Goal: Information Seeking & Learning: Learn about a topic

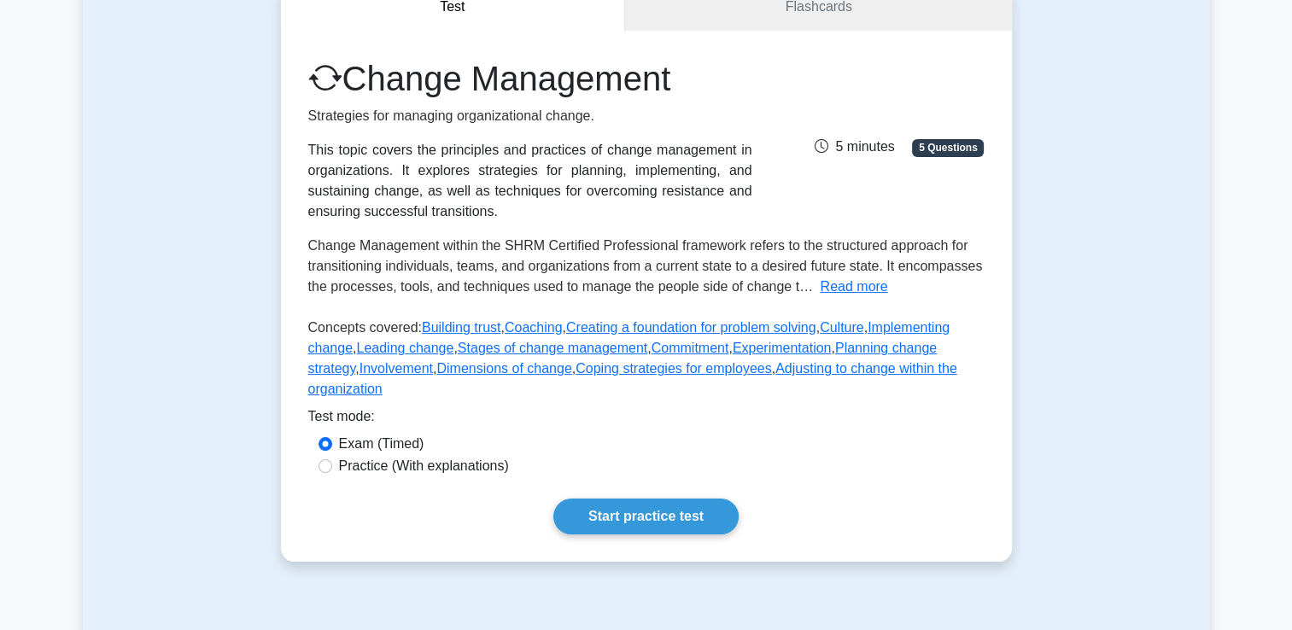
scroll to position [52, 0]
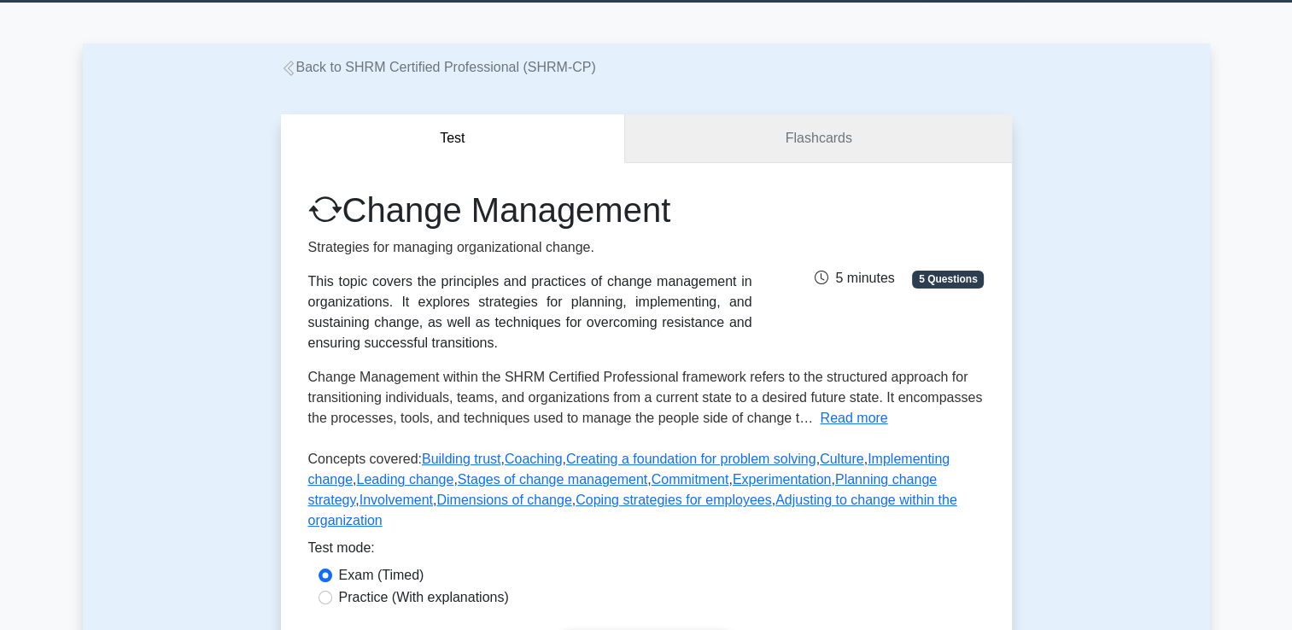
click at [823, 138] on link "Flashcards" at bounding box center [818, 138] width 386 height 49
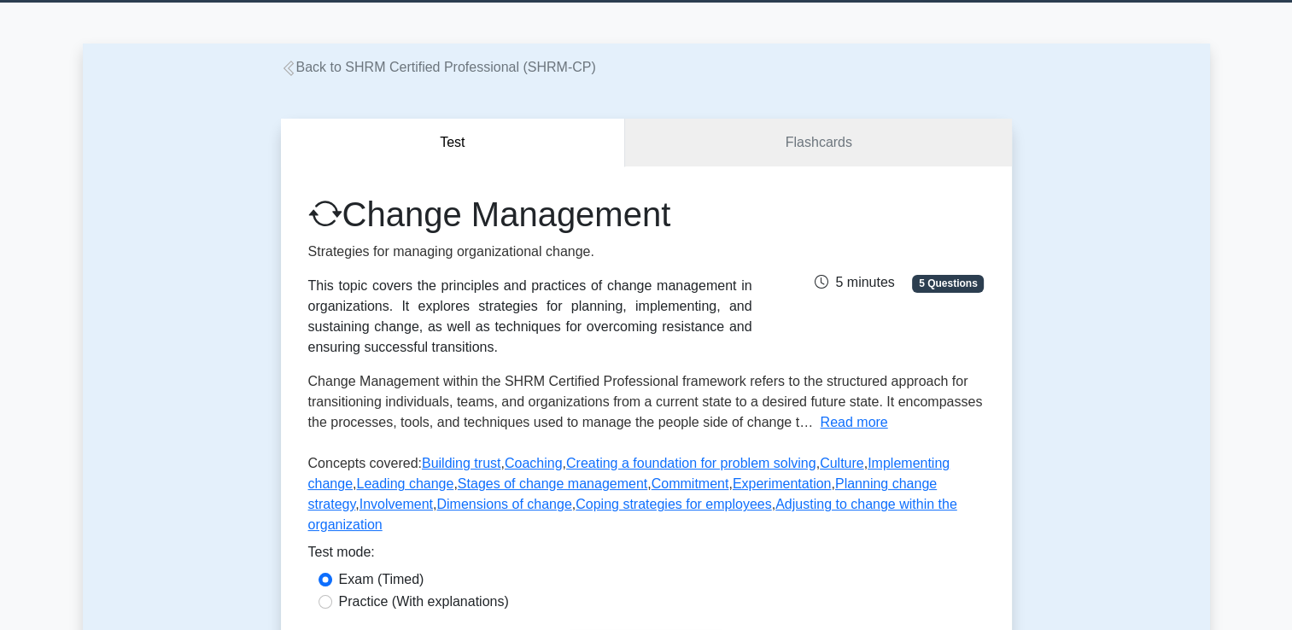
click at [360, 74] on link "Back to SHRM Certified Professional (SHRM-CP)" at bounding box center [438, 67] width 315 height 15
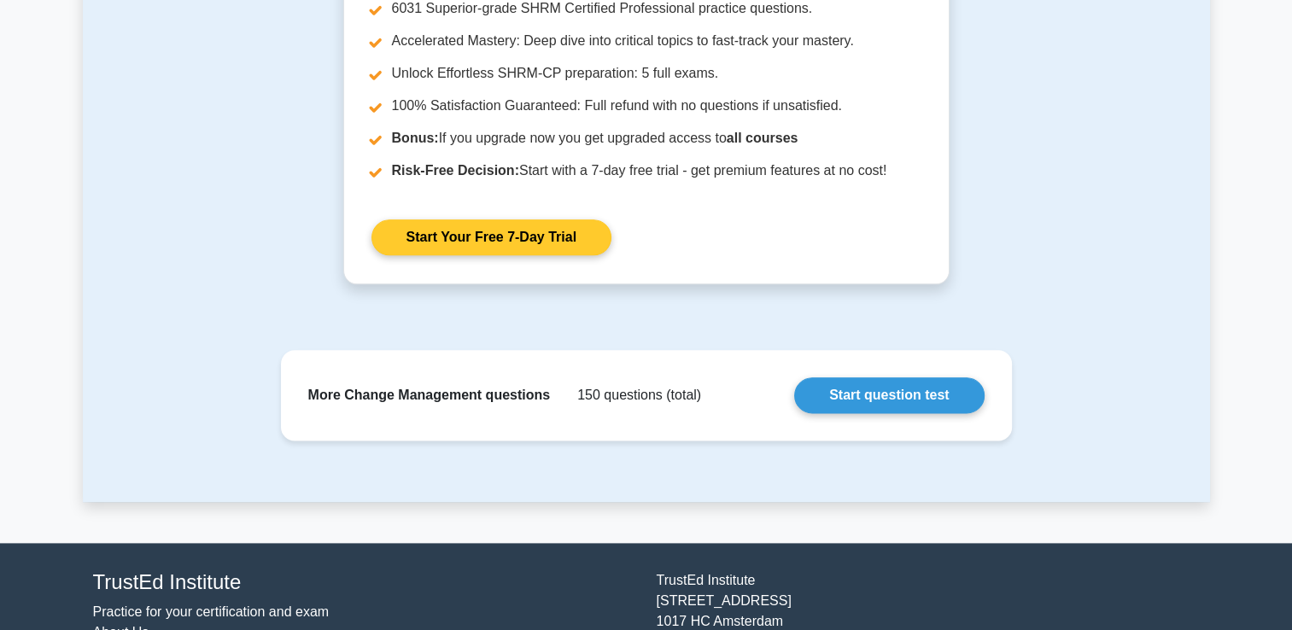
scroll to position [2140, 0]
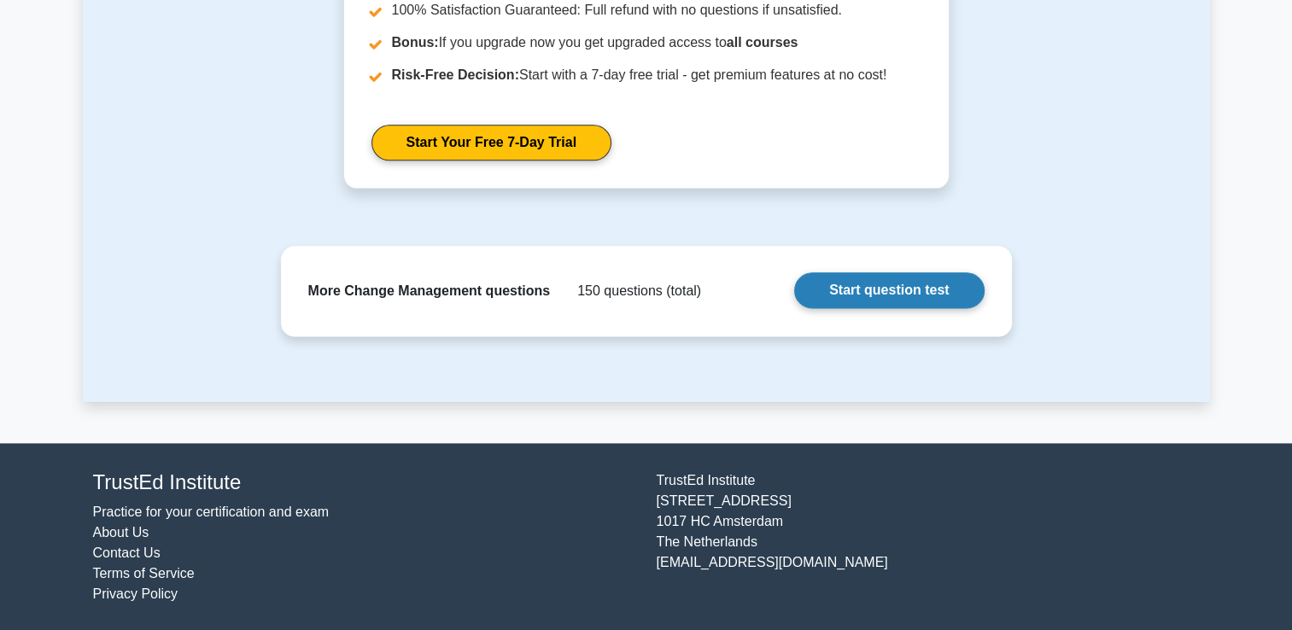
click at [927, 293] on link "Start question test" at bounding box center [889, 290] width 190 height 36
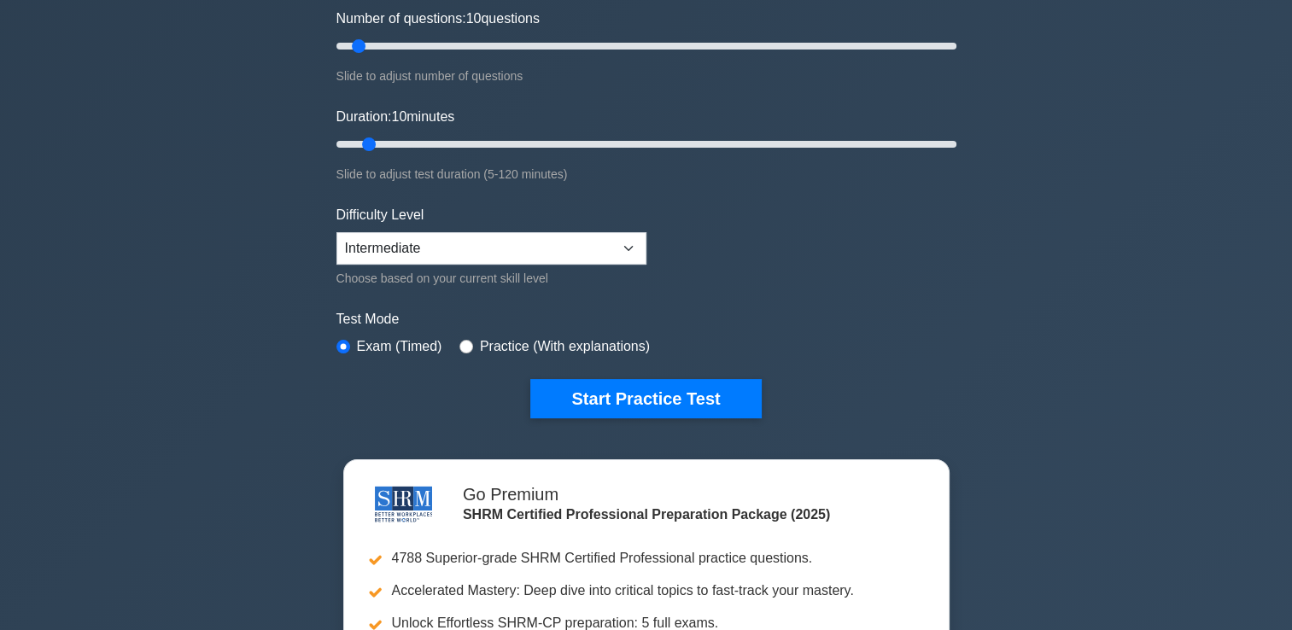
scroll to position [256, 0]
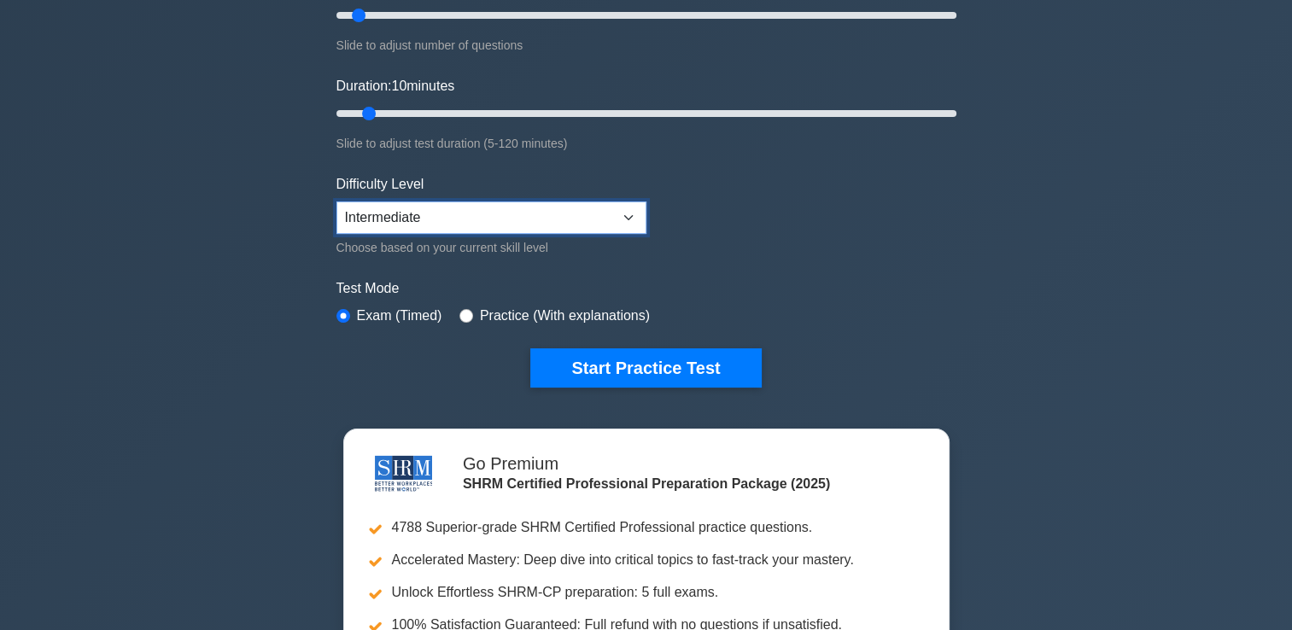
click at [381, 215] on select "Beginner Intermediate Expert" at bounding box center [491, 217] width 310 height 32
select select "expert"
click at [336, 201] on select "Beginner Intermediate Expert" at bounding box center [491, 217] width 310 height 32
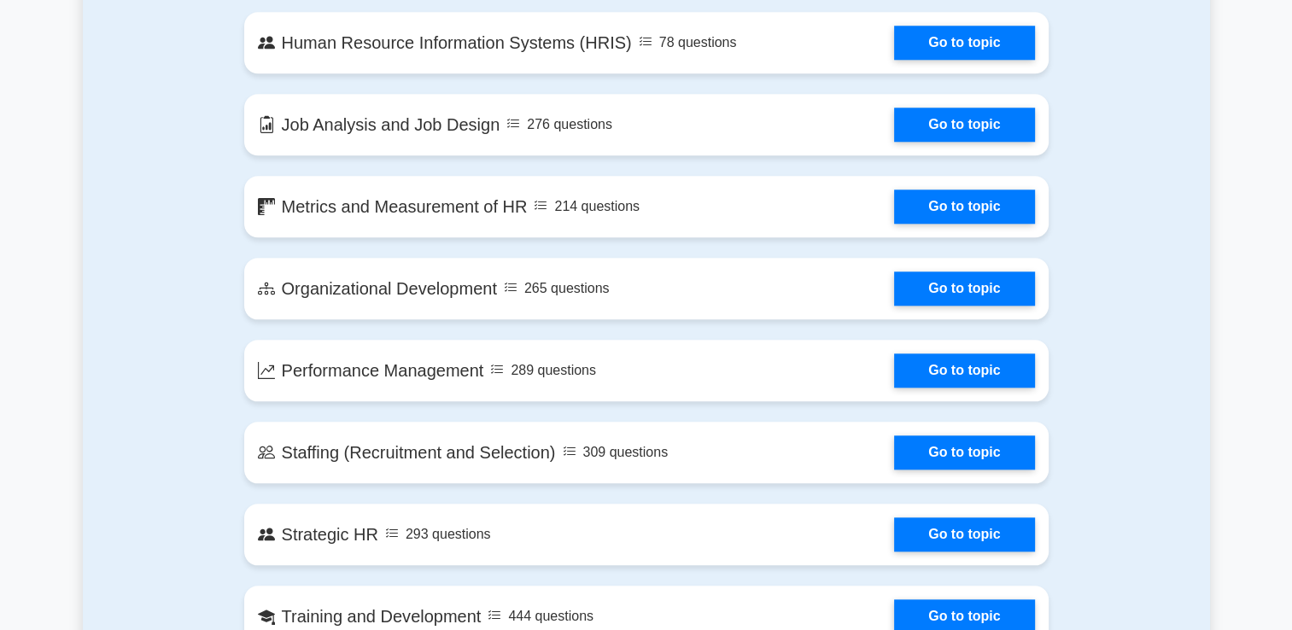
scroll to position [1964, 0]
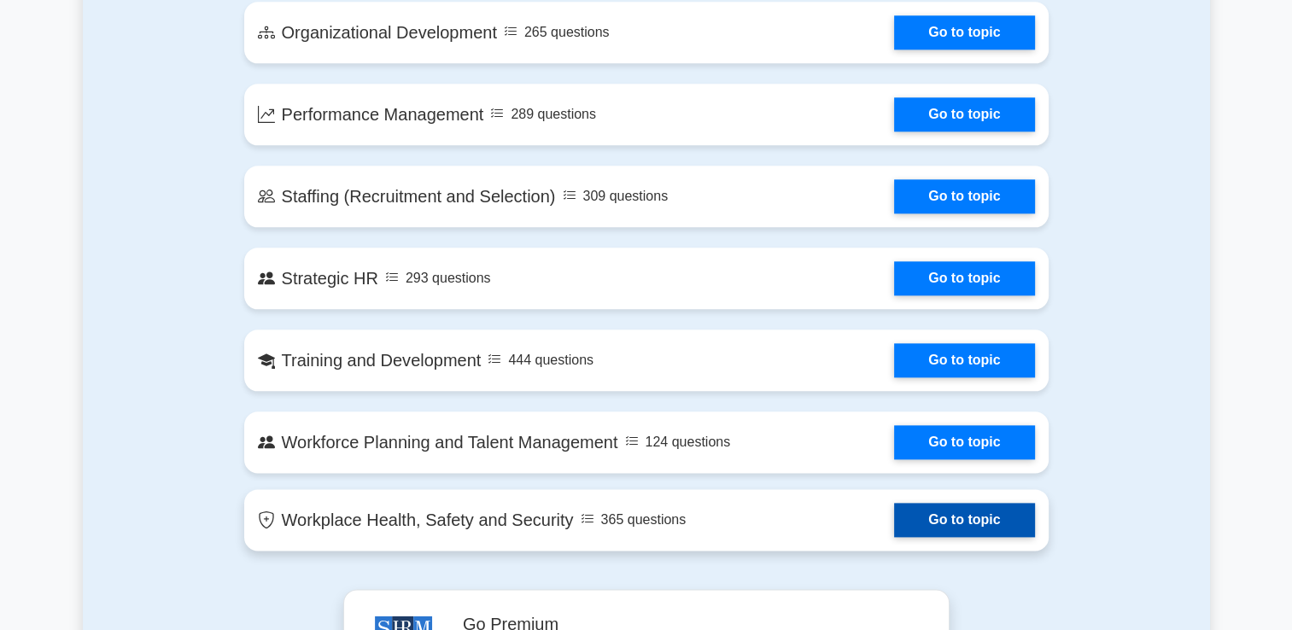
click at [1008, 537] on link "Go to topic" at bounding box center [964, 520] width 140 height 34
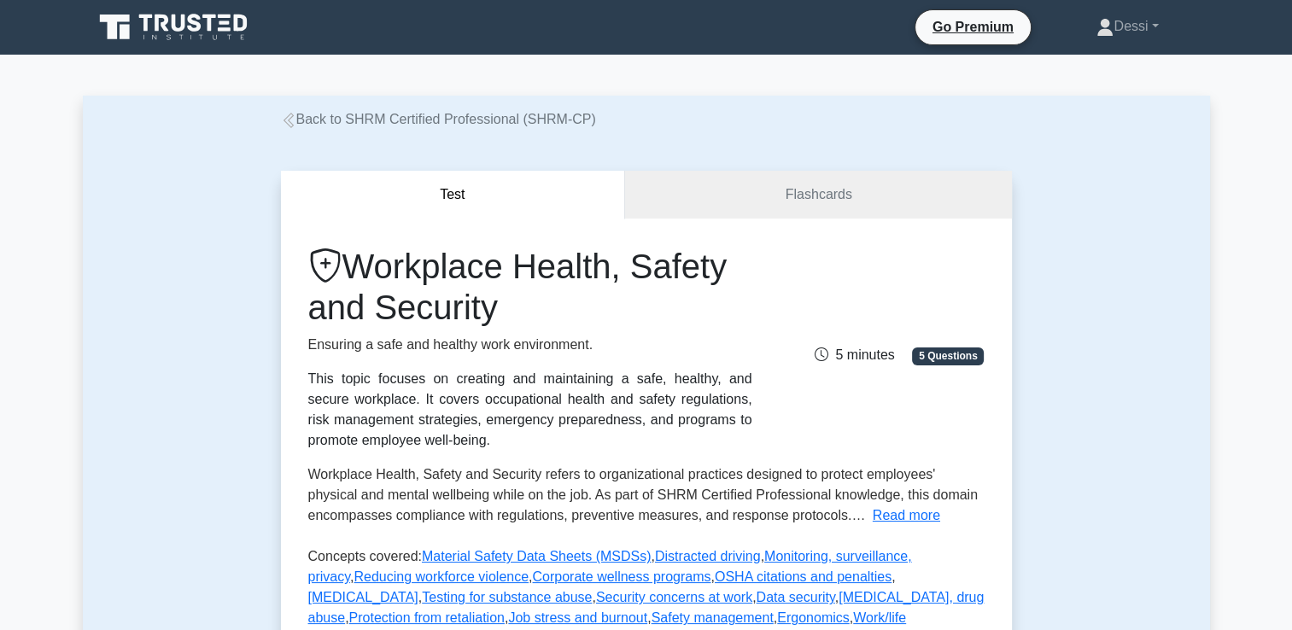
click at [208, 366] on div "Test Flashcards Workplace Health, Safety and Security Ensuring a safe and healt…" at bounding box center [646, 511] width 1127 height 763
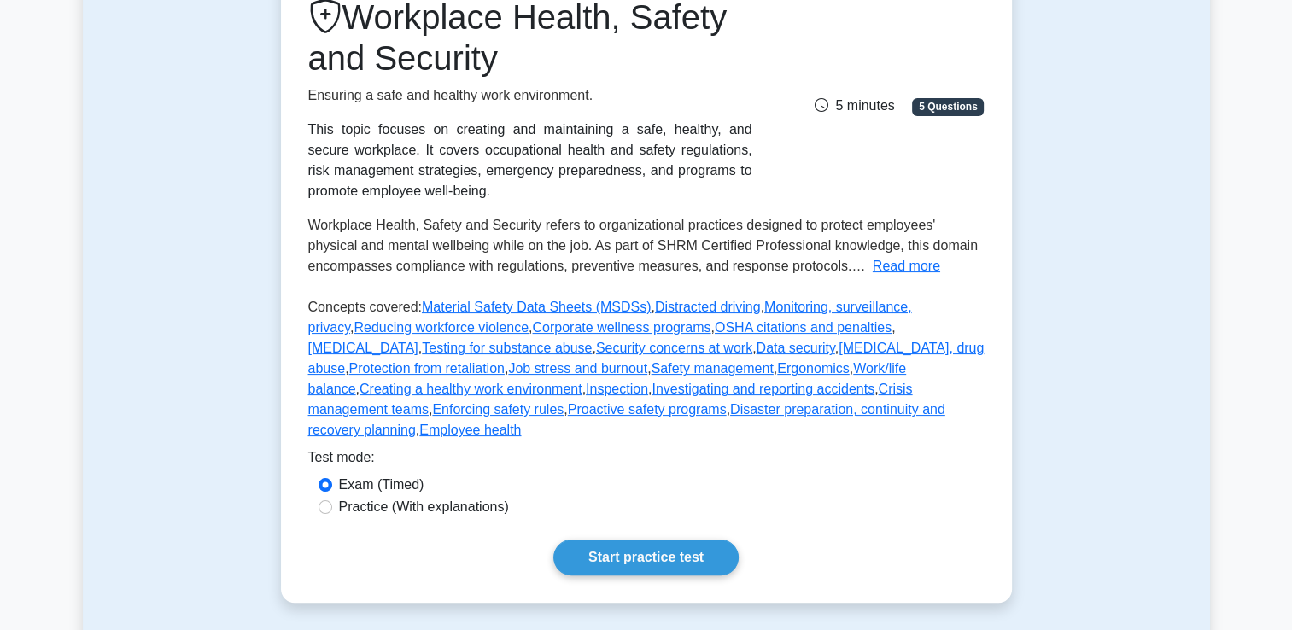
scroll to position [512, 0]
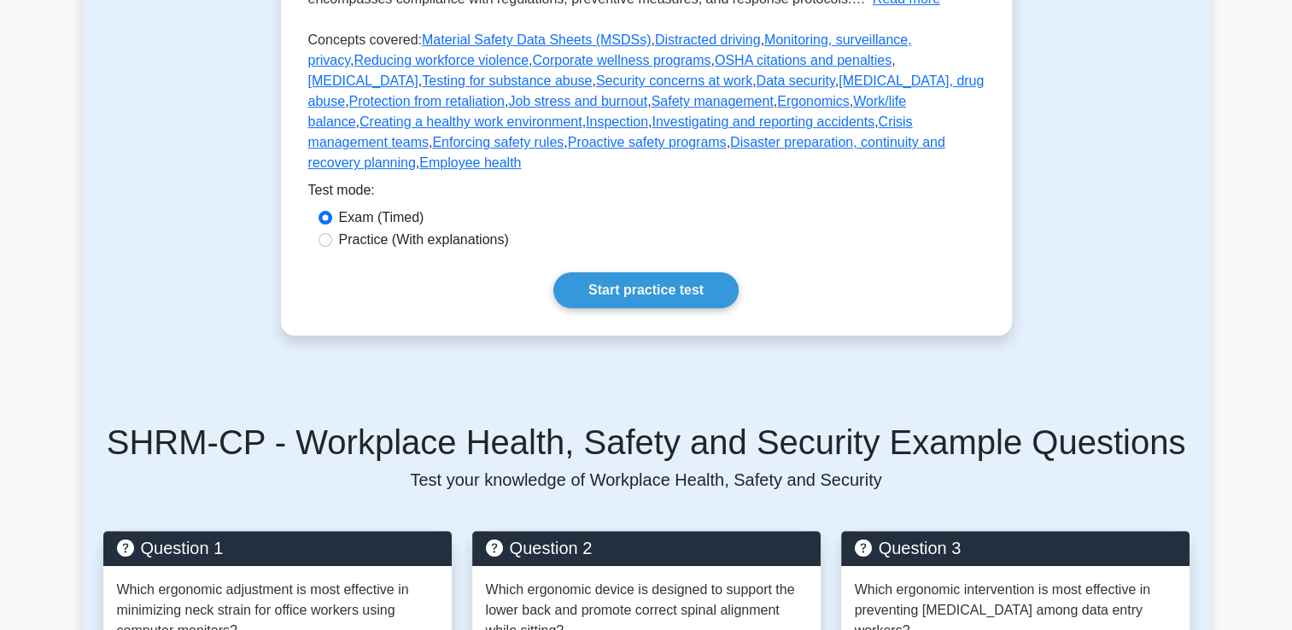
click at [415, 230] on label "Practice (With explanations)" at bounding box center [424, 240] width 170 height 20
click at [332, 233] on input "Practice (With explanations)" at bounding box center [325, 240] width 14 height 14
radio input "true"
click at [686, 272] on link "Start practice test" at bounding box center [645, 290] width 185 height 36
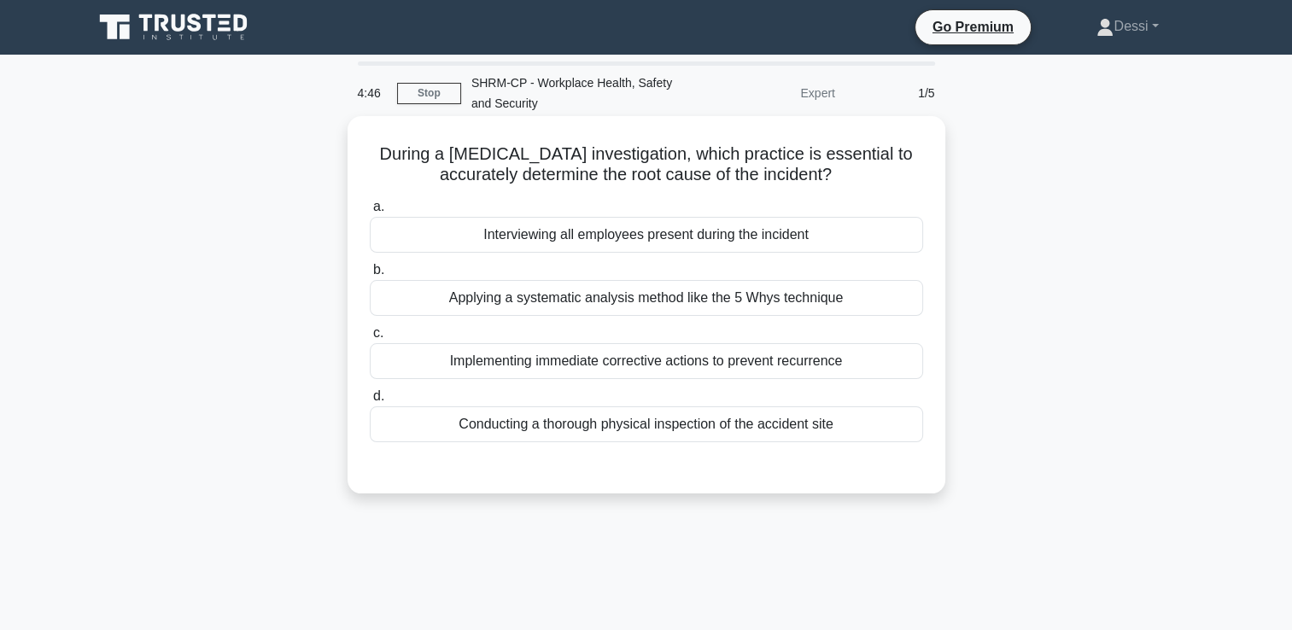
click at [705, 298] on div "Applying a systematic analysis method like the 5 Whys technique" at bounding box center [646, 298] width 553 height 36
click at [370, 276] on input "b. Applying a systematic analysis method like the 5 Whys technique" at bounding box center [370, 270] width 0 height 11
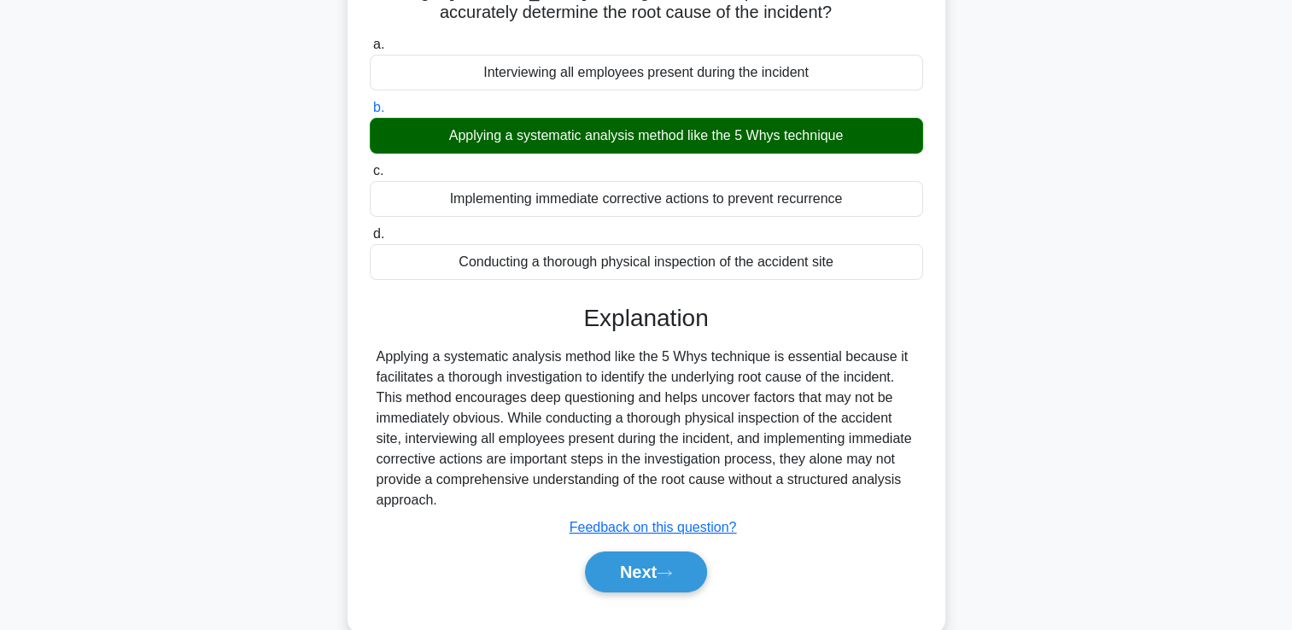
scroll to position [171, 0]
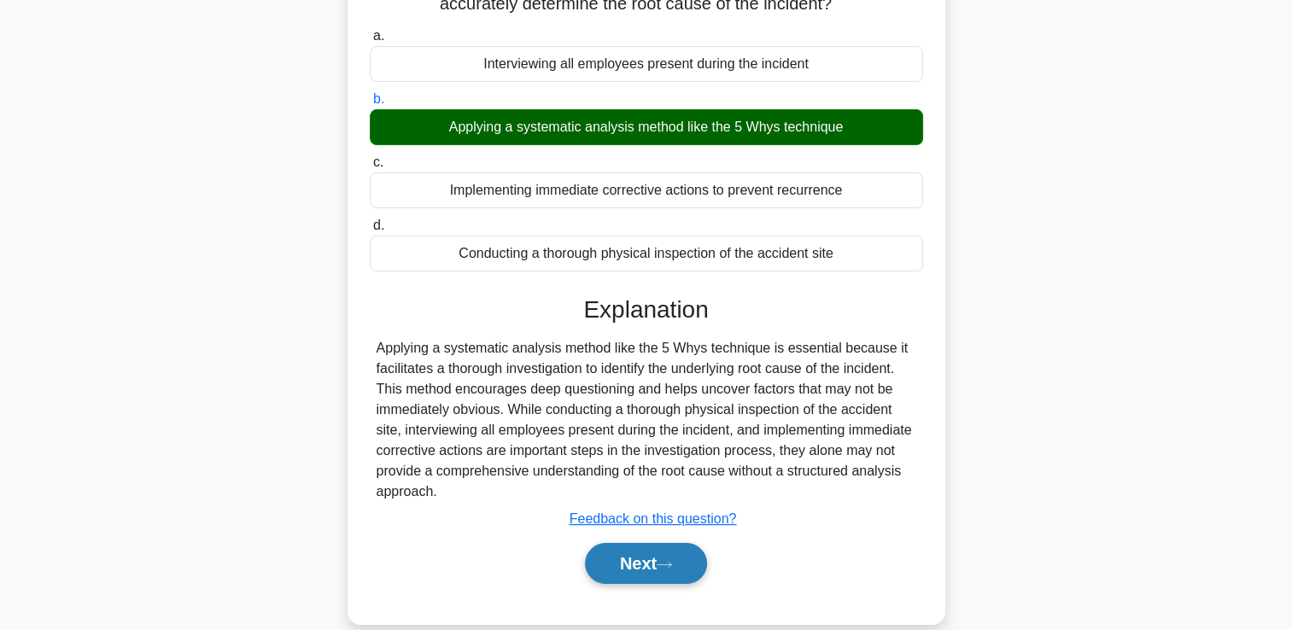
click at [645, 572] on button "Next" at bounding box center [646, 563] width 122 height 41
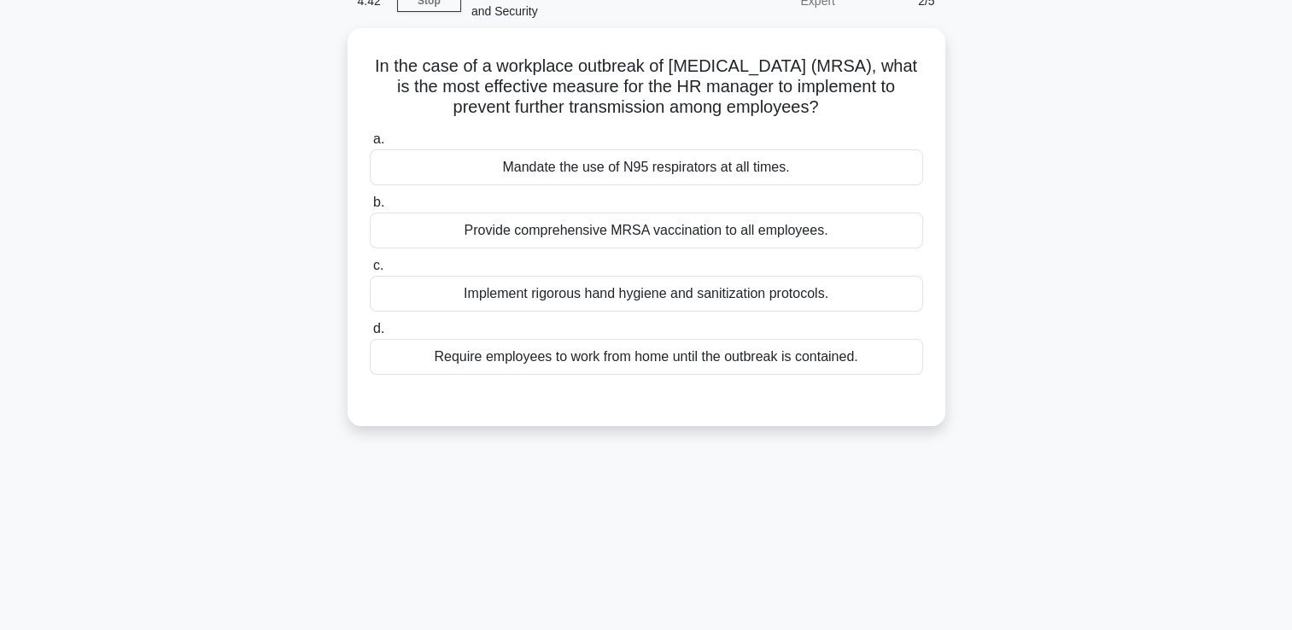
scroll to position [0, 0]
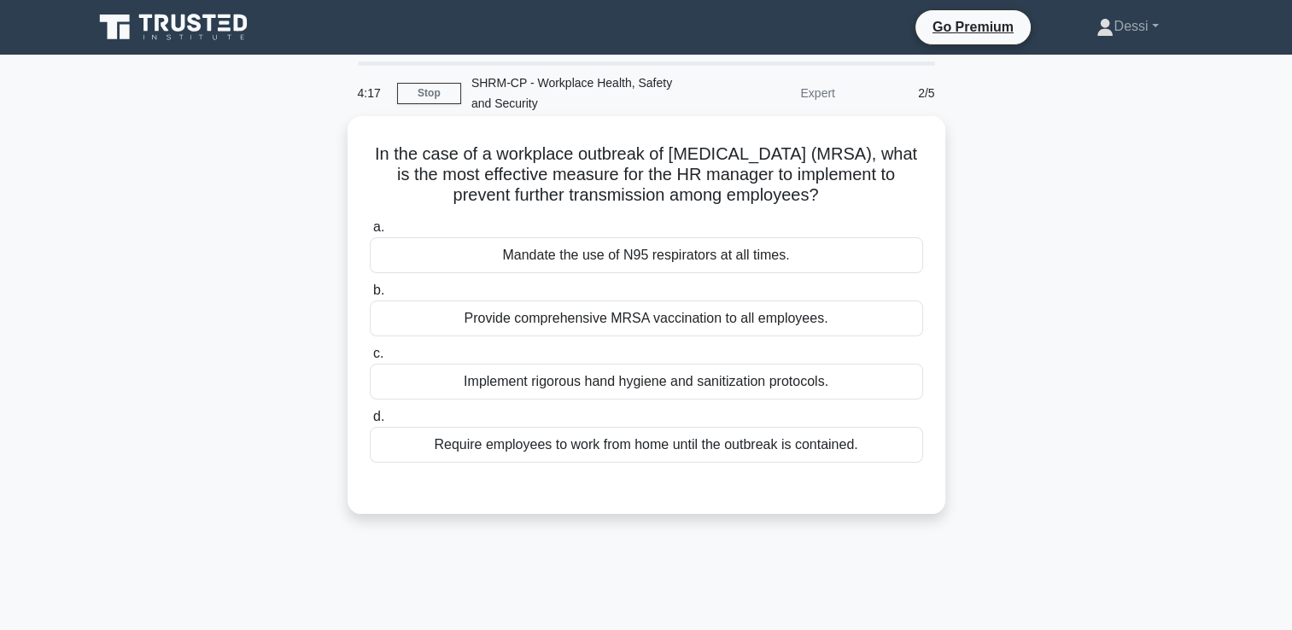
click at [721, 463] on div "Require employees to work from home until the outbreak is contained." at bounding box center [646, 445] width 553 height 36
click at [370, 423] on input "d. Require employees to work from home until the outbreak is contained." at bounding box center [370, 417] width 0 height 11
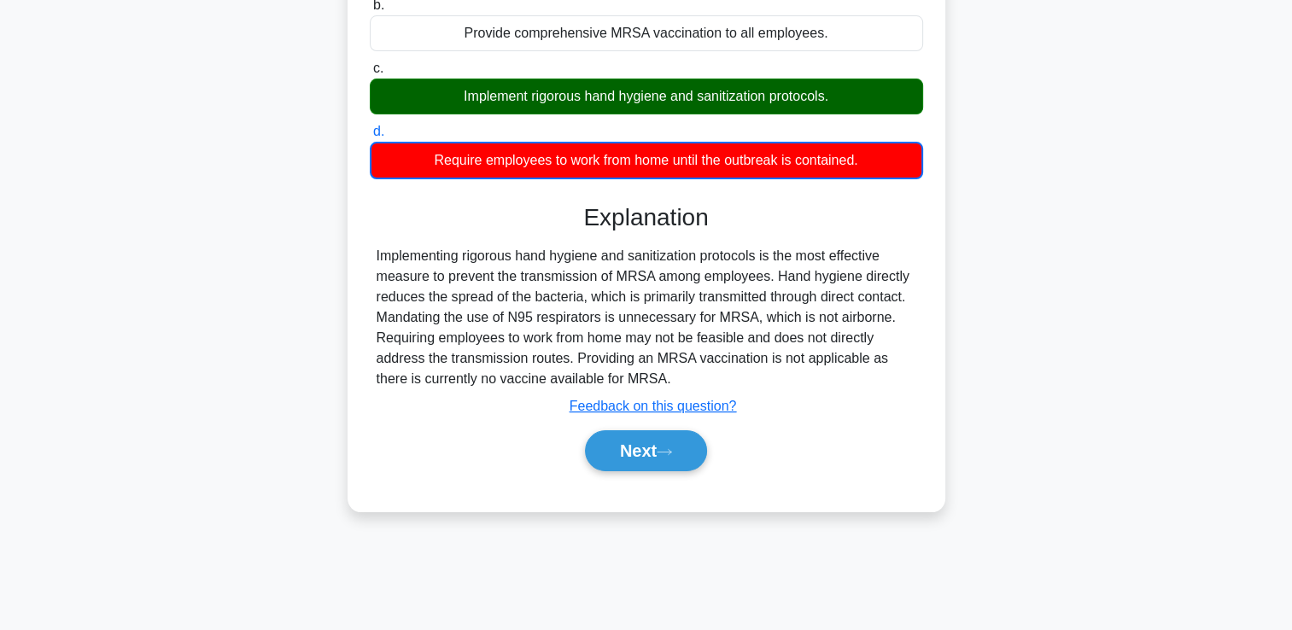
scroll to position [292, 0]
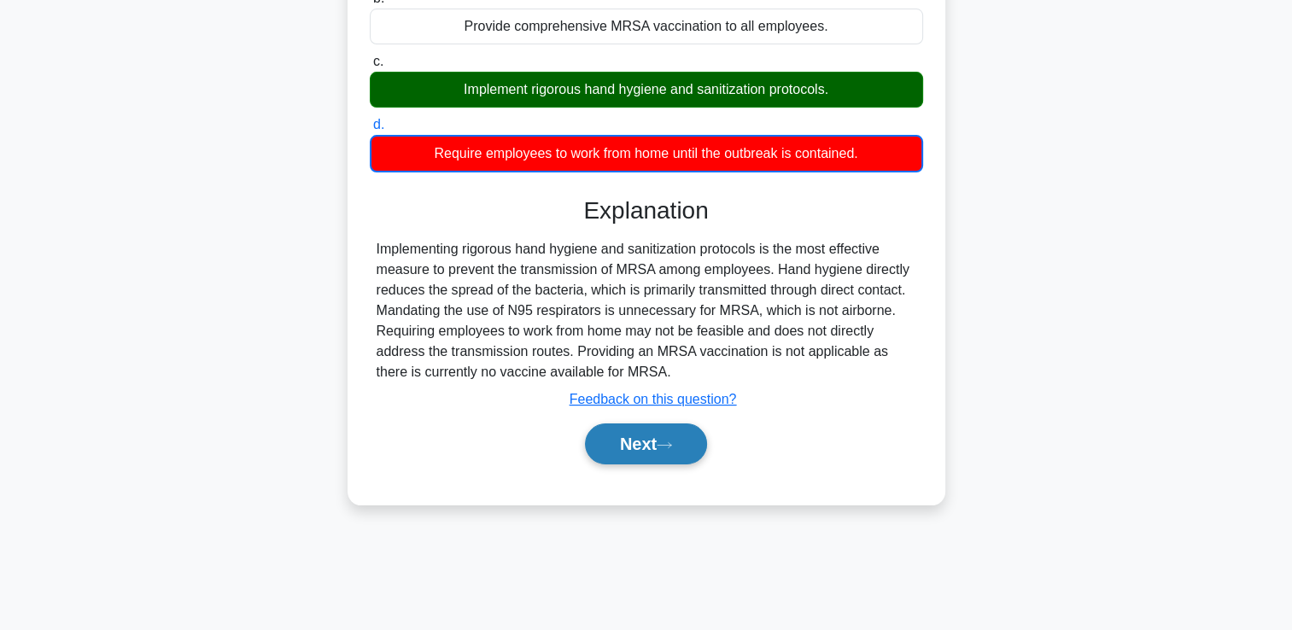
click at [663, 447] on button "Next" at bounding box center [646, 443] width 122 height 41
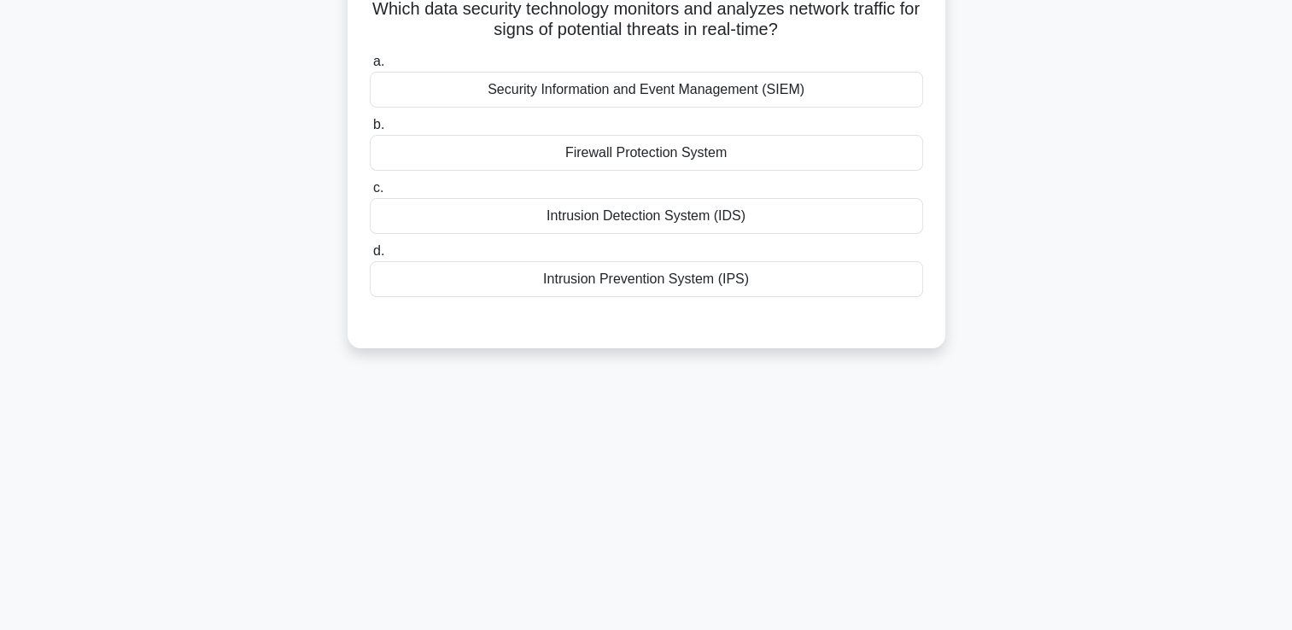
scroll to position [0, 0]
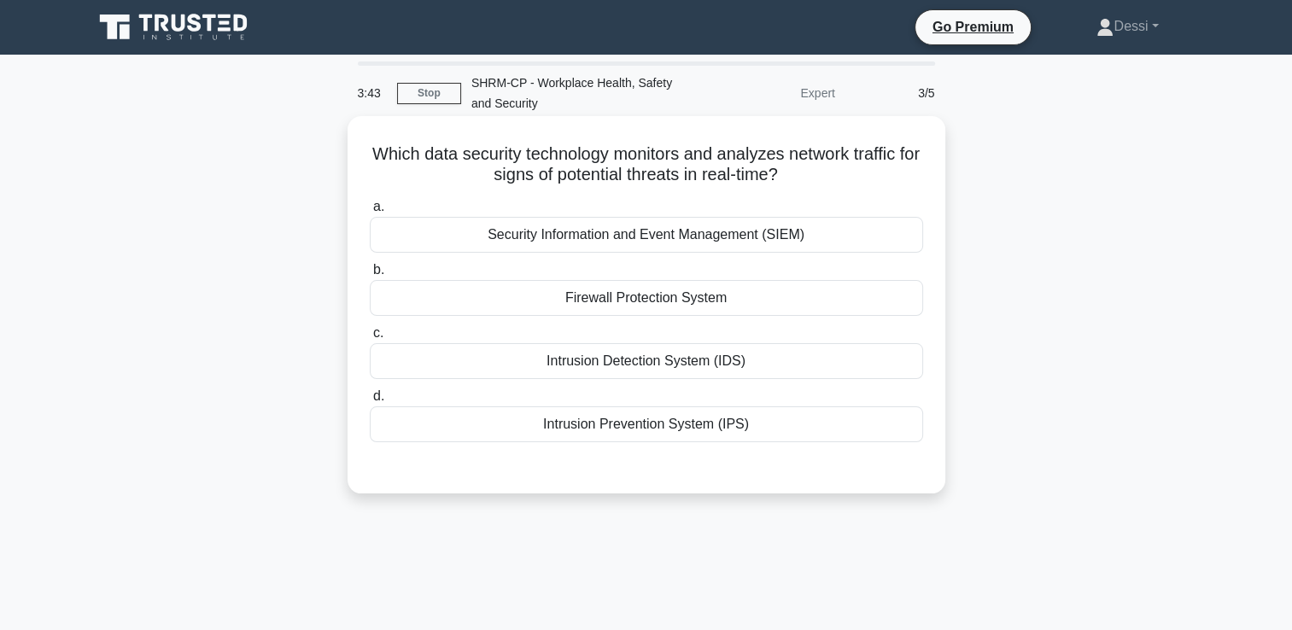
click at [606, 368] on div "Intrusion Detection System (IDS)" at bounding box center [646, 361] width 553 height 36
click at [370, 339] on input "c. Intrusion Detection System (IDS)" at bounding box center [370, 333] width 0 height 11
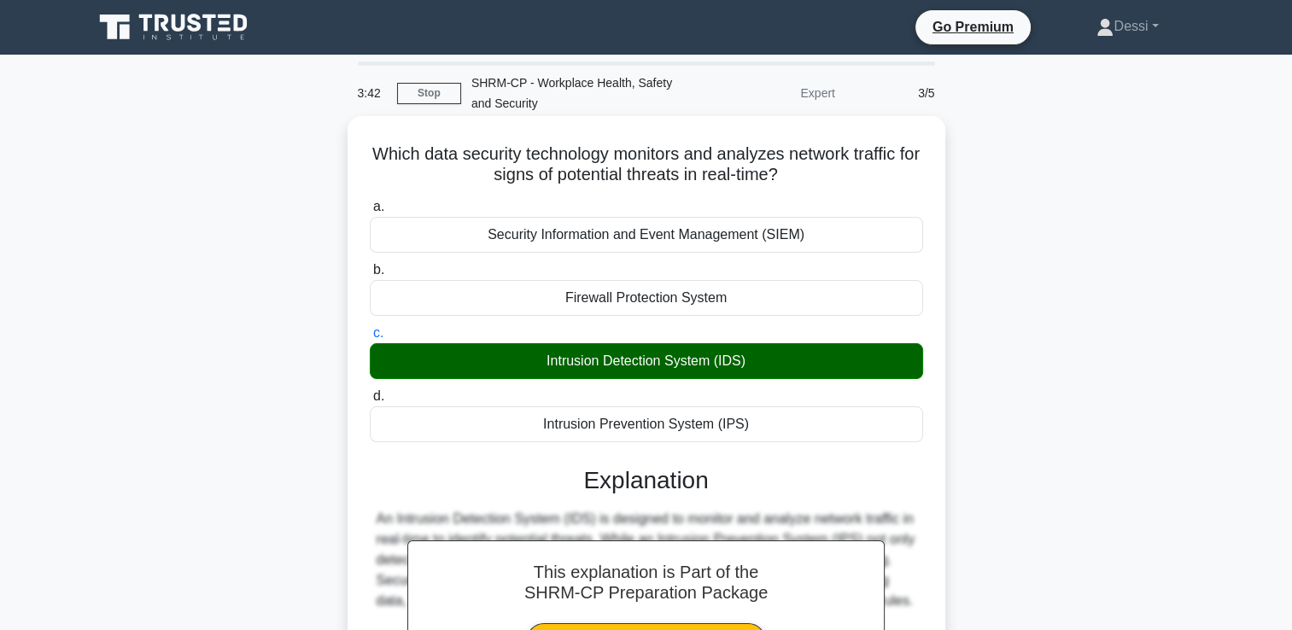
scroll to position [292, 0]
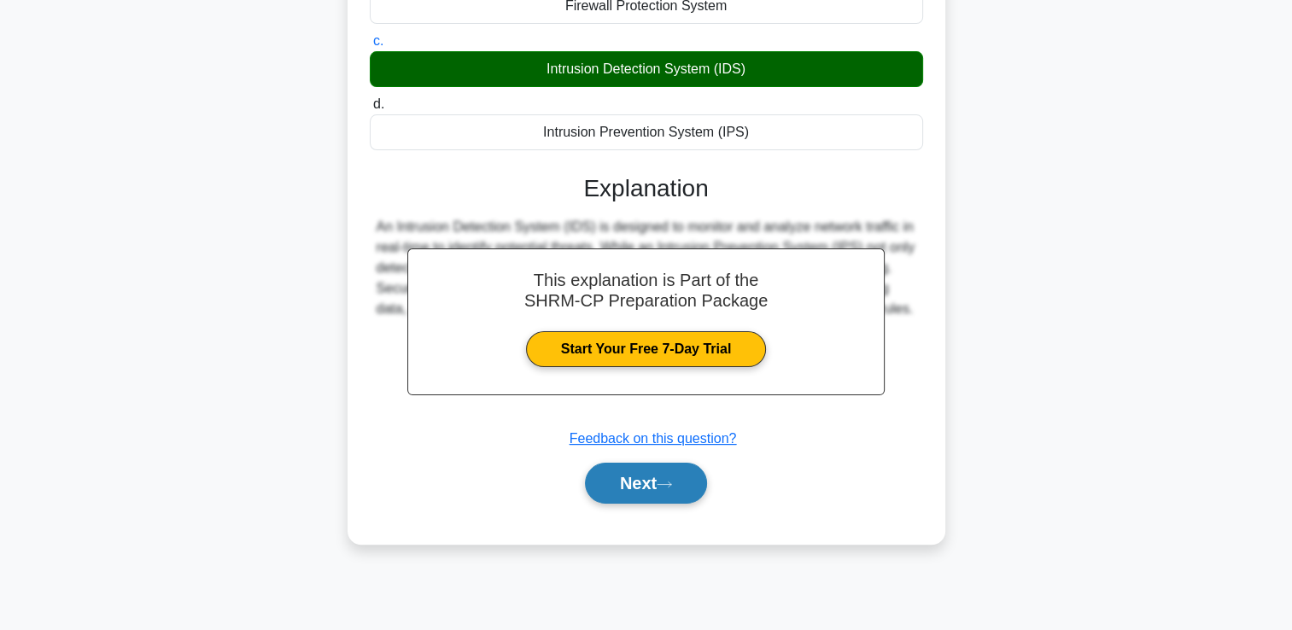
click at [659, 500] on button "Next" at bounding box center [646, 483] width 122 height 41
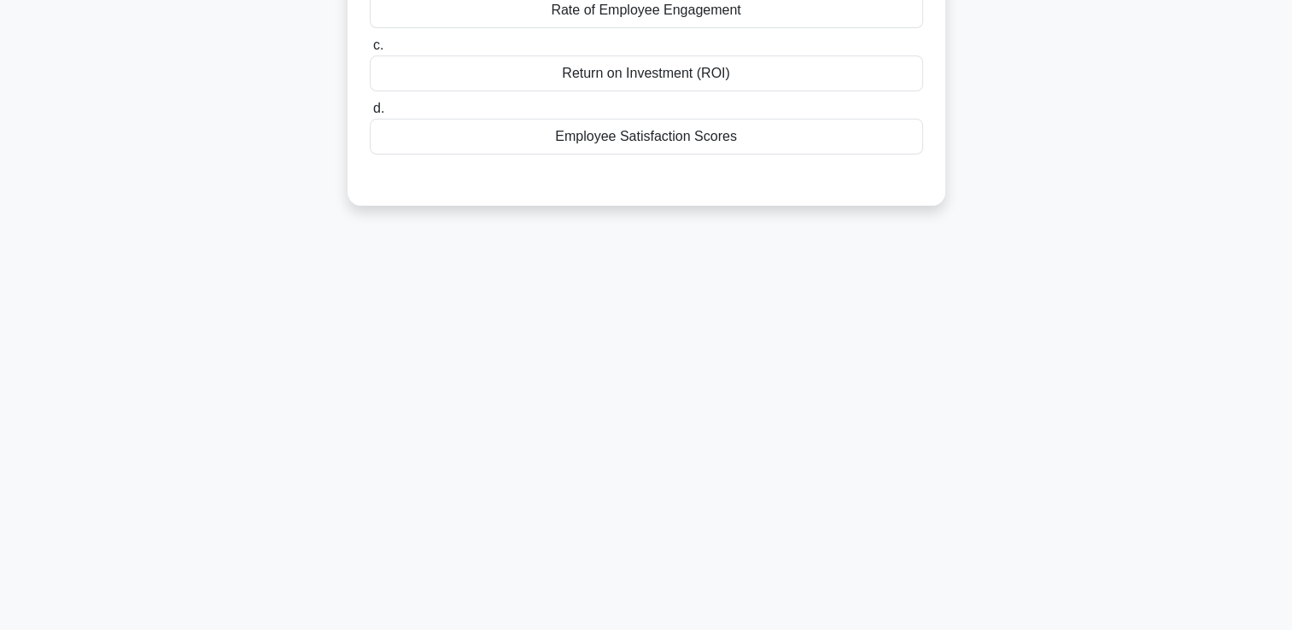
scroll to position [0, 0]
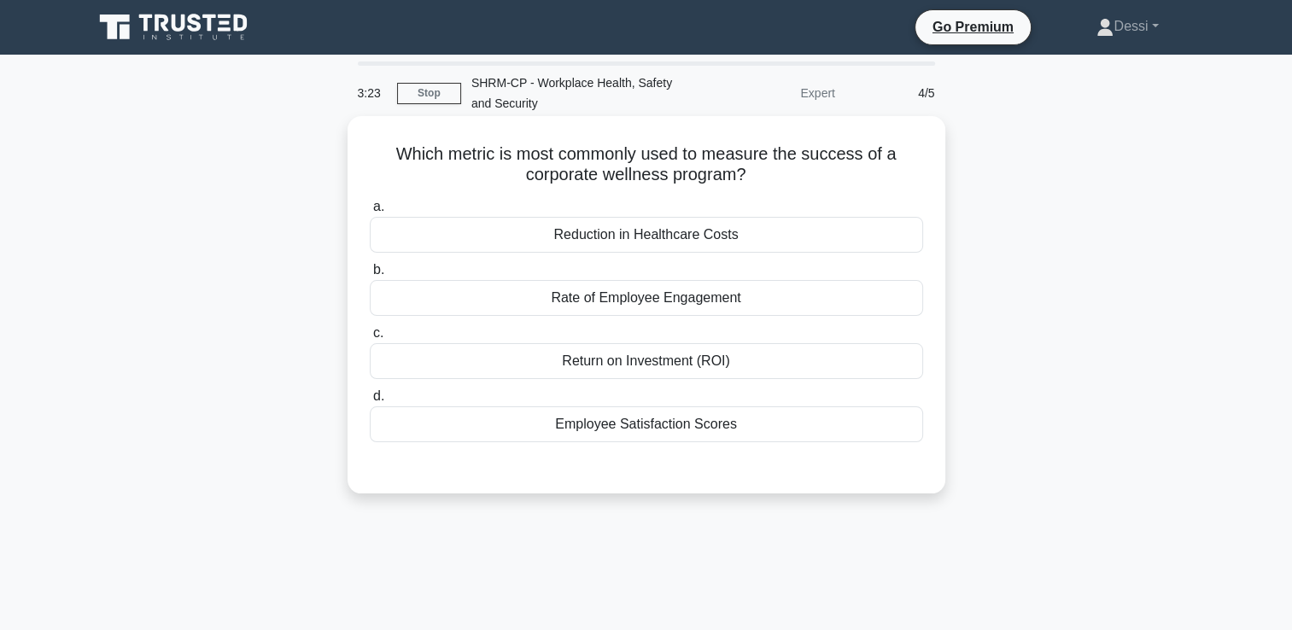
click at [655, 304] on div "Rate of Employee Engagement" at bounding box center [646, 298] width 553 height 36
click at [370, 276] on input "b. Rate of Employee Engagement" at bounding box center [370, 270] width 0 height 11
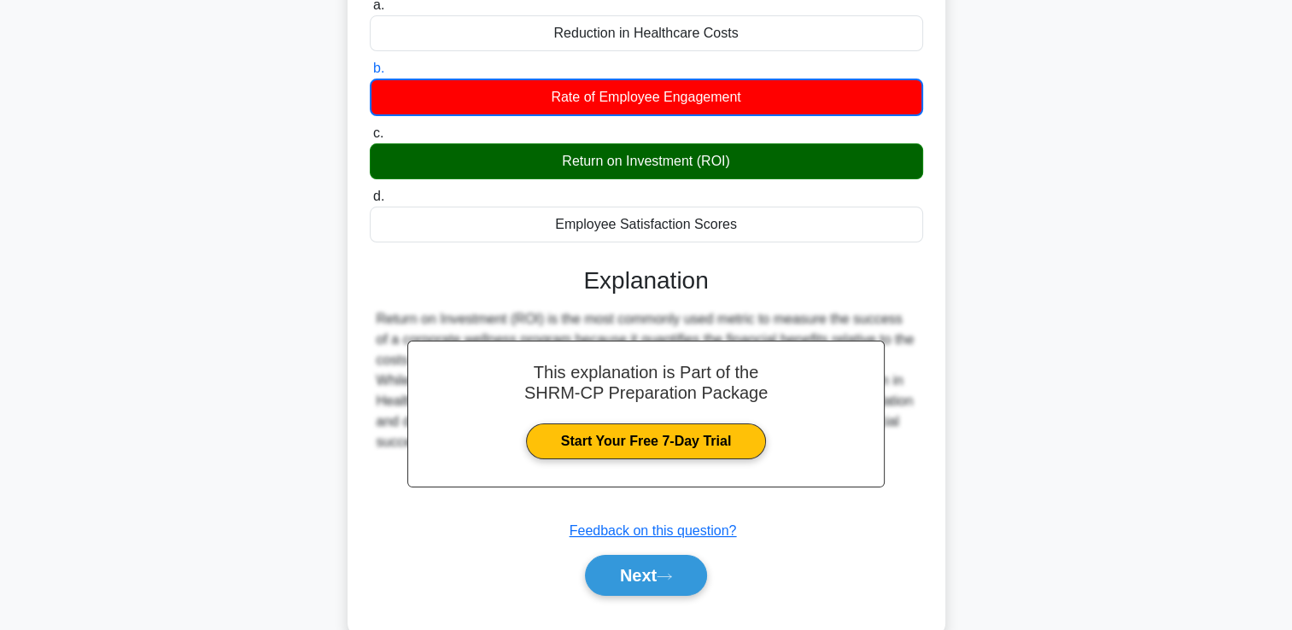
scroll to position [292, 0]
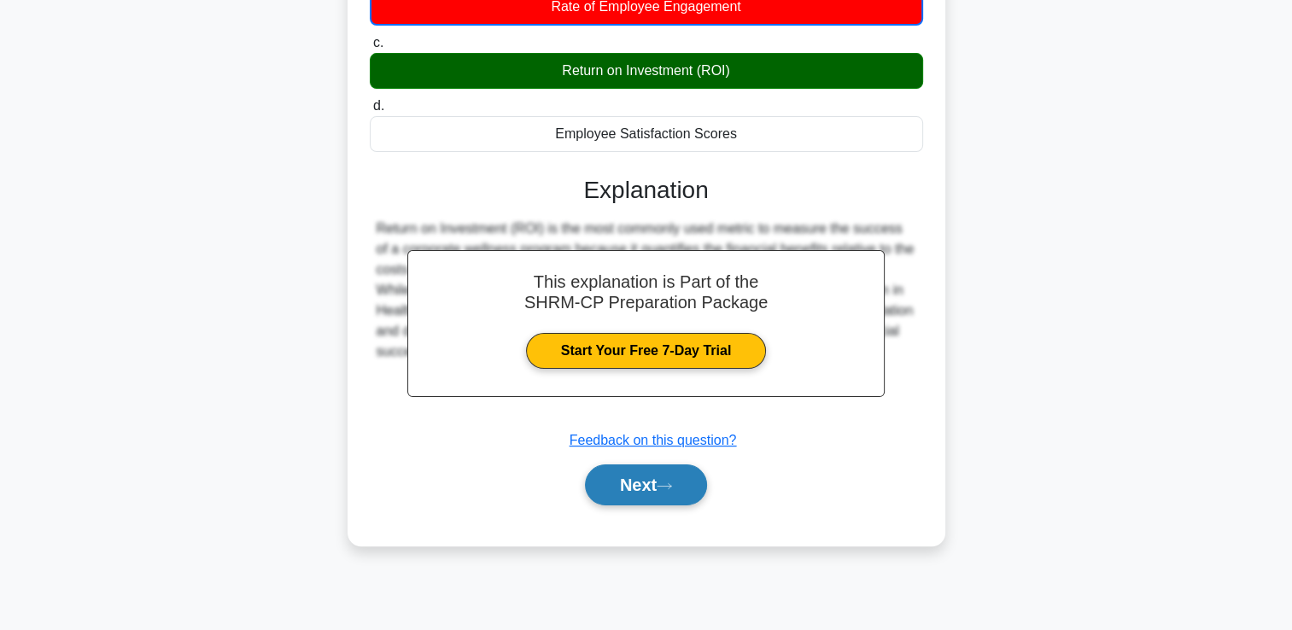
click at [626, 497] on button "Next" at bounding box center [646, 484] width 122 height 41
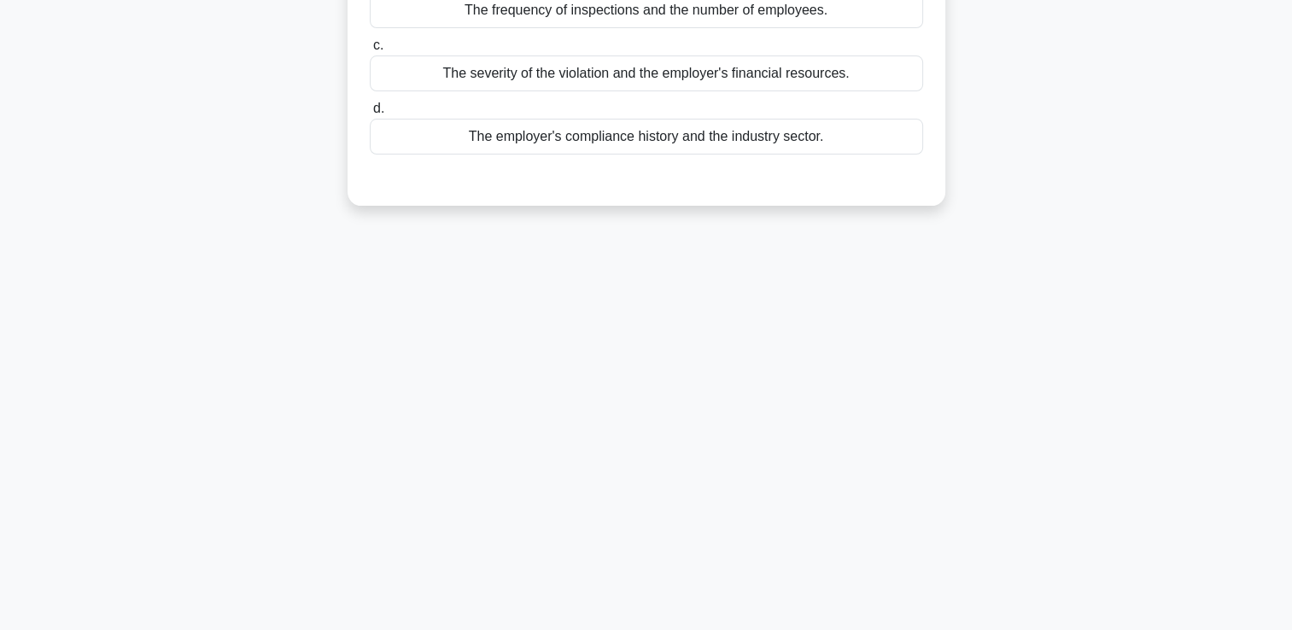
scroll to position [0, 0]
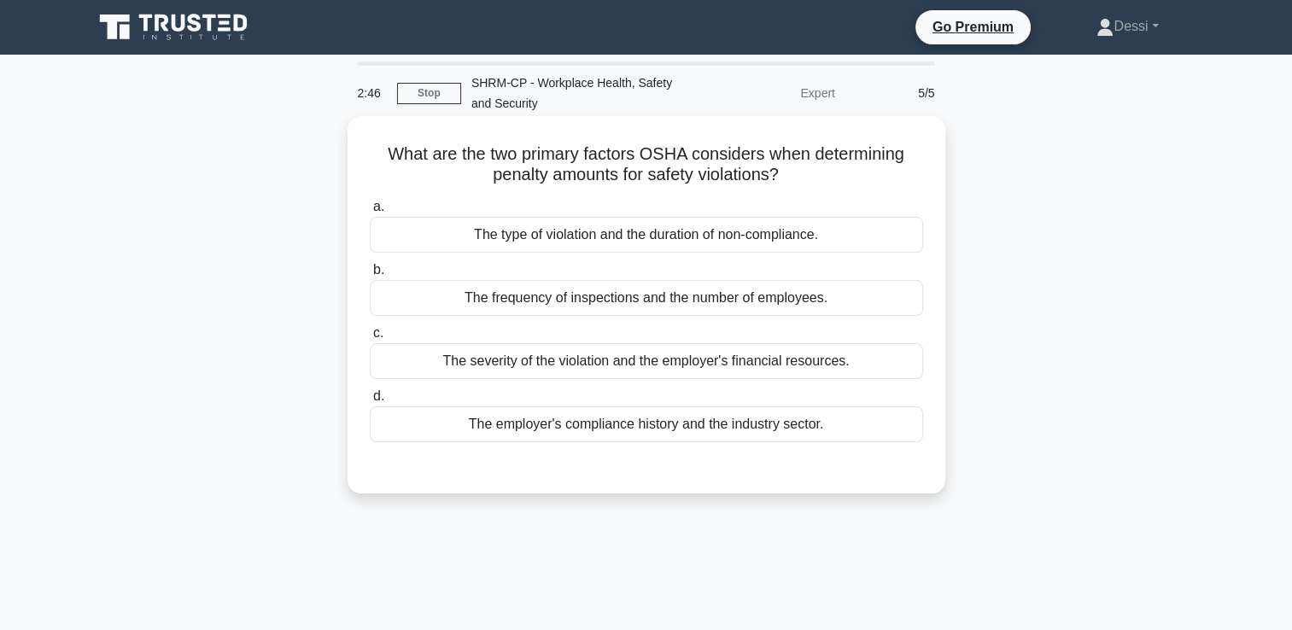
click at [647, 235] on div "The type of violation and the duration of non-compliance." at bounding box center [646, 235] width 553 height 36
click at [370, 213] on input "a. The type of violation and the duration of non-compliance." at bounding box center [370, 206] width 0 height 11
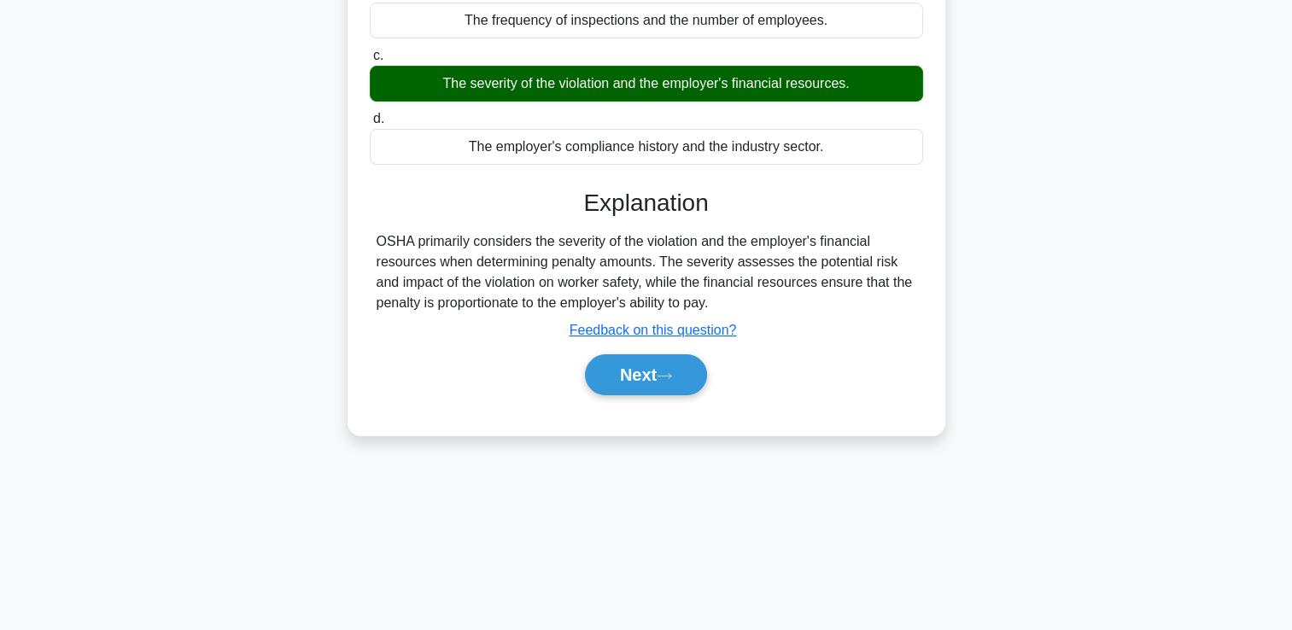
scroll to position [292, 0]
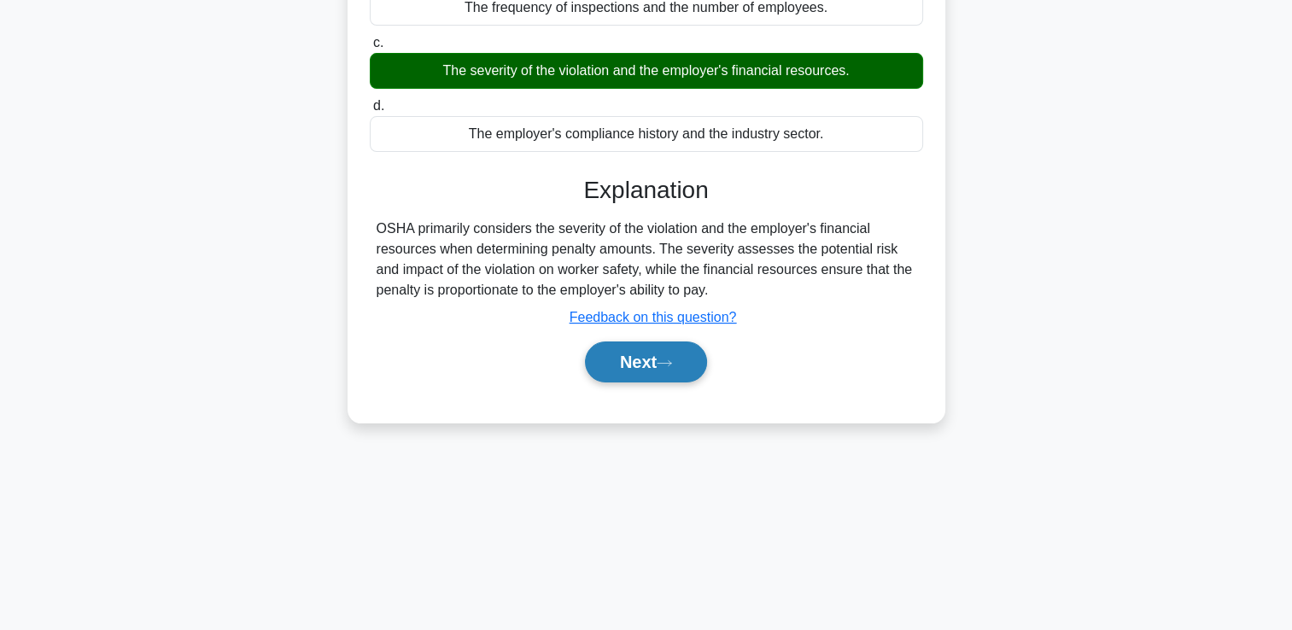
click at [693, 363] on button "Next" at bounding box center [646, 362] width 122 height 41
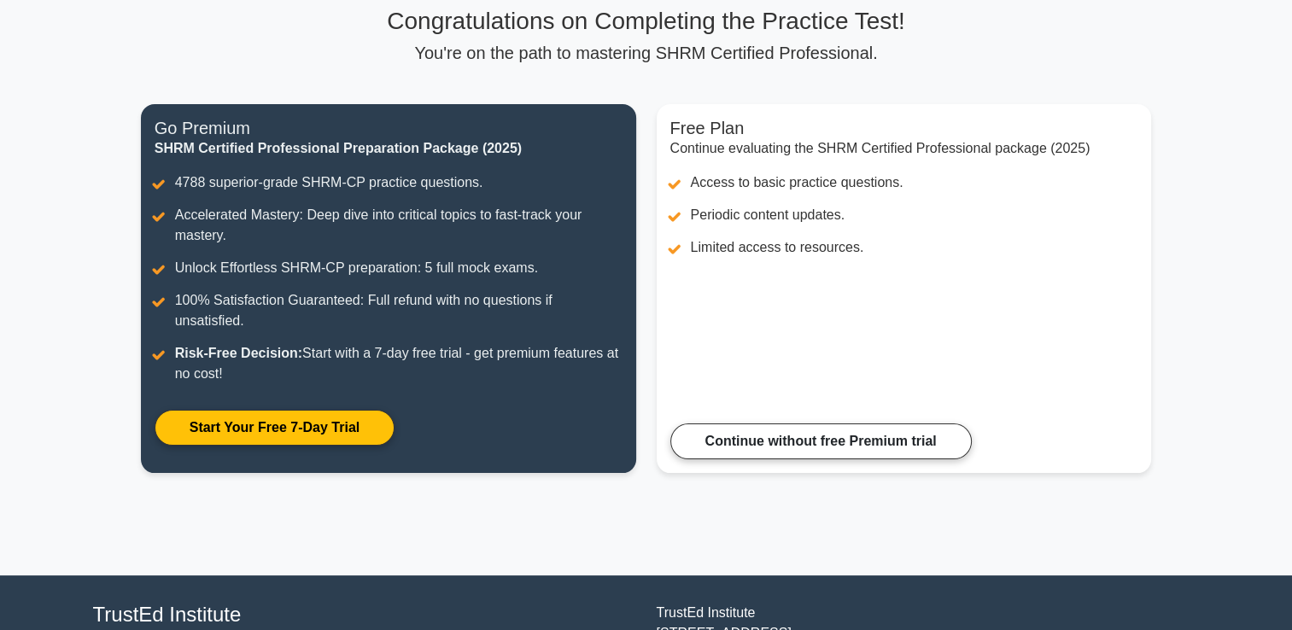
scroll to position [263, 0]
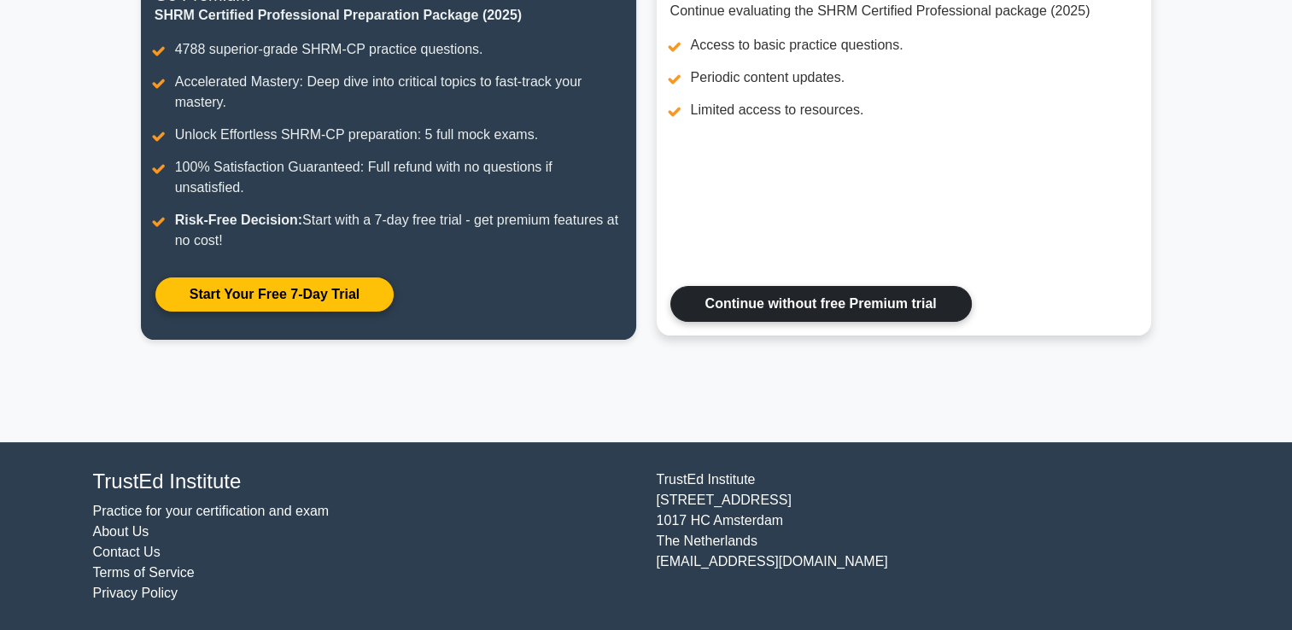
click at [812, 312] on link "Continue without free Premium trial" at bounding box center [820, 304] width 301 height 36
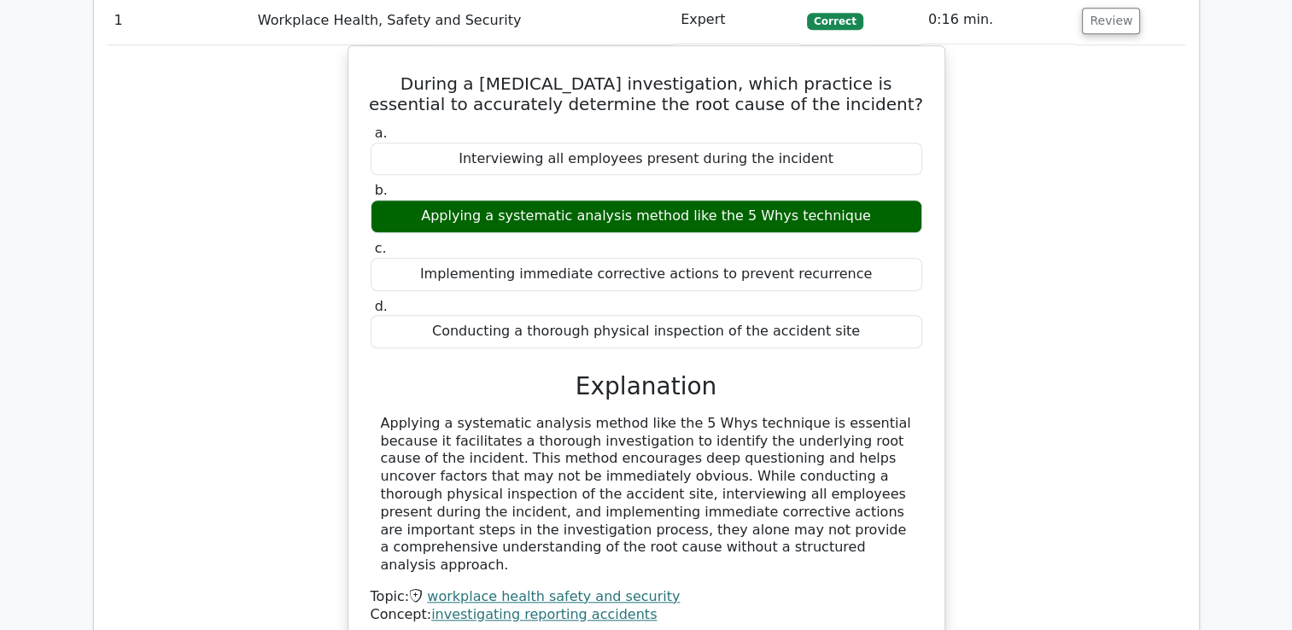
scroll to position [1366, 0]
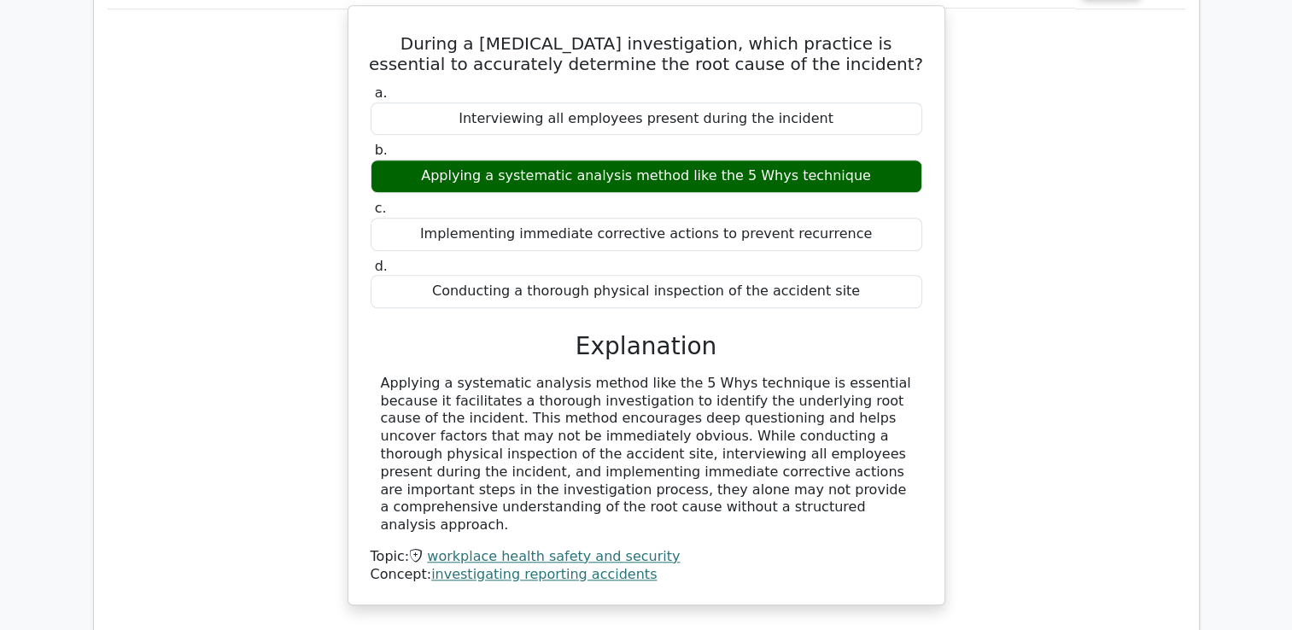
drag, startPoint x: 536, startPoint y: 326, endPoint x: 569, endPoint y: 379, distance: 62.1
click at [569, 379] on div "Applying a systematic analysis method like the 5 Whys technique is essential be…" at bounding box center [646, 455] width 531 height 160
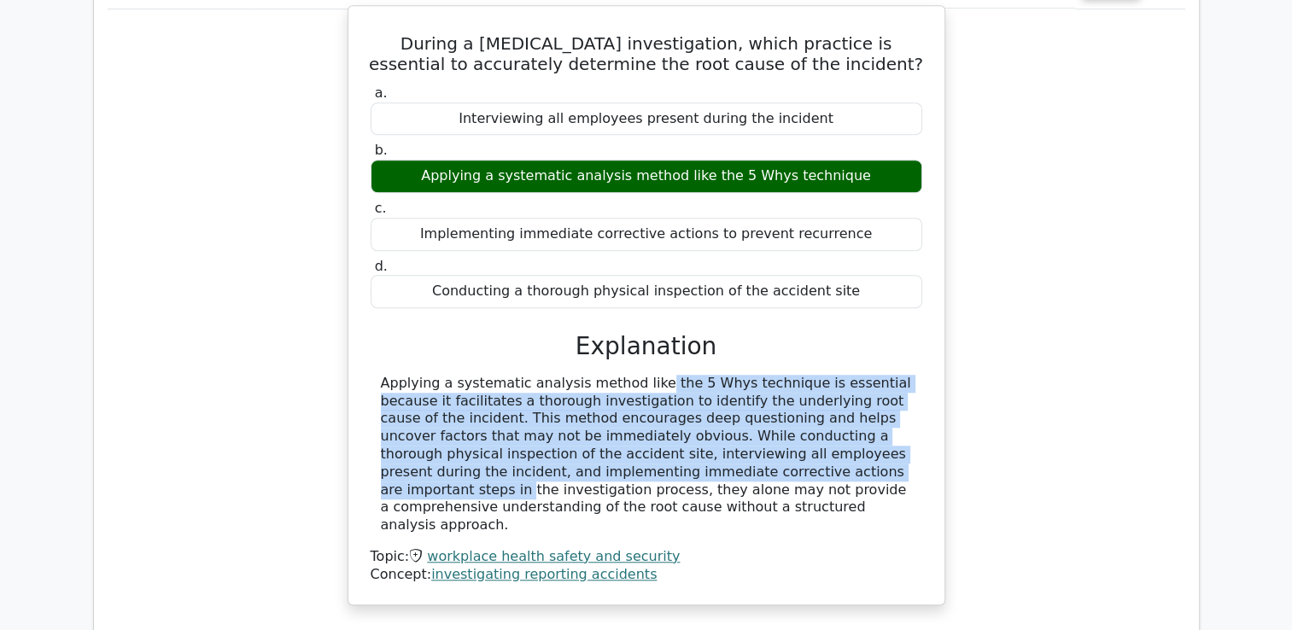
drag, startPoint x: 537, startPoint y: 322, endPoint x: 591, endPoint y: 412, distance: 104.5
click at [591, 412] on div "Applying a systematic analysis method like the 5 Whys technique is essential be…" at bounding box center [646, 455] width 531 height 160
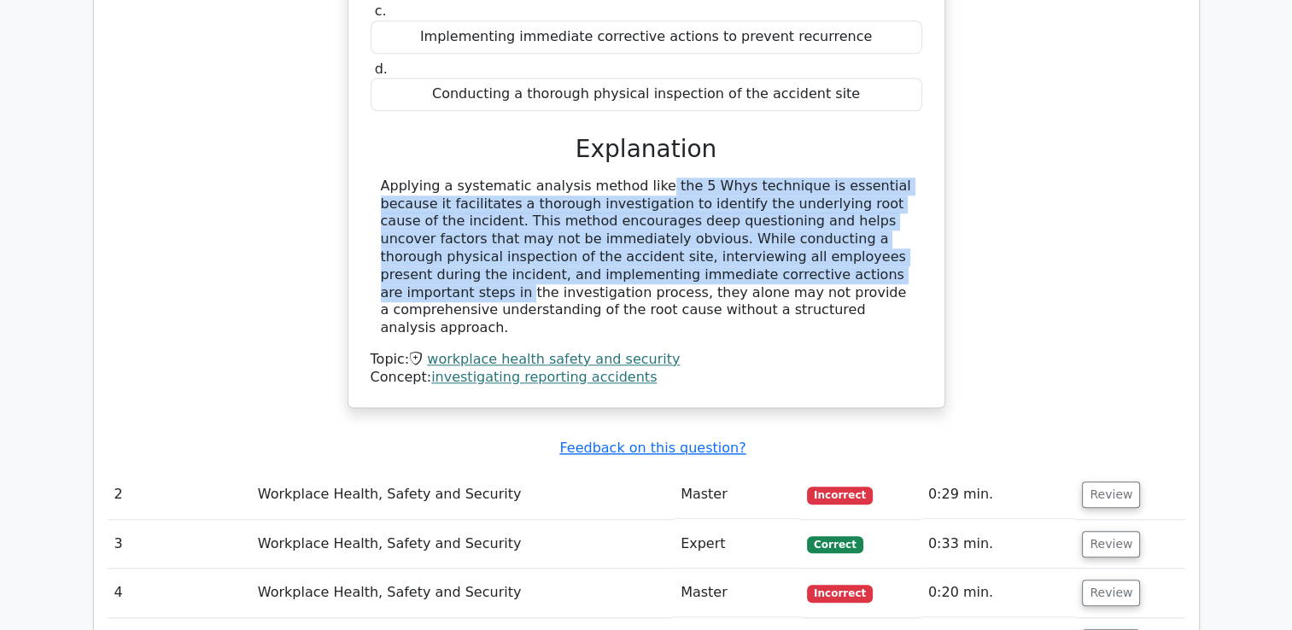
scroll to position [1708, 0]
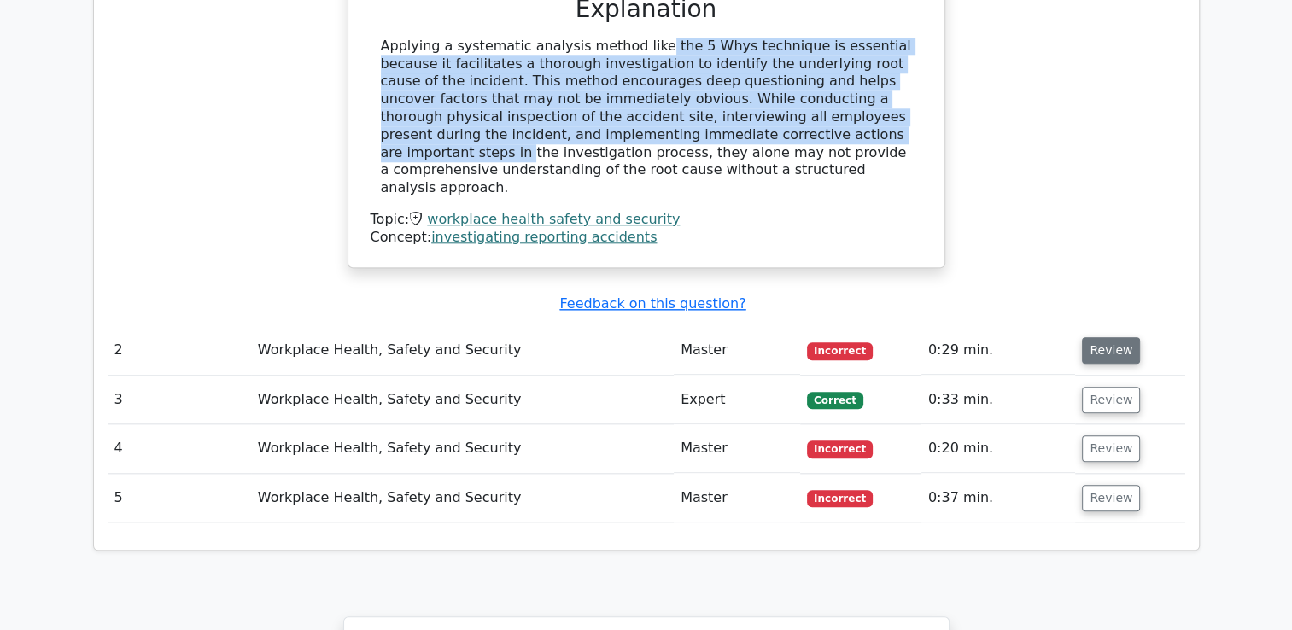
click at [1126, 337] on button "Review" at bounding box center [1111, 350] width 58 height 26
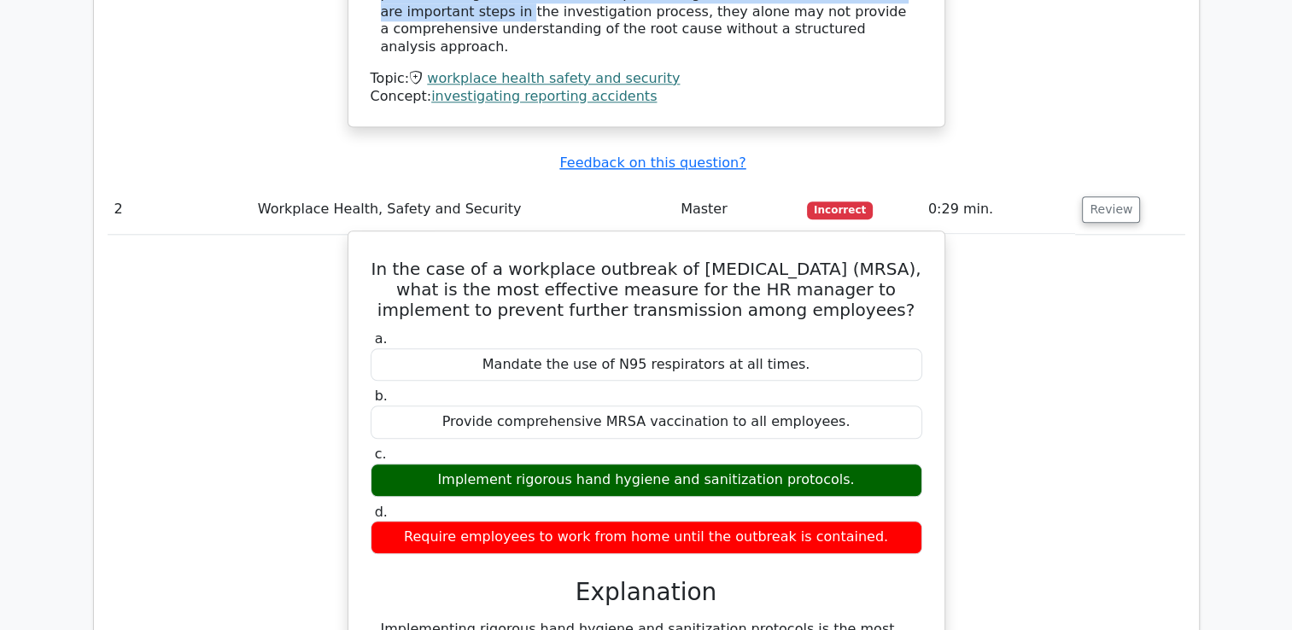
scroll to position [2049, 0]
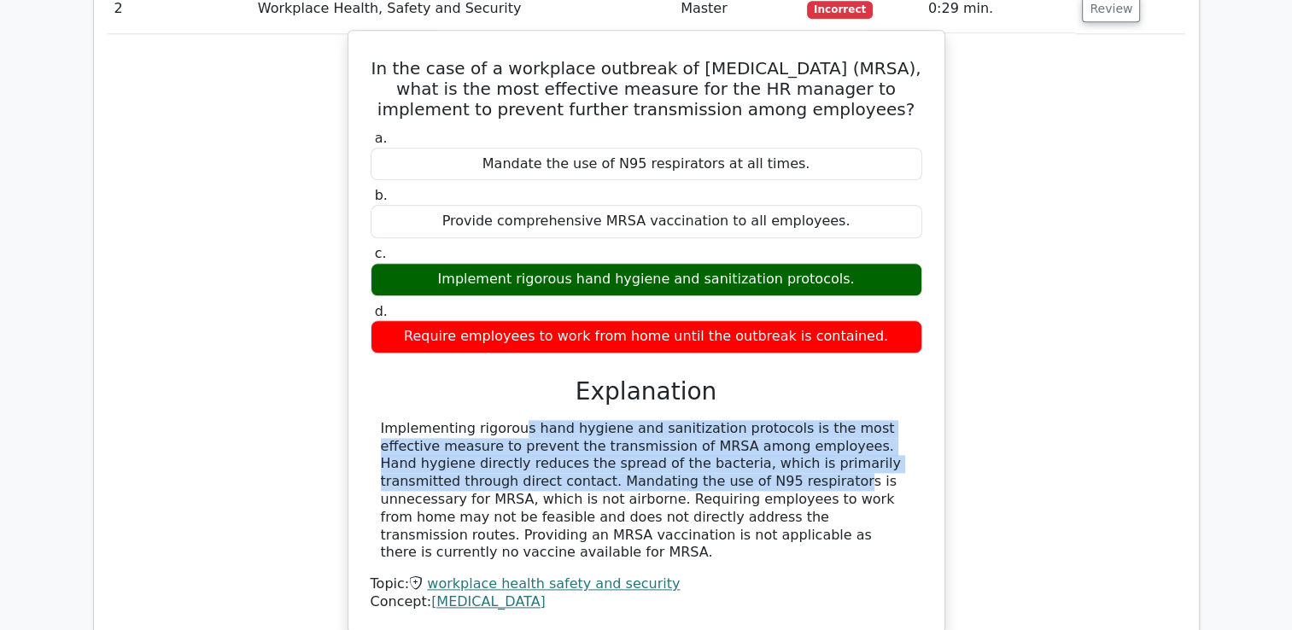
drag, startPoint x: 406, startPoint y: 360, endPoint x: 499, endPoint y: 412, distance: 105.5
click at [499, 420] on div "Implementing rigorous hand hygiene and sanitization protocols is the most effec…" at bounding box center [646, 491] width 531 height 142
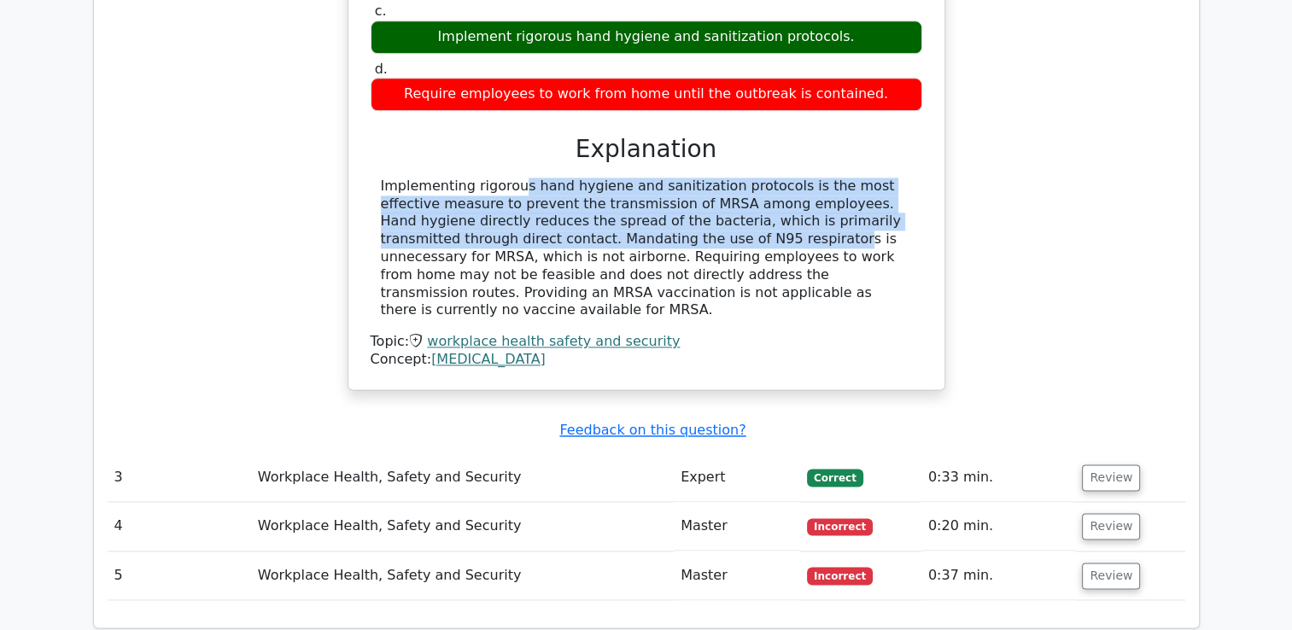
scroll to position [2476, 0]
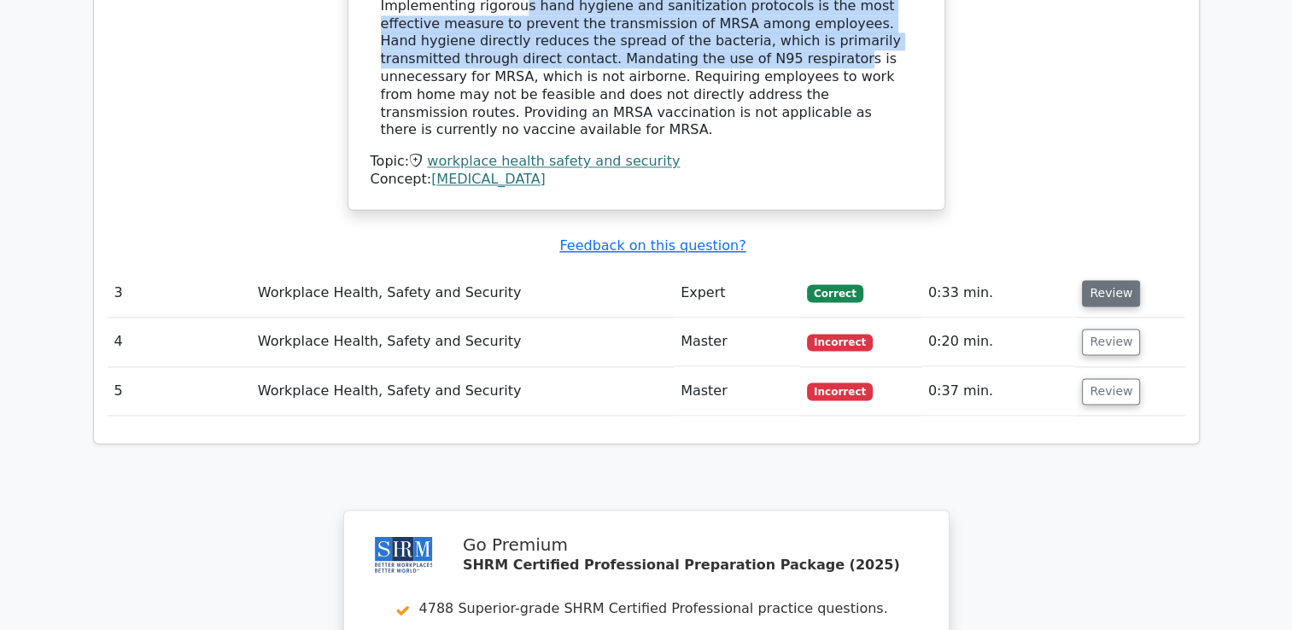
click at [1100, 280] on button "Review" at bounding box center [1111, 293] width 58 height 26
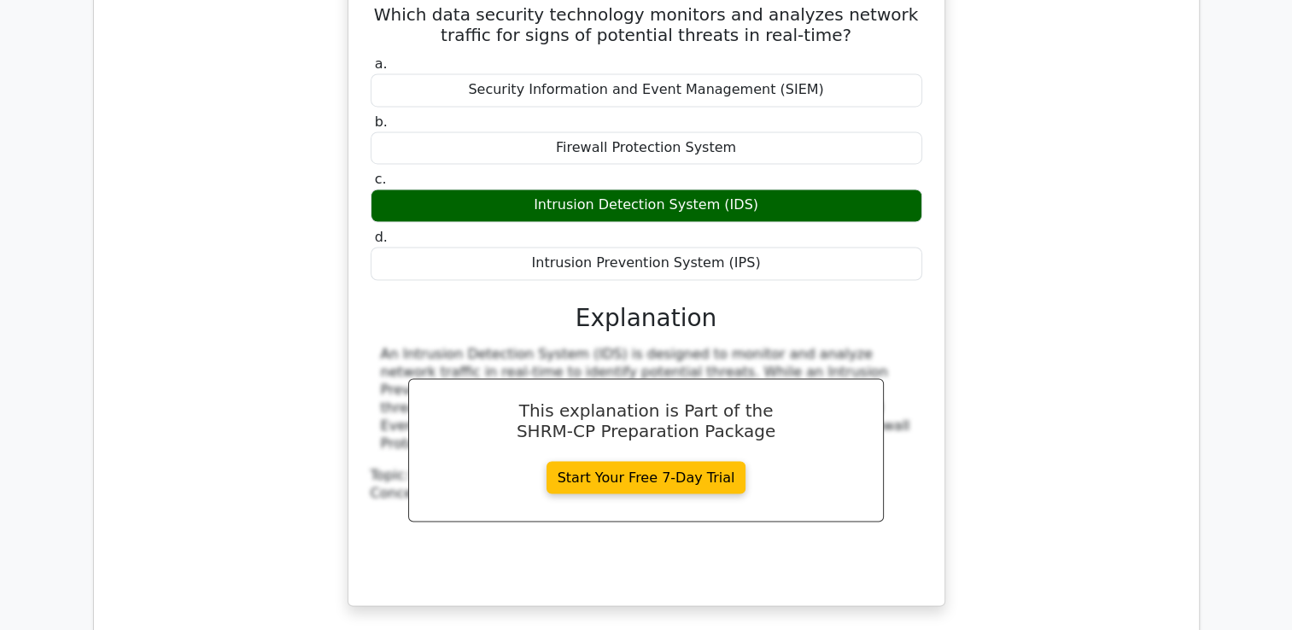
scroll to position [3074, 0]
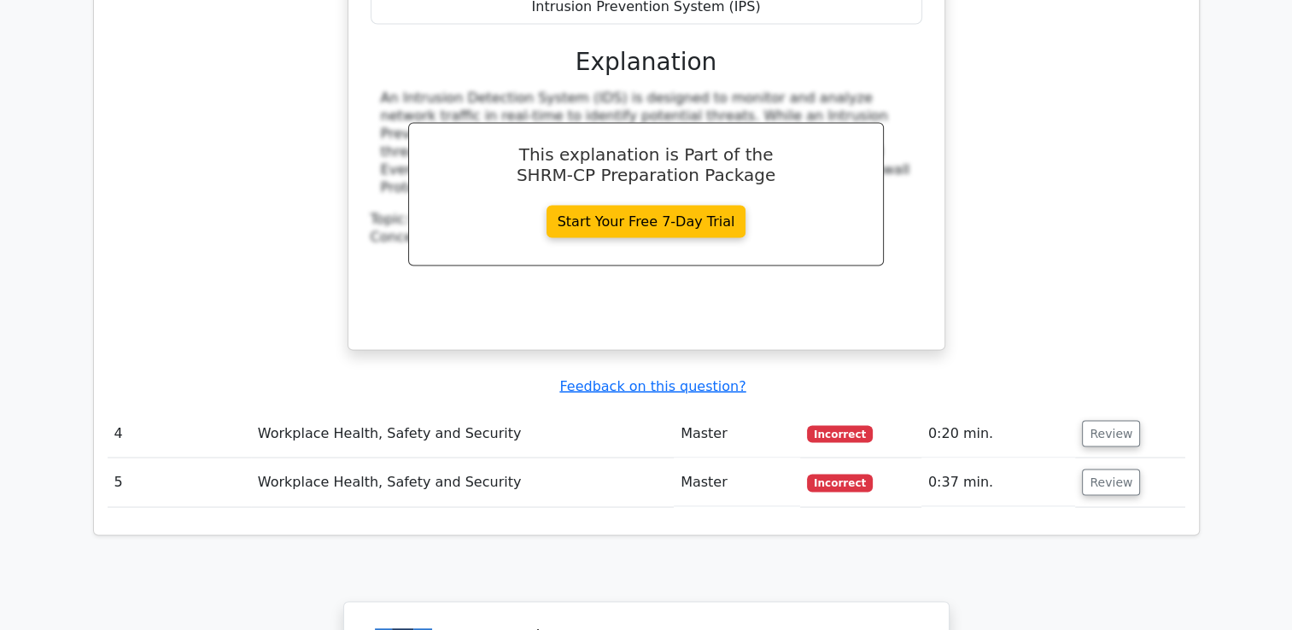
click at [1101, 409] on td "Review" at bounding box center [1129, 433] width 109 height 49
click at [1101, 420] on button "Review" at bounding box center [1111, 433] width 58 height 26
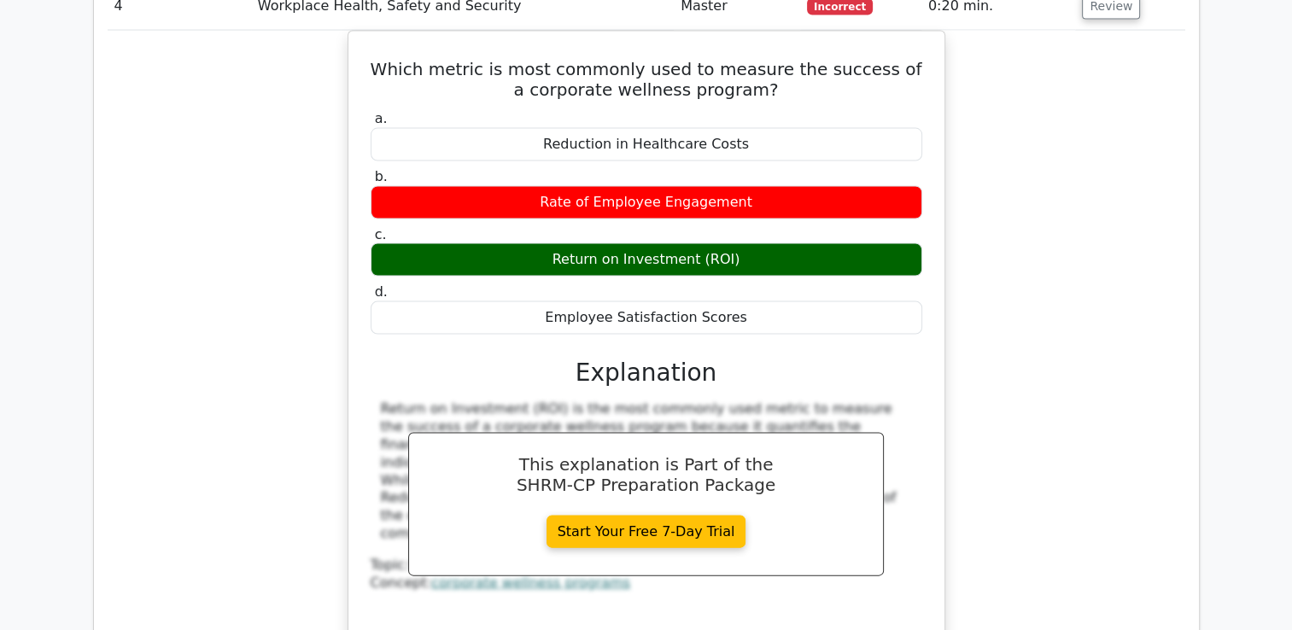
scroll to position [3927, 0]
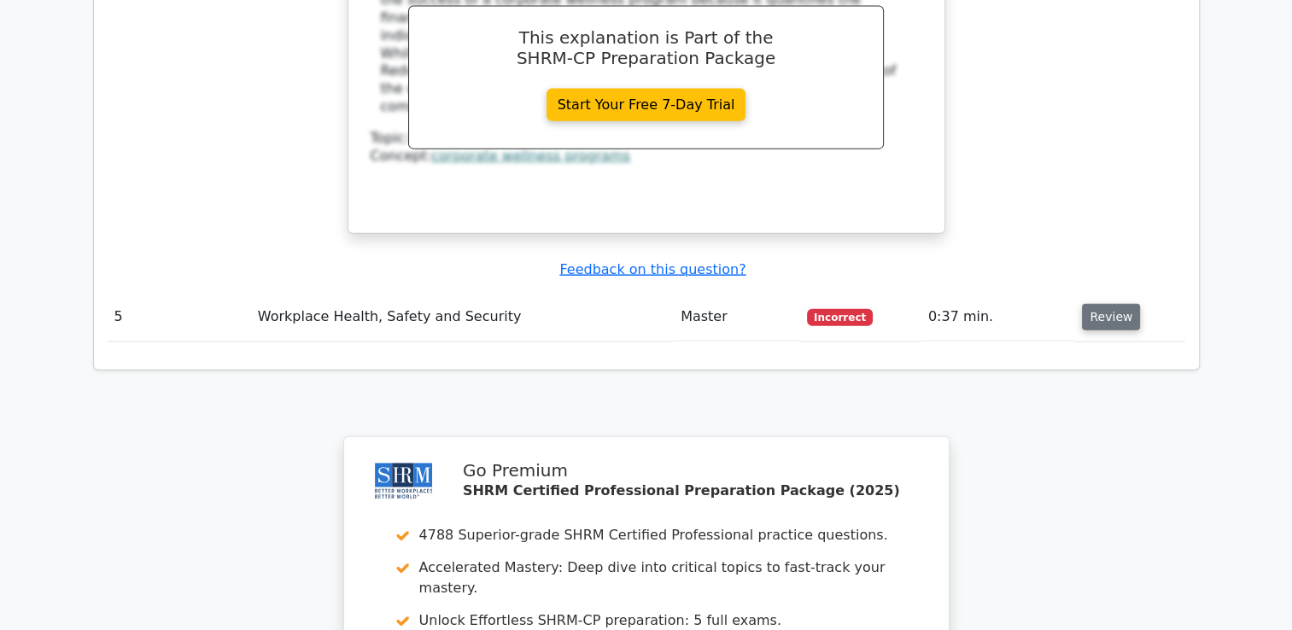
click at [1106, 304] on button "Review" at bounding box center [1111, 317] width 58 height 26
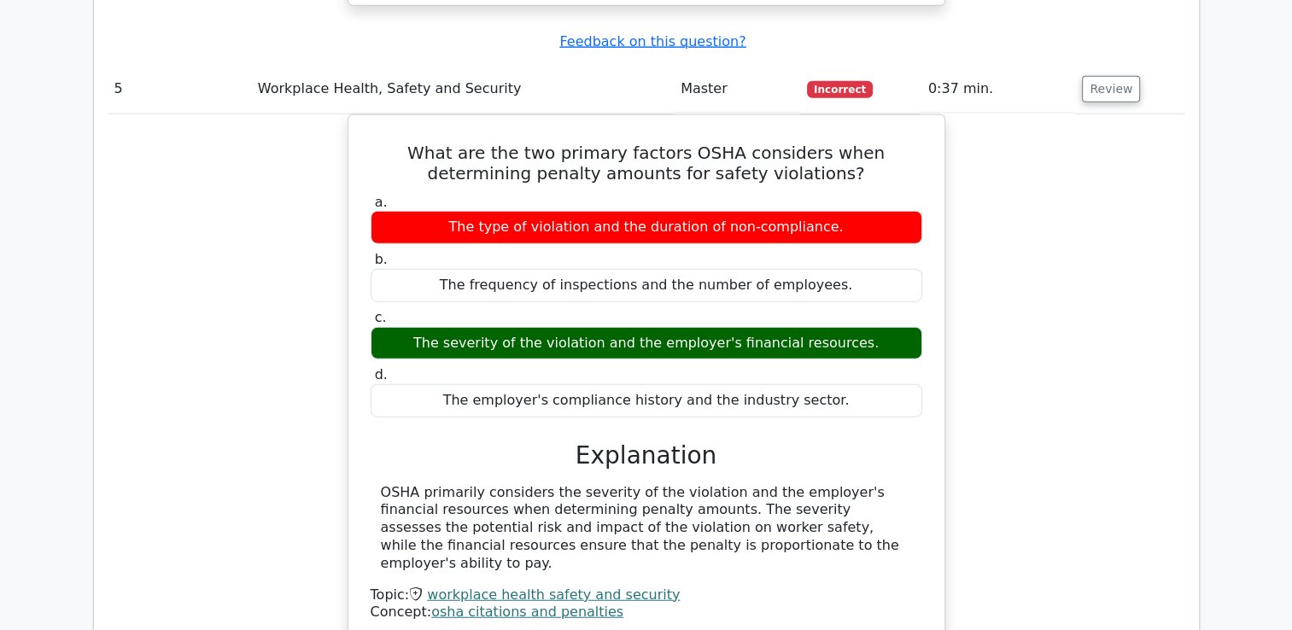
scroll to position [4269, 0]
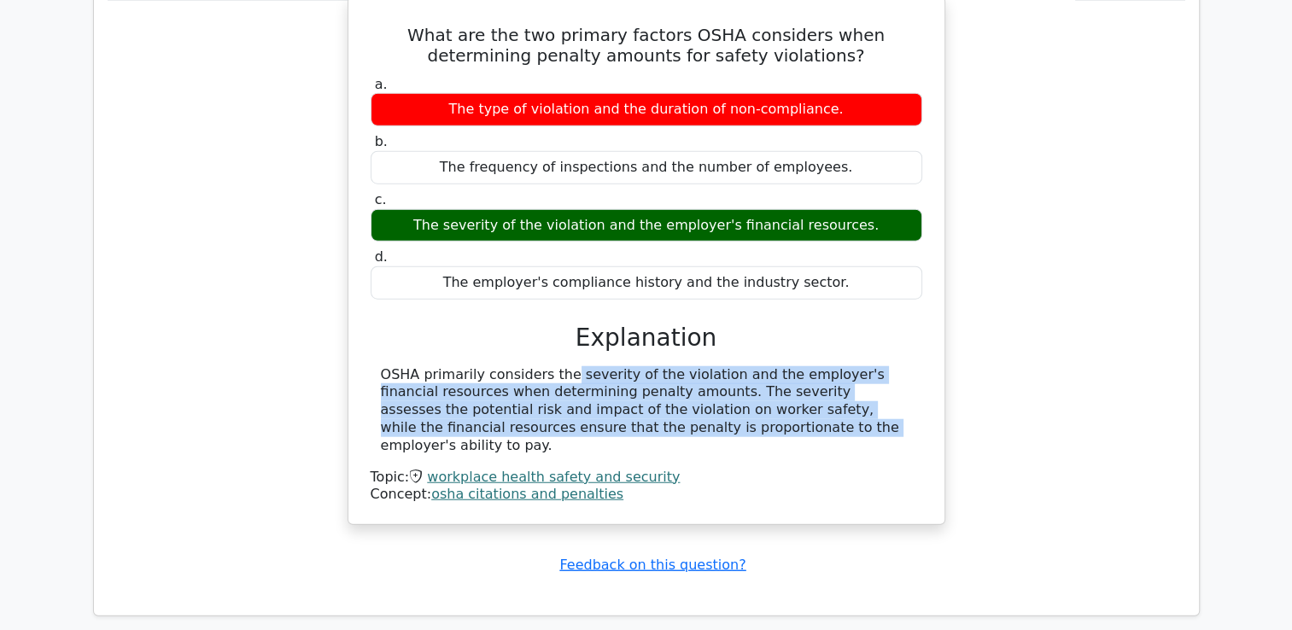
drag, startPoint x: 460, startPoint y: 292, endPoint x: 494, endPoint y: 334, distance: 54.0
click at [494, 366] on div "OSHA primarily considers the severity of the violation and the employer's finan…" at bounding box center [646, 410] width 531 height 89
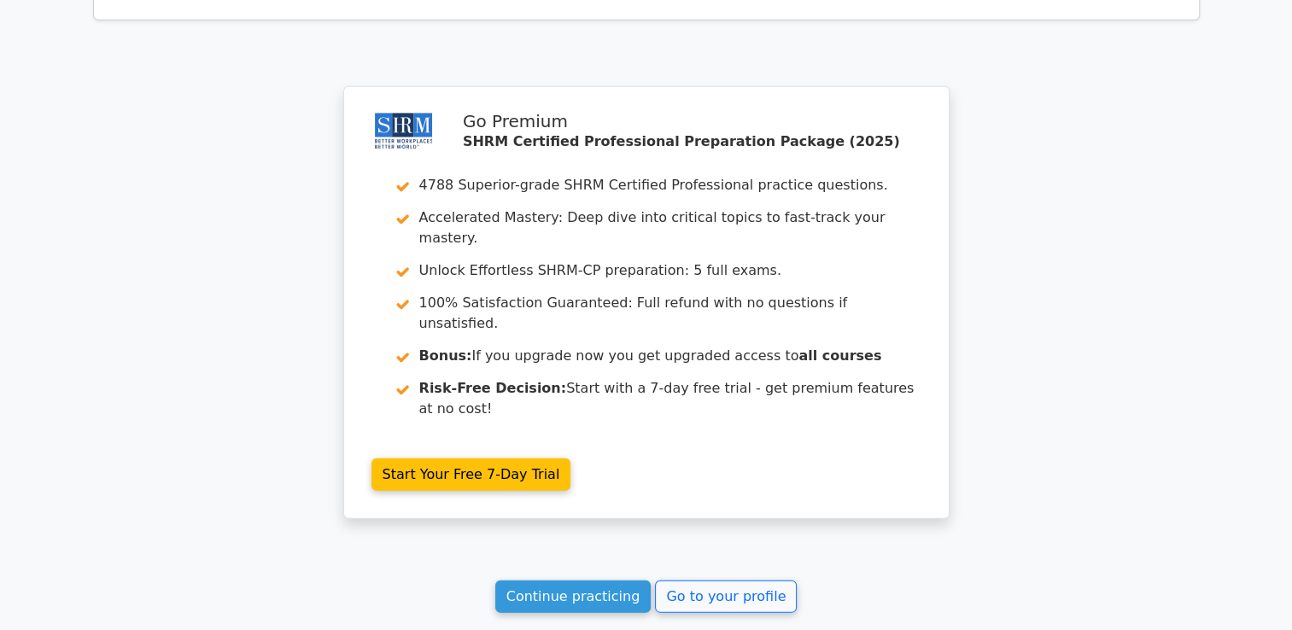
scroll to position [4935, 0]
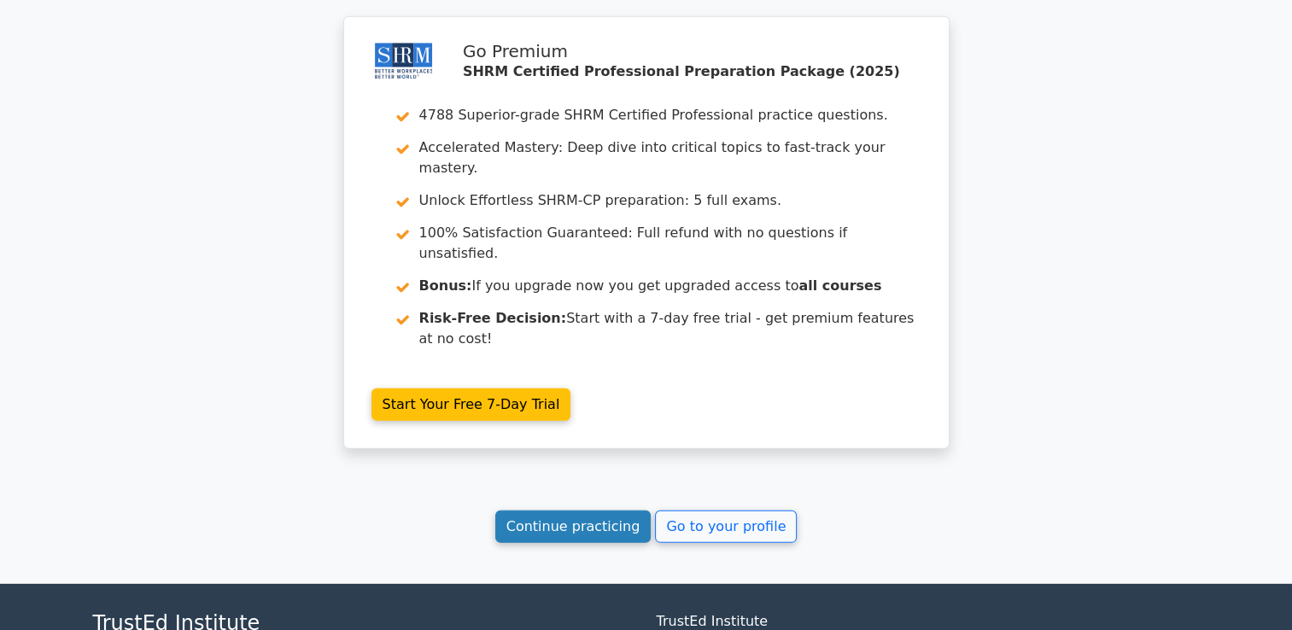
click at [604, 511] on link "Continue practicing" at bounding box center [573, 527] width 156 height 32
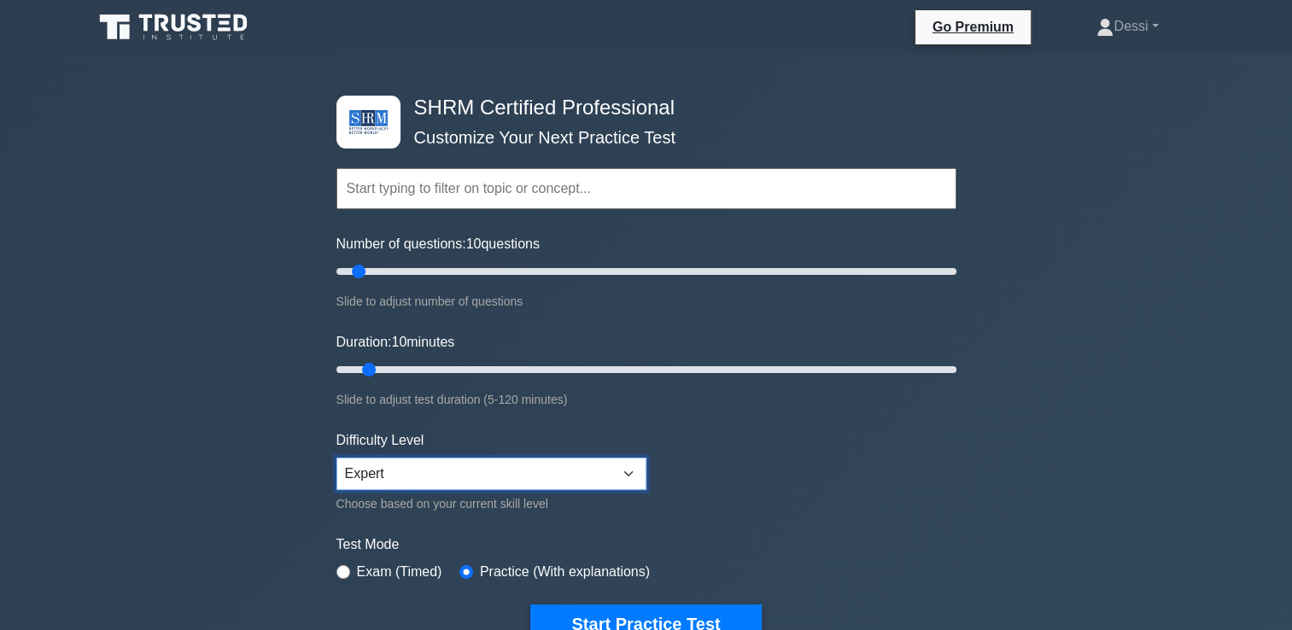
click at [424, 475] on select "Beginner Intermediate Expert" at bounding box center [491, 474] width 310 height 32
click at [336, 458] on select "Beginner Intermediate Expert" at bounding box center [491, 474] width 310 height 32
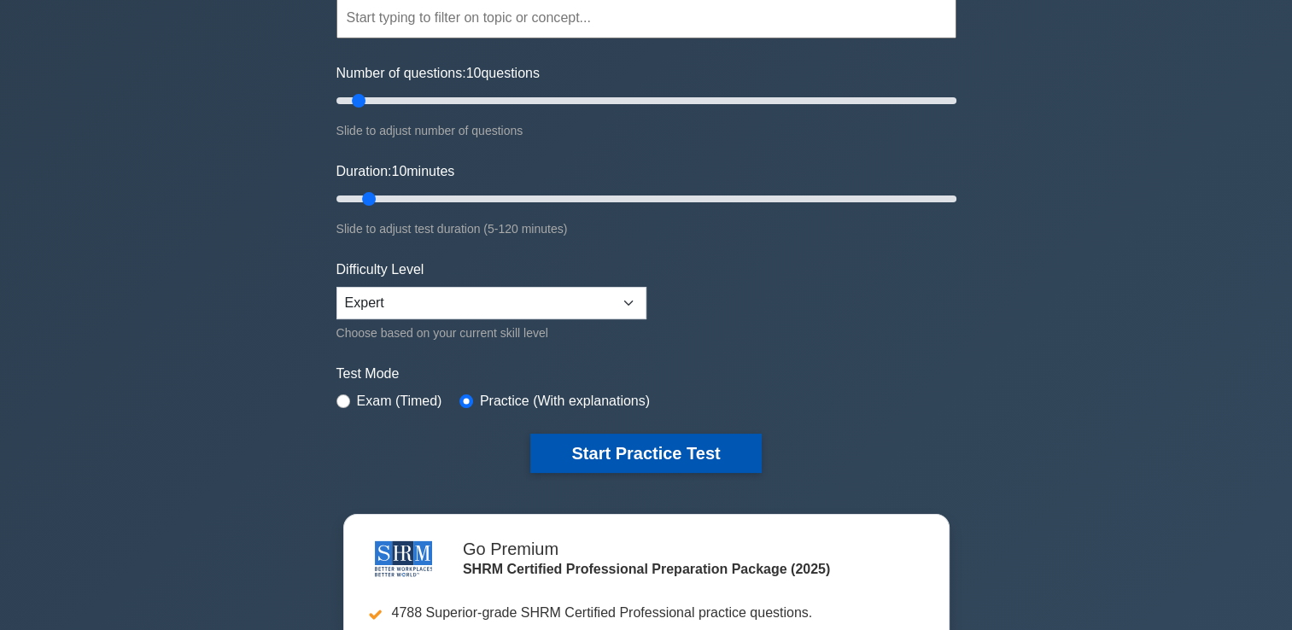
click at [624, 459] on button "Start Practice Test" at bounding box center [645, 453] width 231 height 39
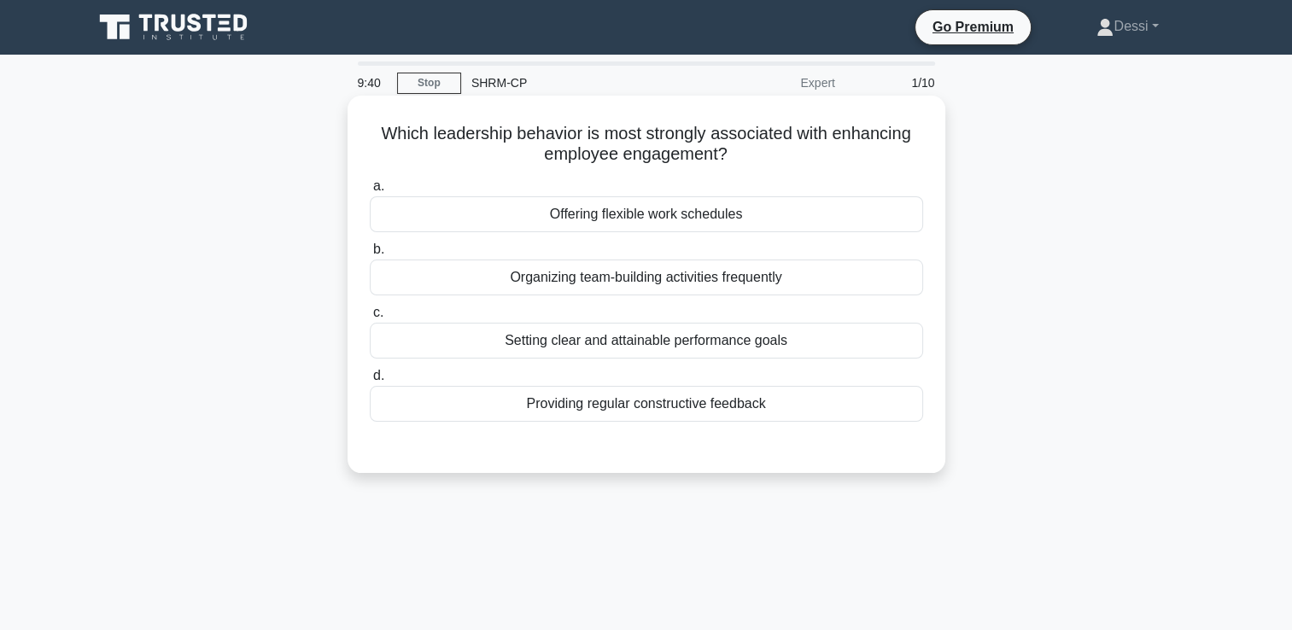
click at [622, 407] on div "Providing regular constructive feedback" at bounding box center [646, 404] width 553 height 36
click at [370, 382] on input "d. Providing regular constructive feedback" at bounding box center [370, 376] width 0 height 11
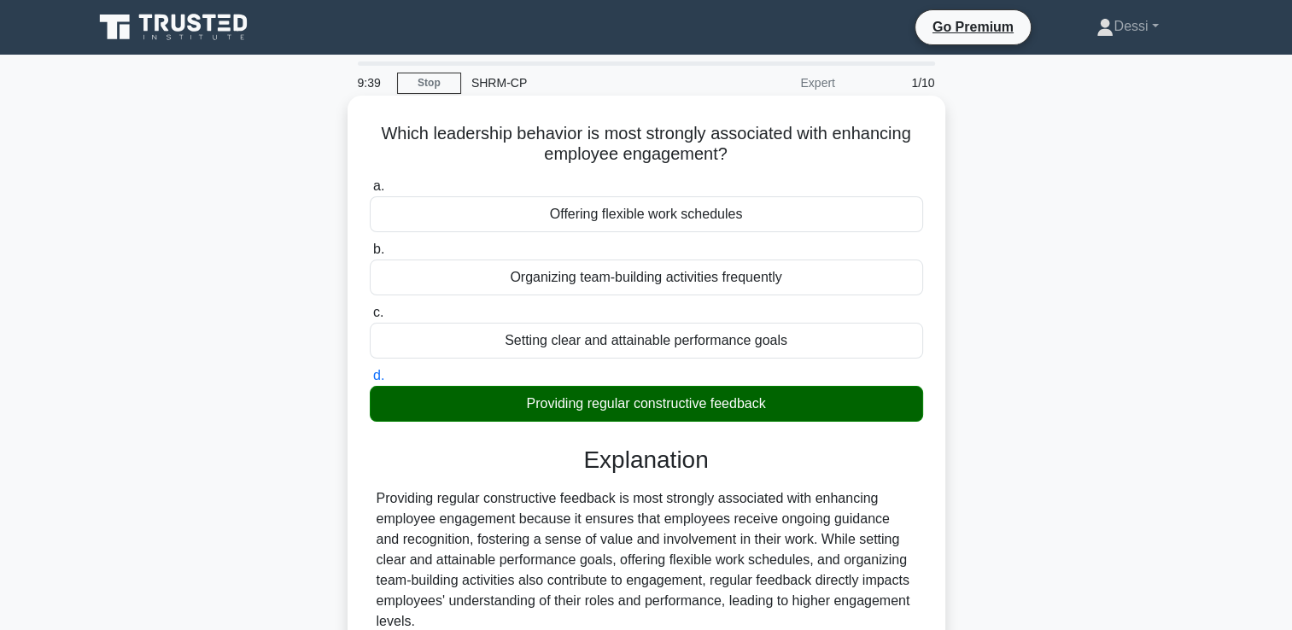
scroll to position [292, 0]
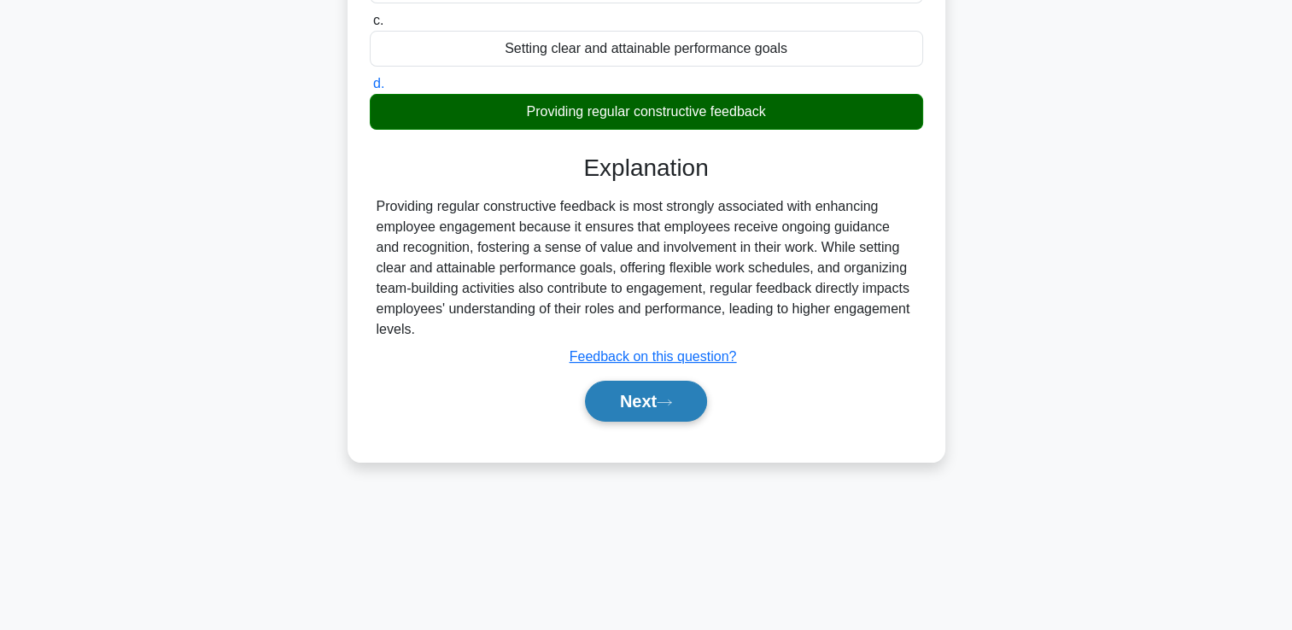
click at [631, 411] on button "Next" at bounding box center [646, 401] width 122 height 41
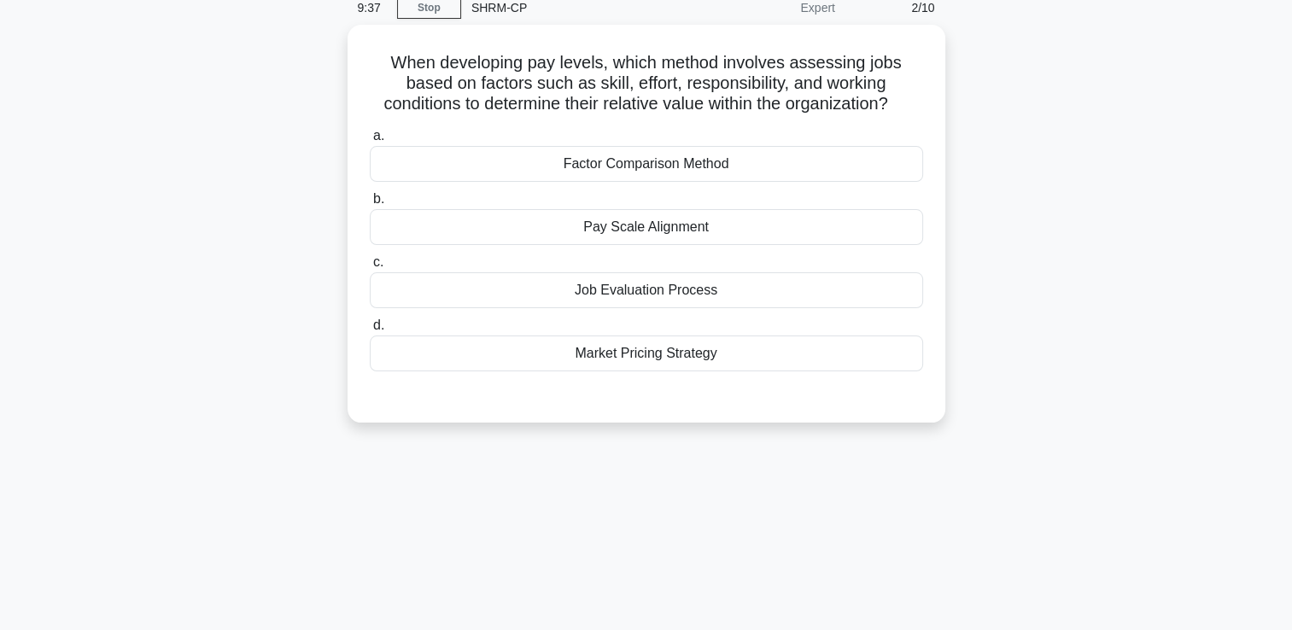
scroll to position [0, 0]
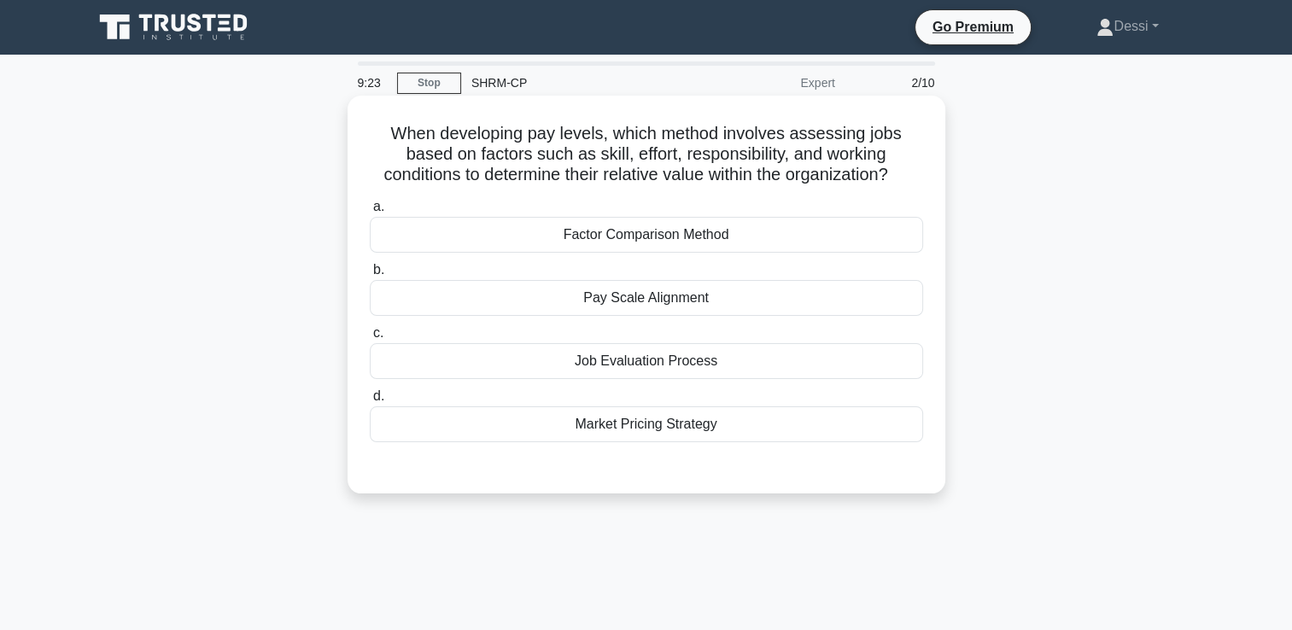
click at [690, 367] on div "Job Evaluation Process" at bounding box center [646, 361] width 553 height 36
click at [370, 339] on input "c. Job Evaluation Process" at bounding box center [370, 333] width 0 height 11
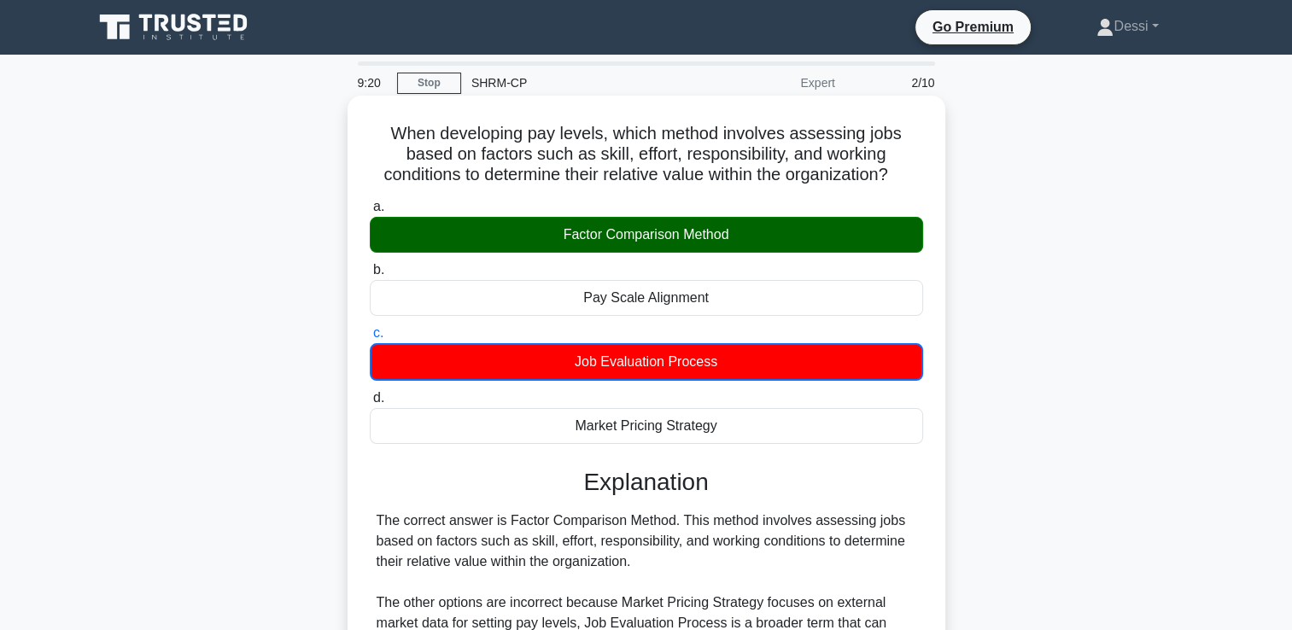
scroll to position [292, 0]
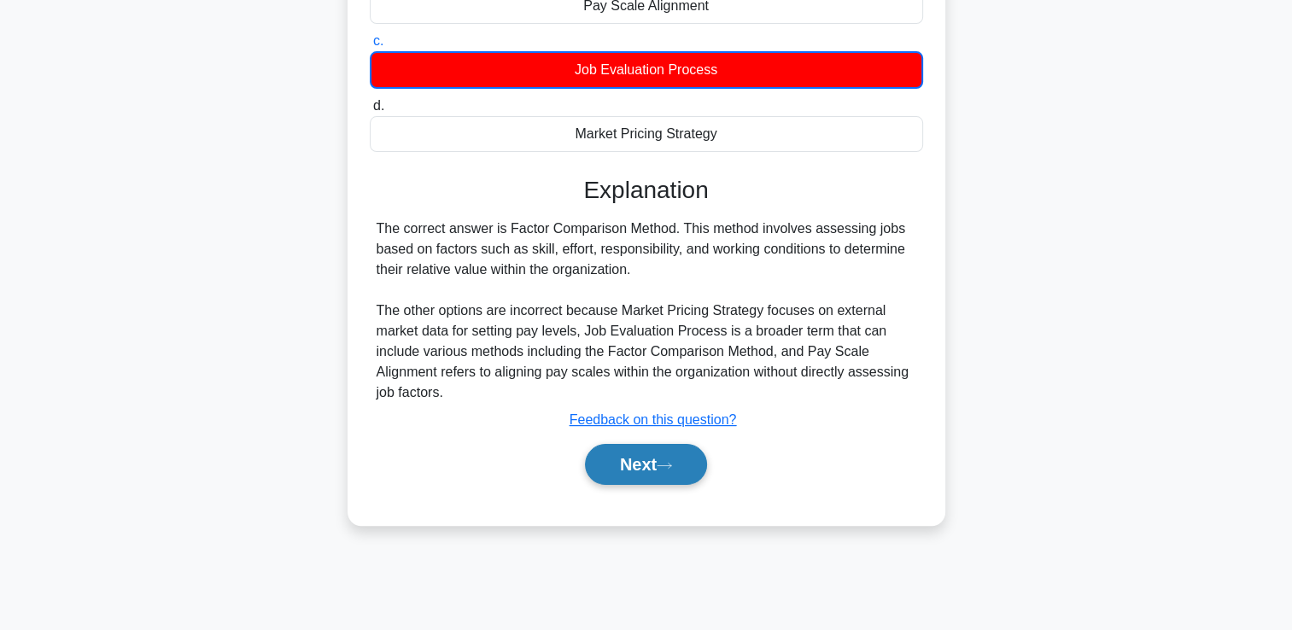
click at [691, 480] on button "Next" at bounding box center [646, 464] width 122 height 41
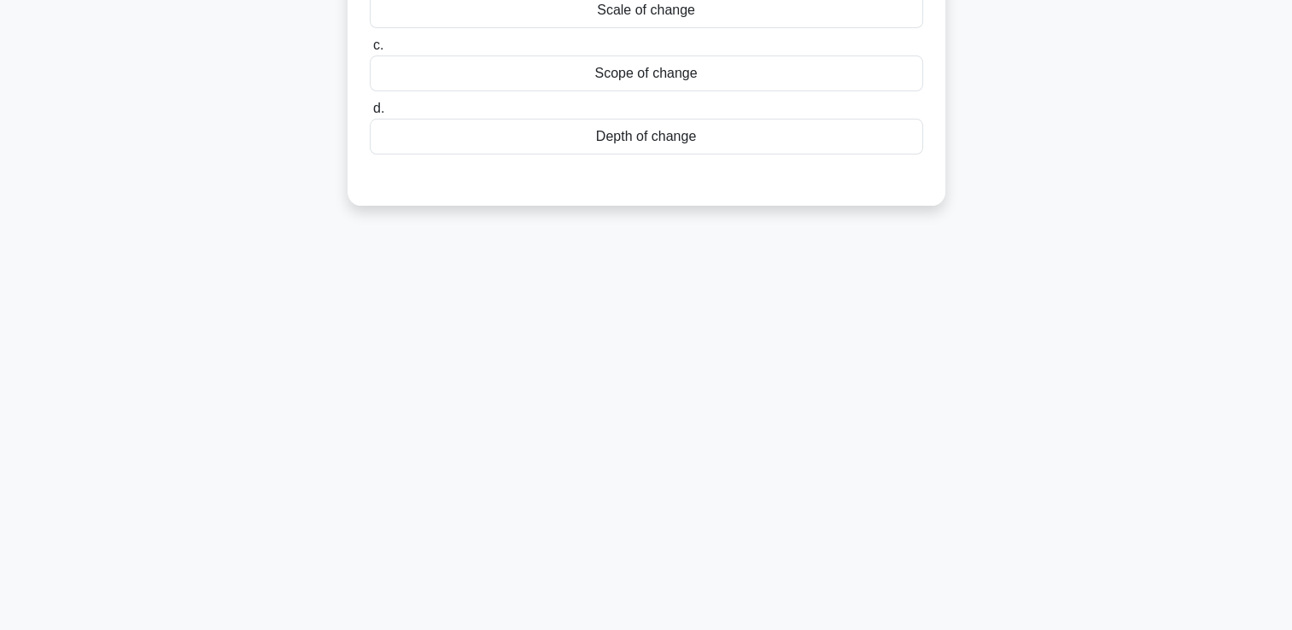
scroll to position [36, 0]
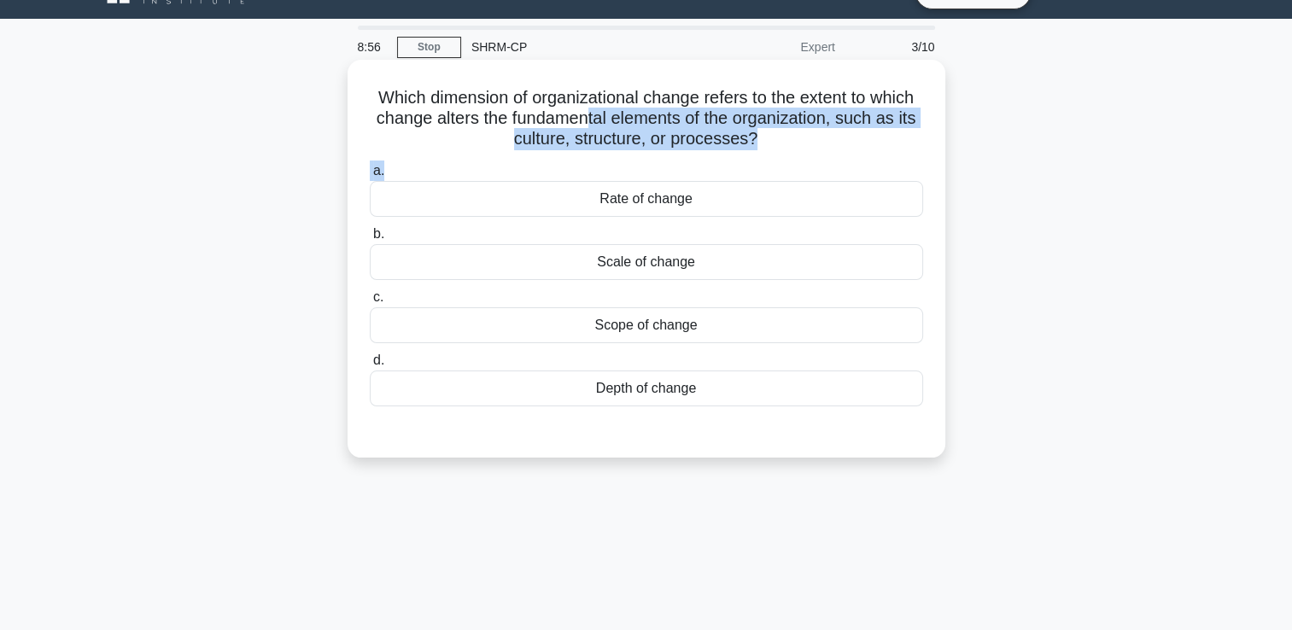
drag, startPoint x: 586, startPoint y: 112, endPoint x: 620, endPoint y: 159, distance: 58.1
click at [620, 159] on div "Which dimension of organizational change refers to the extent to which change a…" at bounding box center [646, 259] width 584 height 384
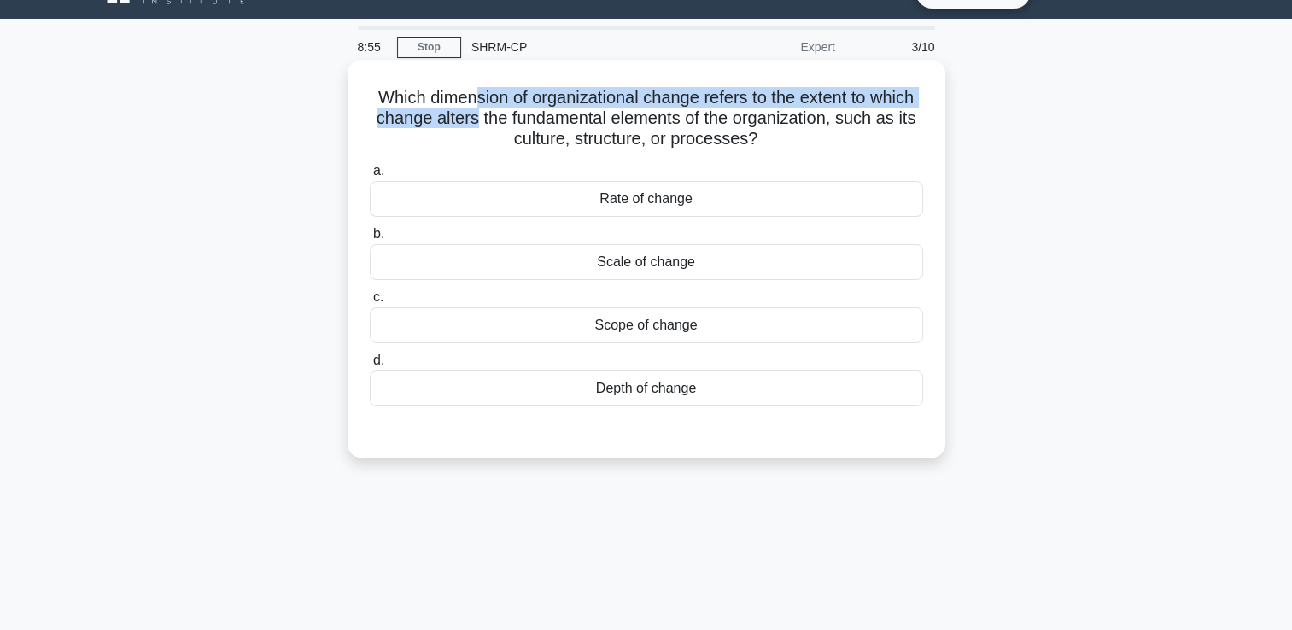
drag, startPoint x: 620, startPoint y: 159, endPoint x: 472, endPoint y: 114, distance: 154.5
click at [472, 114] on h5 "Which dimension of organizational change refers to the extent to which change a…" at bounding box center [646, 118] width 557 height 63
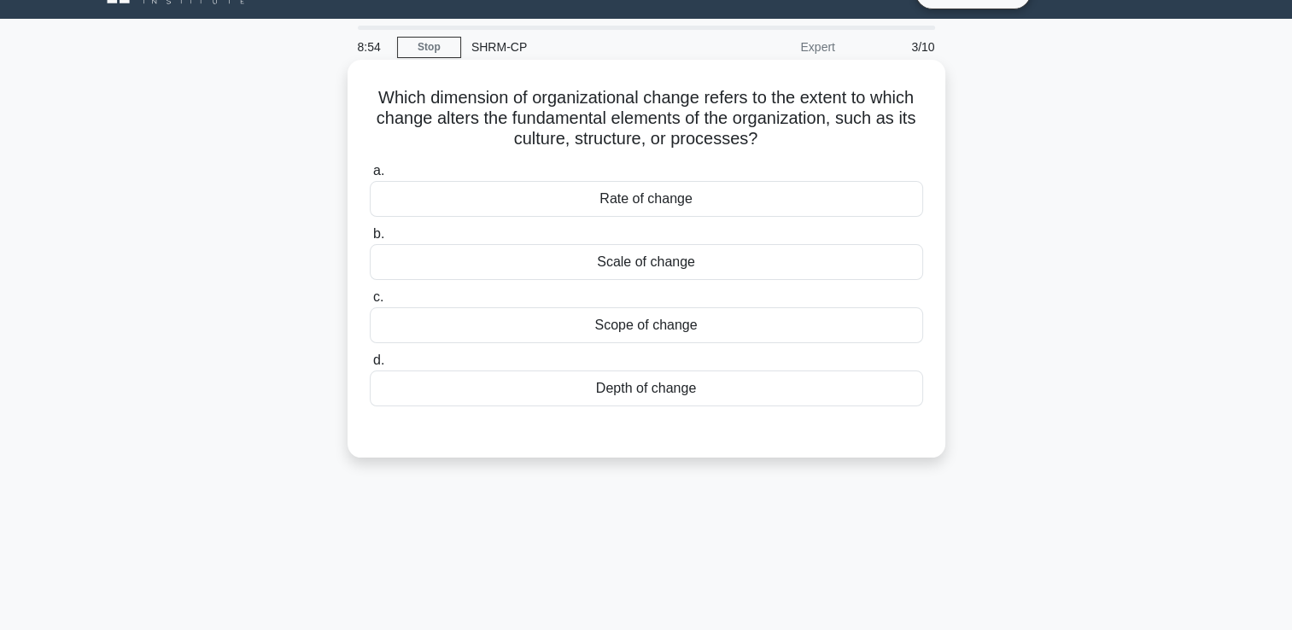
drag, startPoint x: 472, startPoint y: 114, endPoint x: 659, endPoint y: 118, distance: 187.0
click at [659, 118] on h5 "Which dimension of organizational change refers to the extent to which change a…" at bounding box center [646, 118] width 557 height 63
drag, startPoint x: 704, startPoint y: 102, endPoint x: 762, endPoint y: 149, distance: 74.7
click at [762, 149] on h5 "Which dimension of organizational change refers to the extent to which change a…" at bounding box center [646, 118] width 557 height 63
click at [626, 378] on div "Depth of change" at bounding box center [646, 389] width 553 height 36
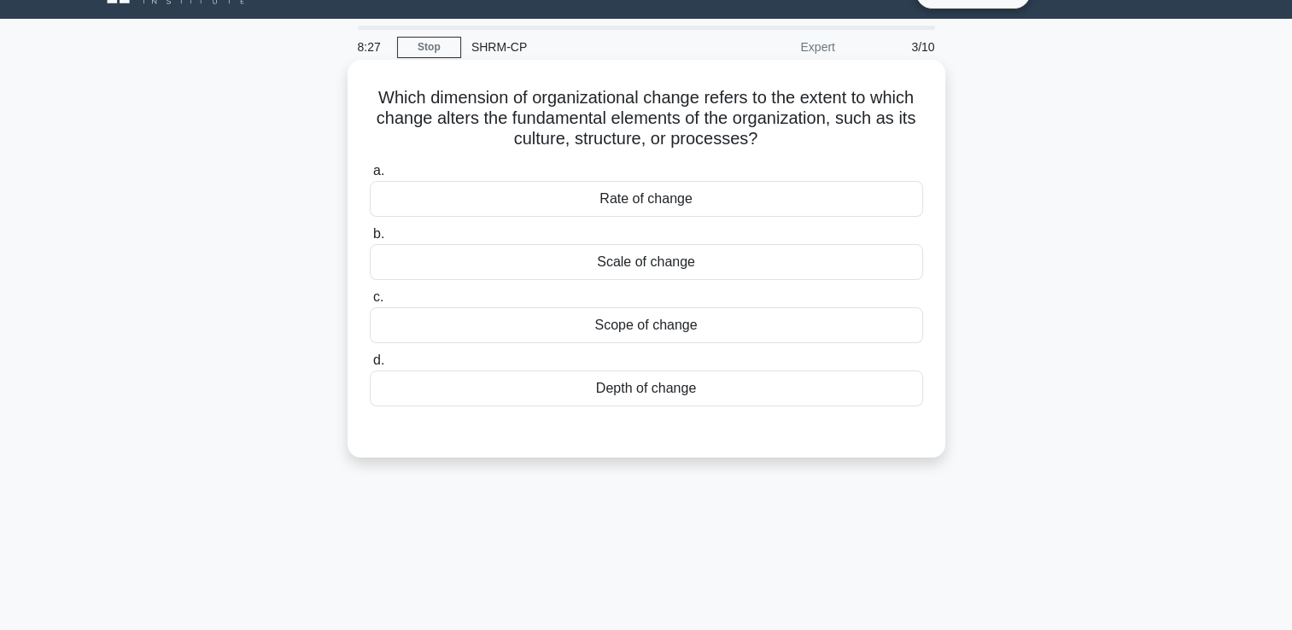
click at [370, 366] on input "d. Depth of change" at bounding box center [370, 360] width 0 height 11
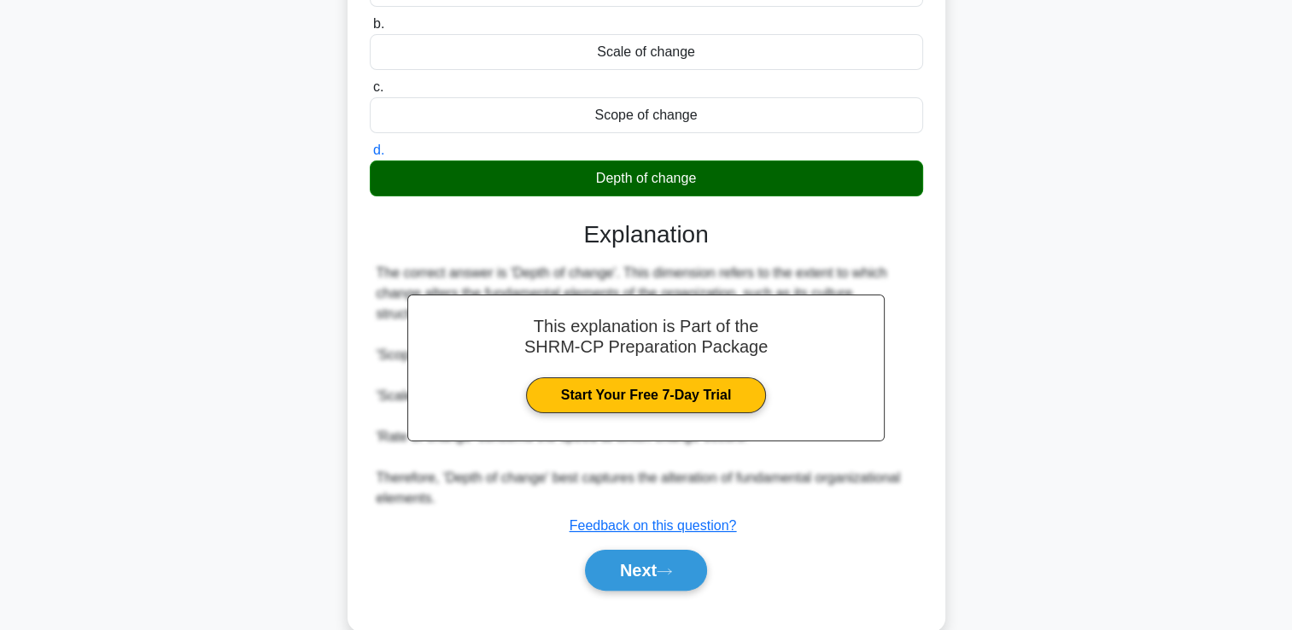
scroll to position [292, 0]
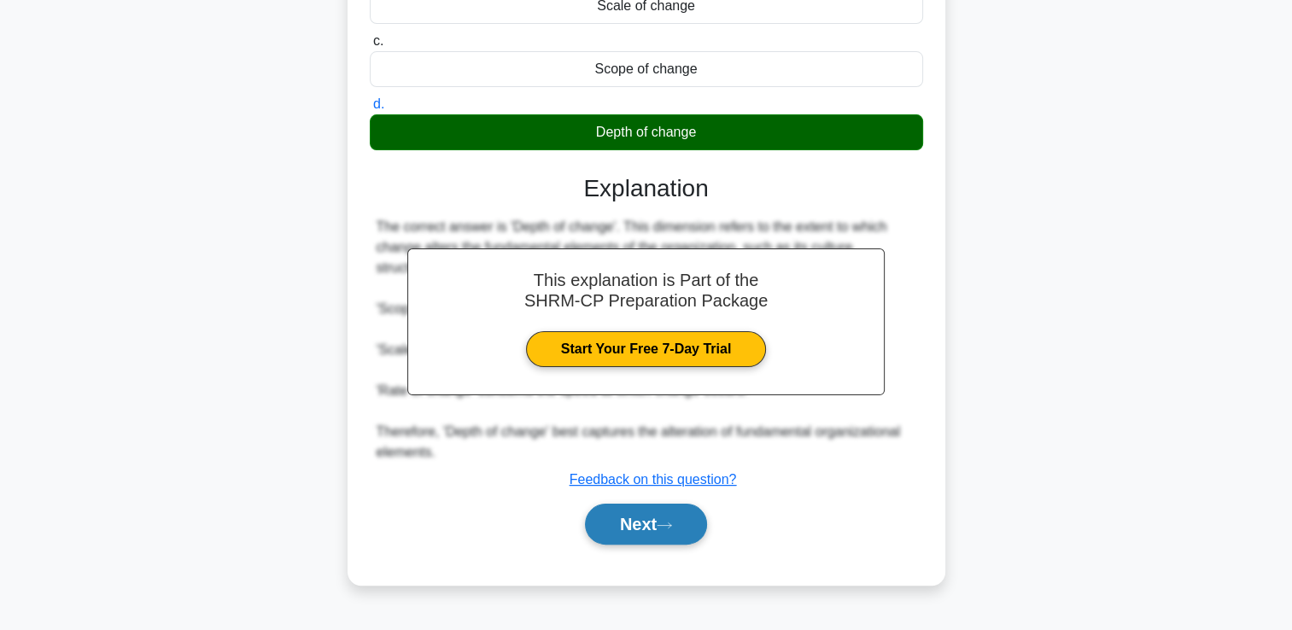
click at [655, 511] on button "Next" at bounding box center [646, 524] width 122 height 41
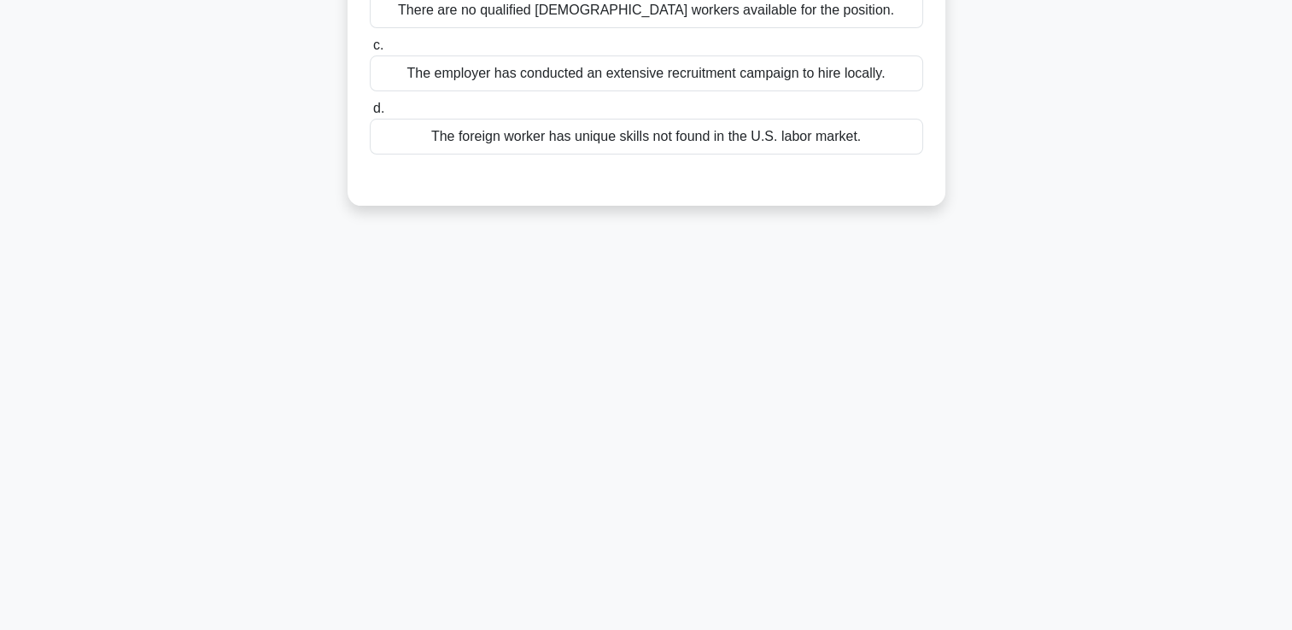
scroll to position [0, 0]
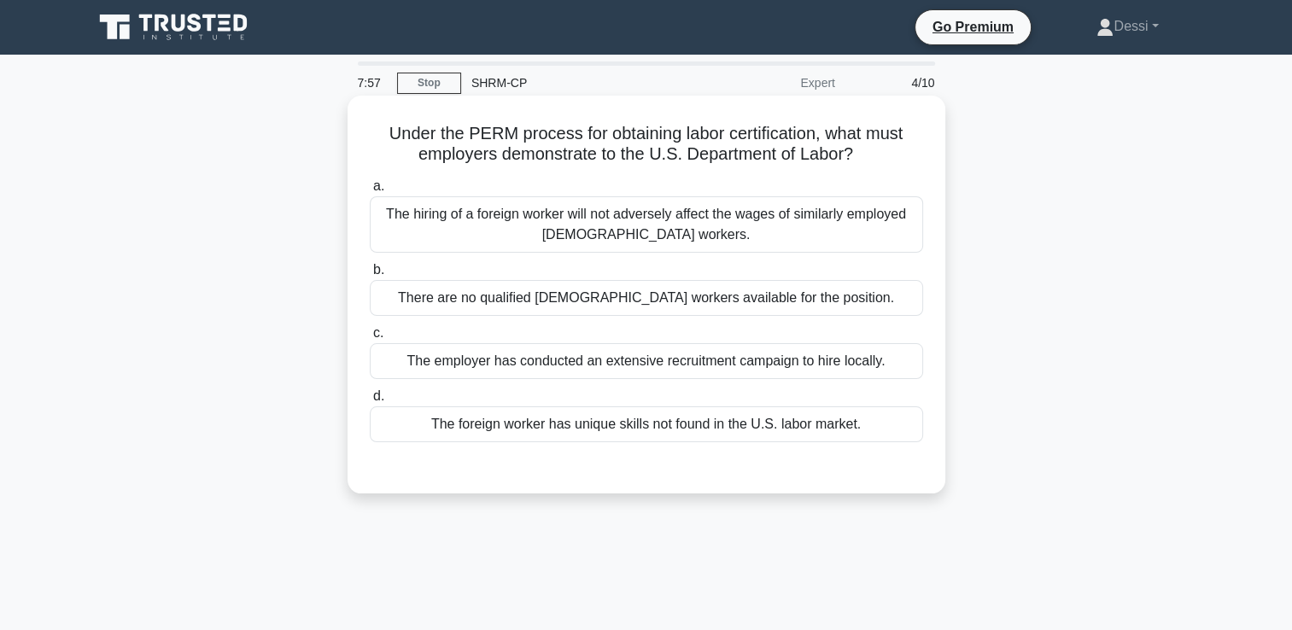
click at [719, 432] on div "The foreign worker has unique skills not found in the U.S. labor market." at bounding box center [646, 424] width 553 height 36
click at [370, 402] on input "d. The foreign worker has unique skills not found in the U.S. labor market." at bounding box center [370, 396] width 0 height 11
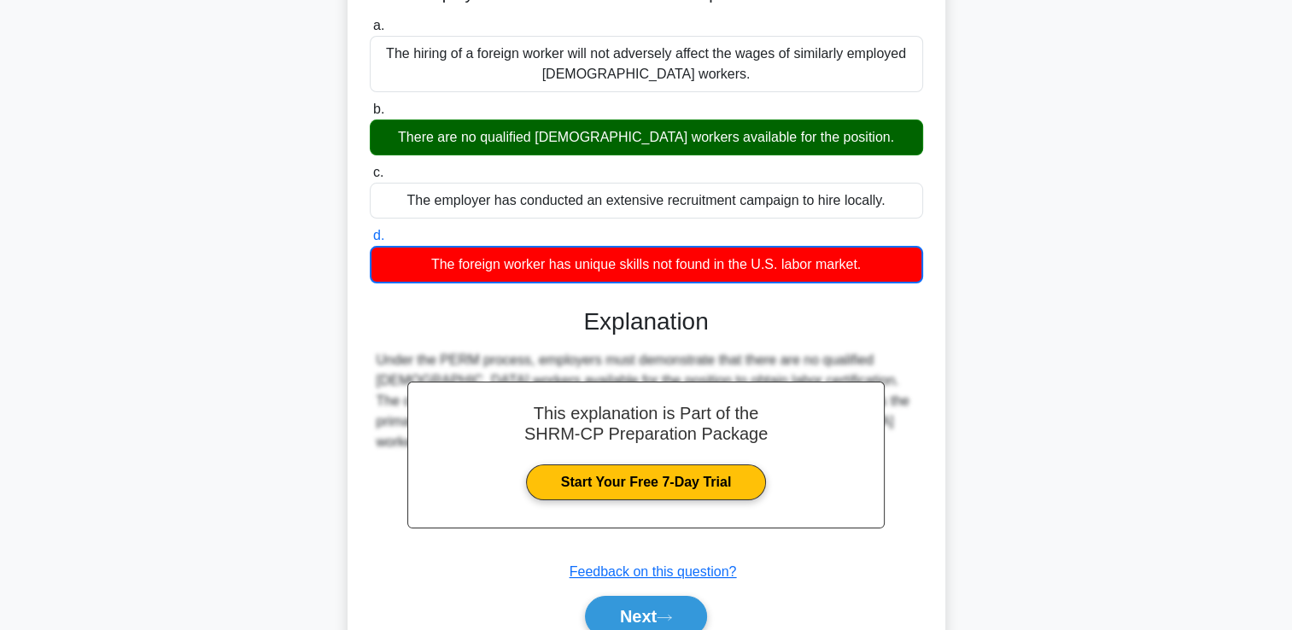
scroll to position [292, 0]
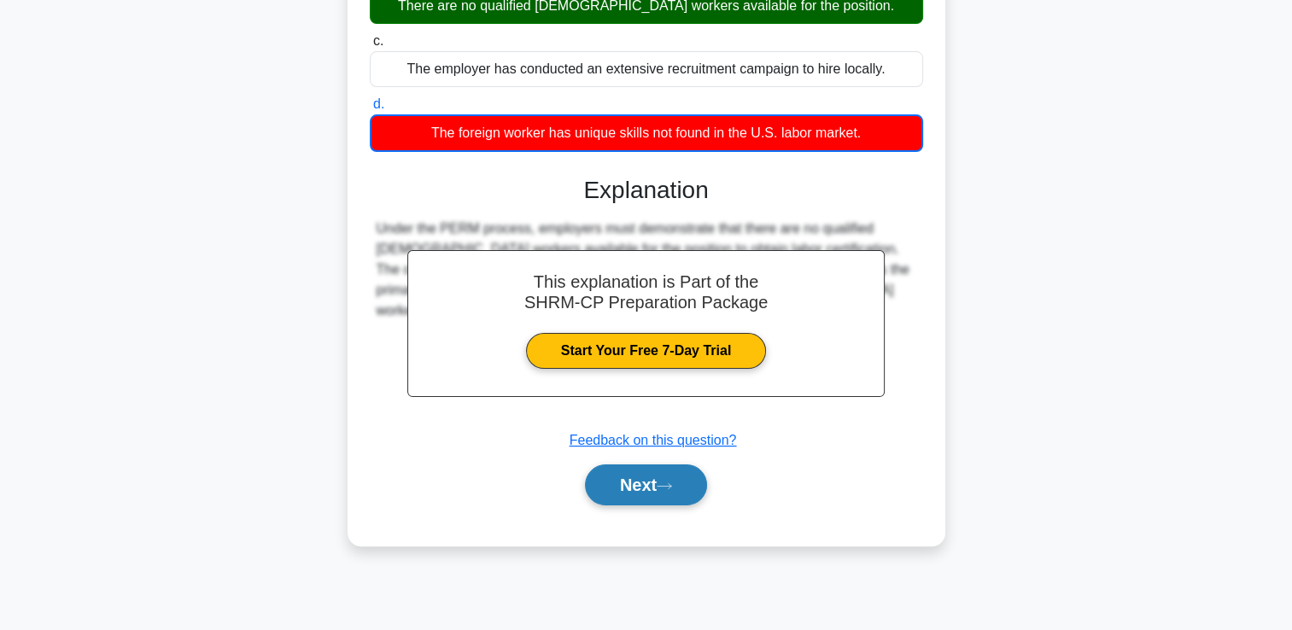
click at [649, 487] on button "Next" at bounding box center [646, 484] width 122 height 41
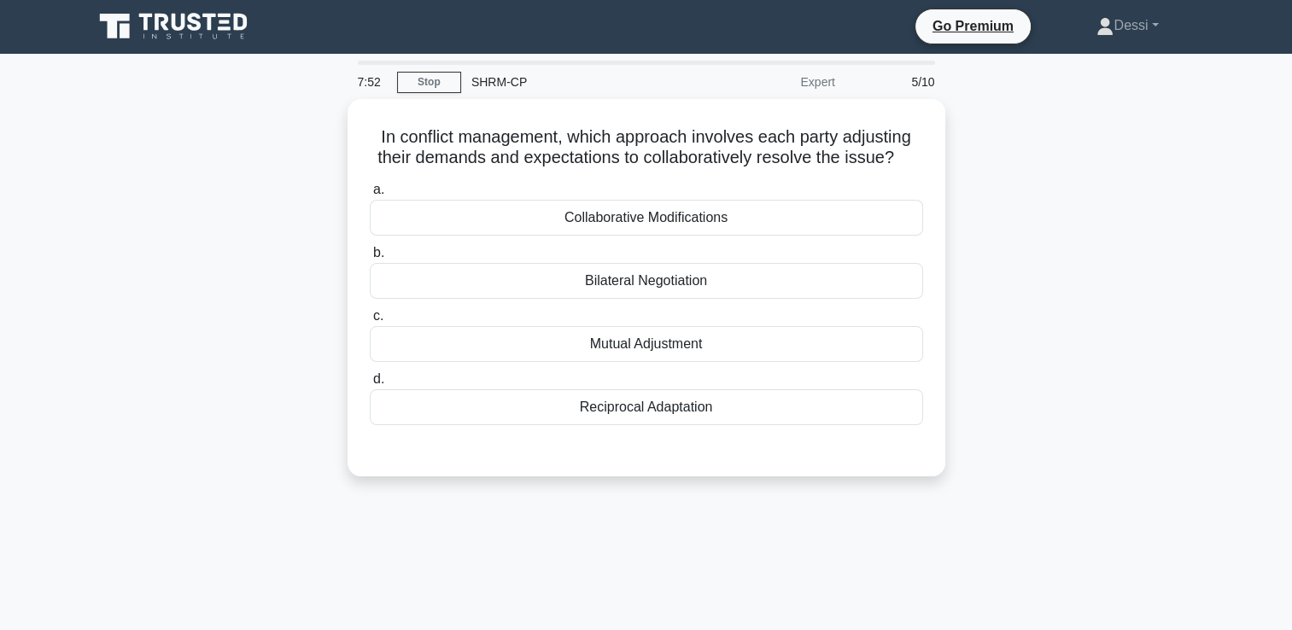
scroll to position [0, 0]
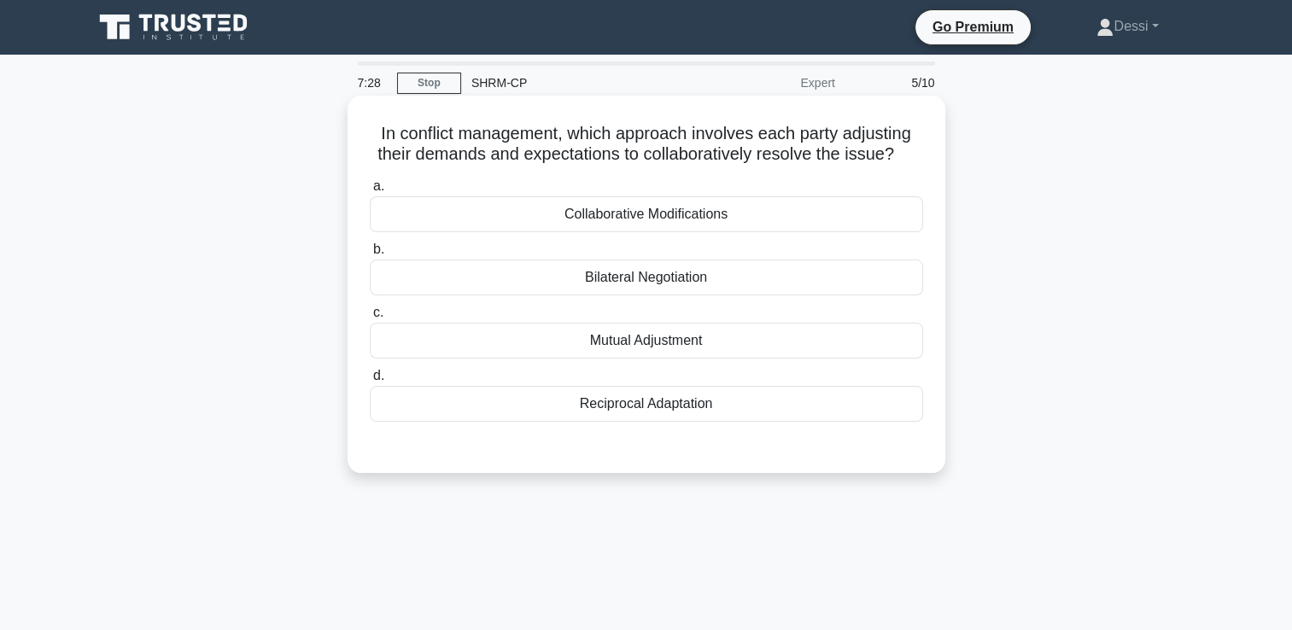
click at [673, 340] on div "Mutual Adjustment" at bounding box center [646, 341] width 553 height 36
click at [370, 318] on input "c. Mutual Adjustment" at bounding box center [370, 312] width 0 height 11
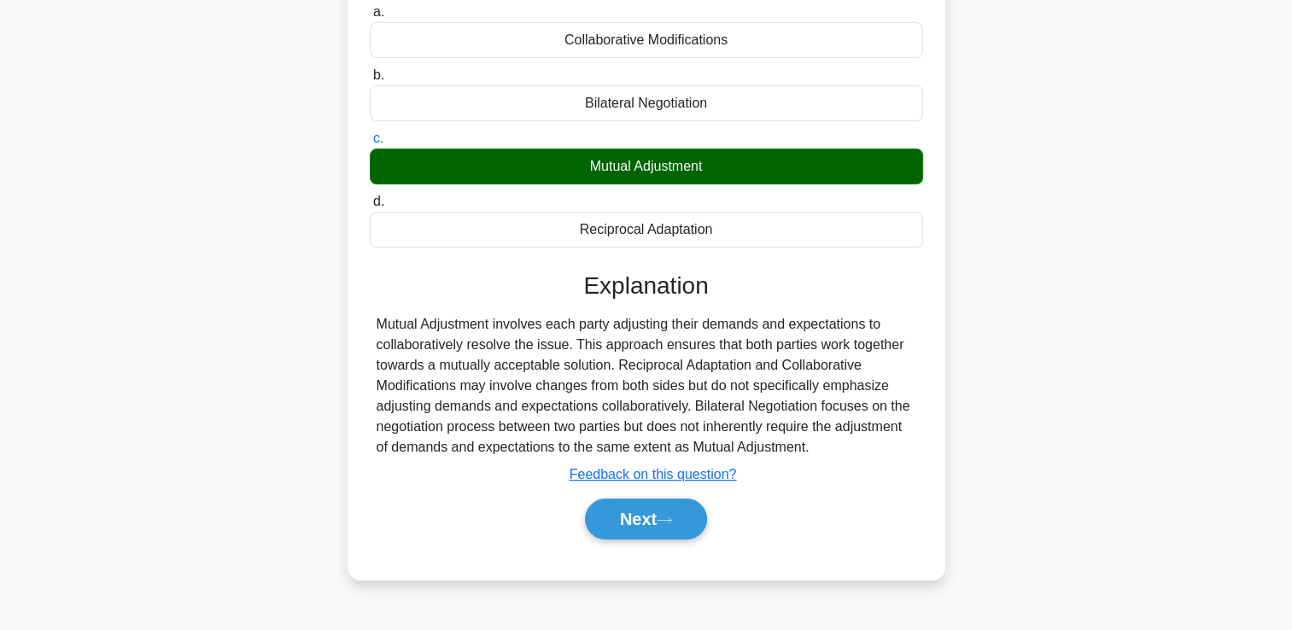
scroll to position [292, 0]
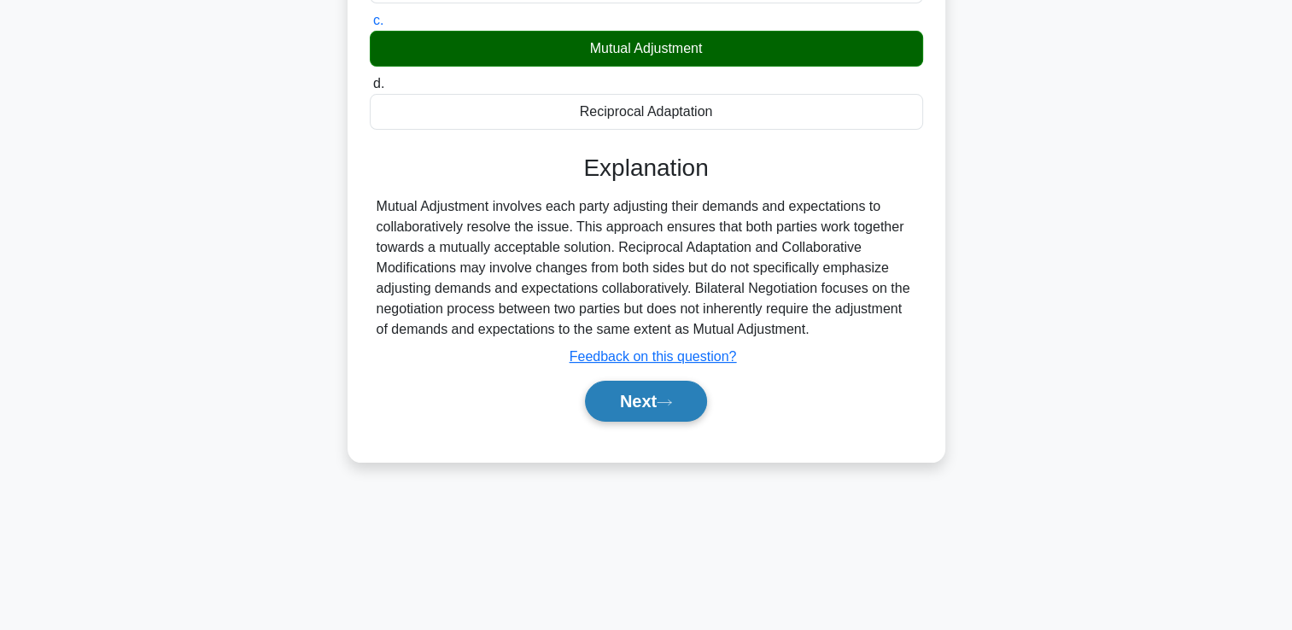
click at [659, 406] on button "Next" at bounding box center [646, 401] width 122 height 41
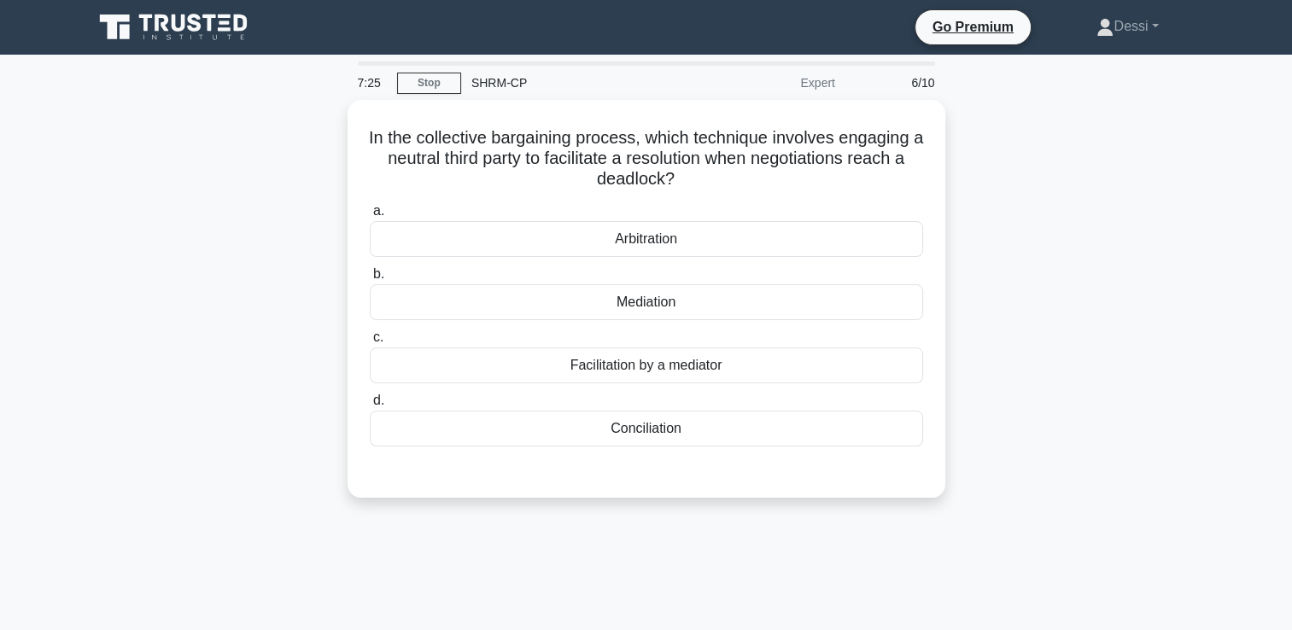
scroll to position [0, 0]
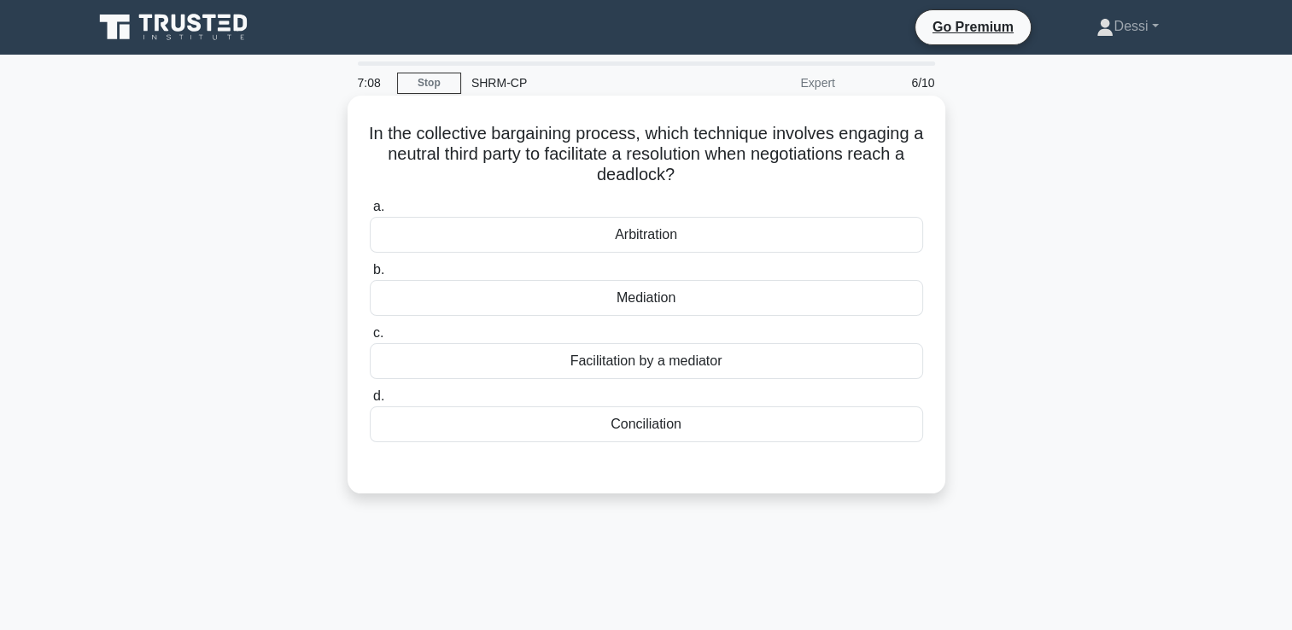
drag, startPoint x: 667, startPoint y: 306, endPoint x: 604, endPoint y: 365, distance: 86.4
click at [604, 365] on div "a. Arbitration b. Mediation c. d." at bounding box center [646, 319] width 574 height 253
click at [604, 365] on div "Facilitation by a mediator" at bounding box center [646, 361] width 553 height 36
click at [370, 339] on input "c. Facilitation by a mediator" at bounding box center [370, 333] width 0 height 11
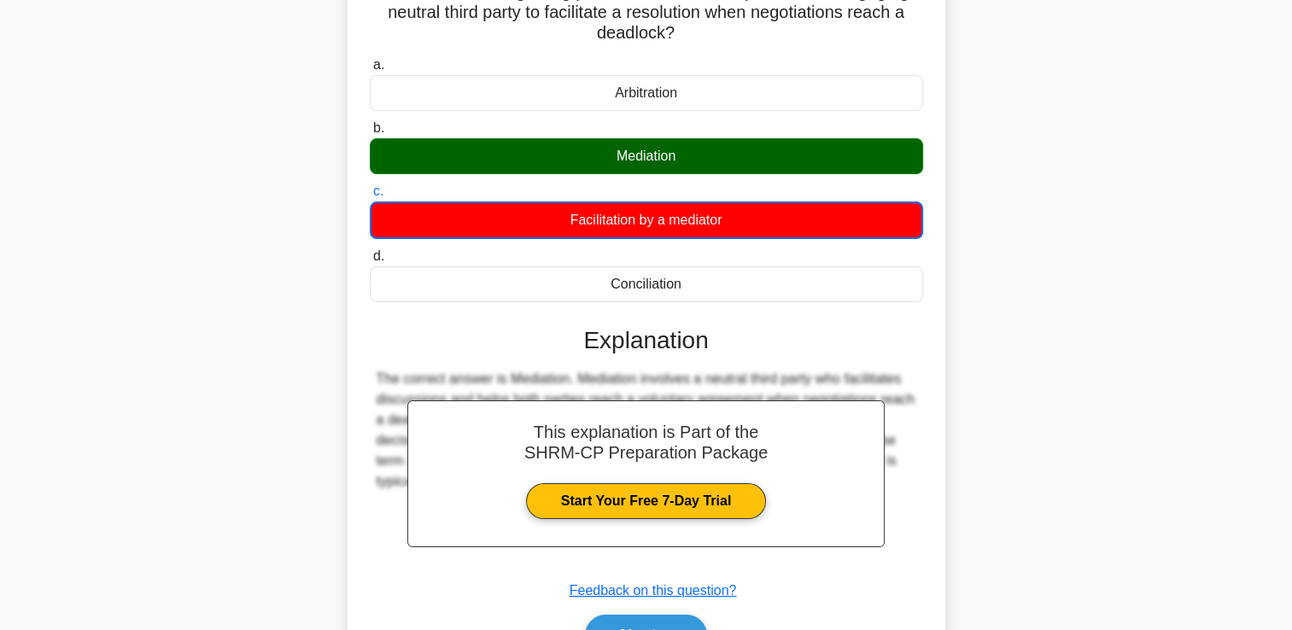
scroll to position [292, 0]
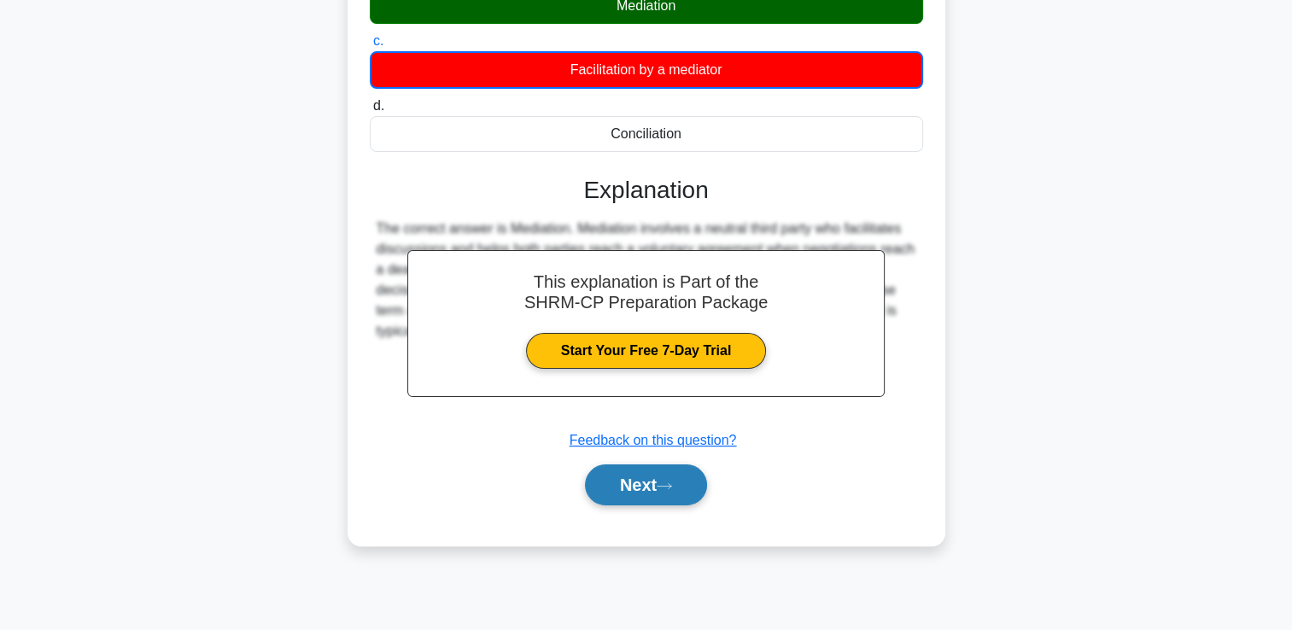
click at [659, 465] on button "Next" at bounding box center [646, 484] width 122 height 41
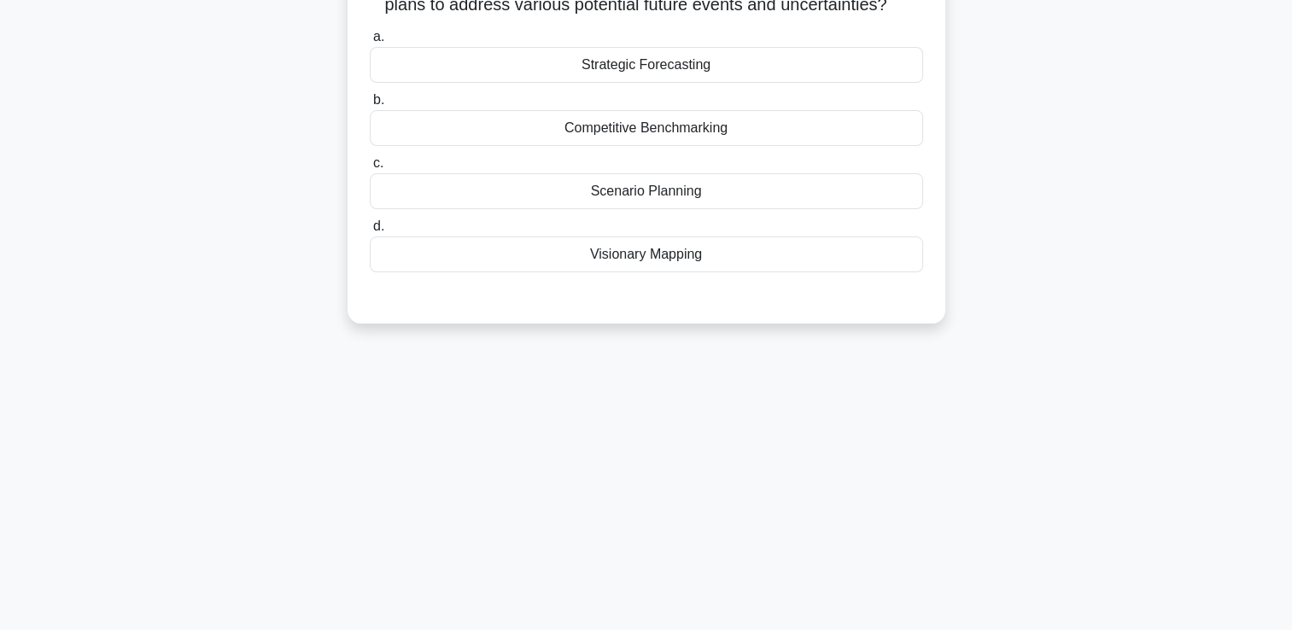
scroll to position [0, 0]
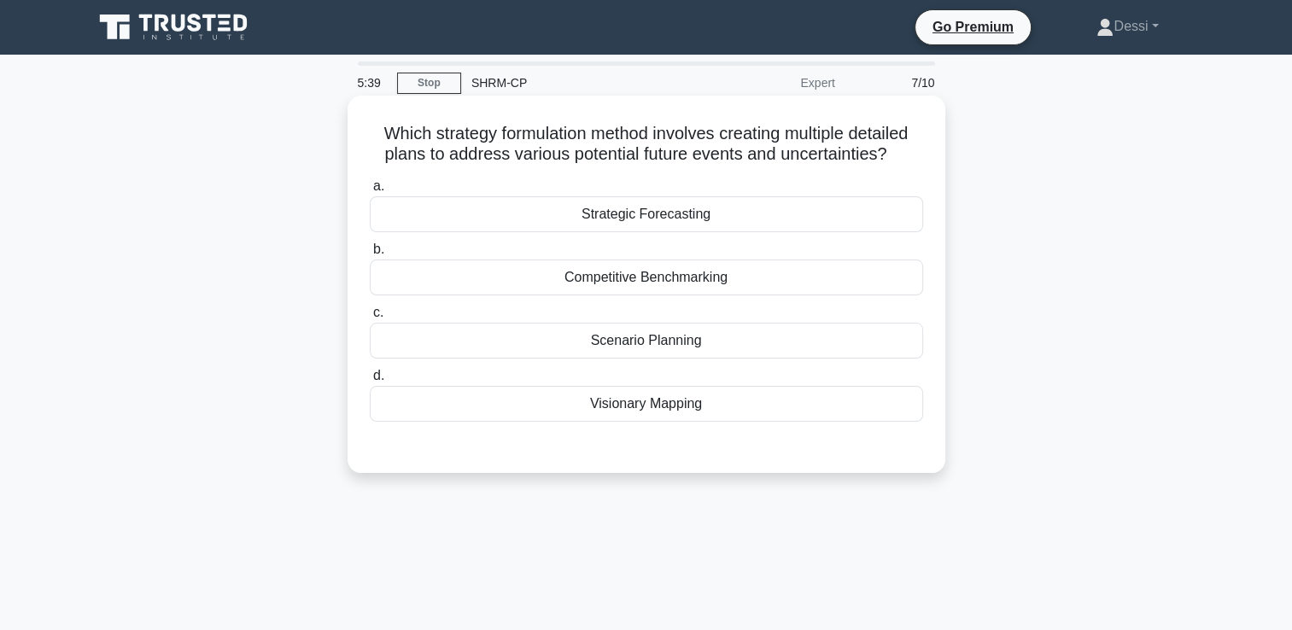
click at [682, 347] on div "Scenario Planning" at bounding box center [646, 341] width 553 height 36
click at [370, 318] on input "c. Scenario Planning" at bounding box center [370, 312] width 0 height 11
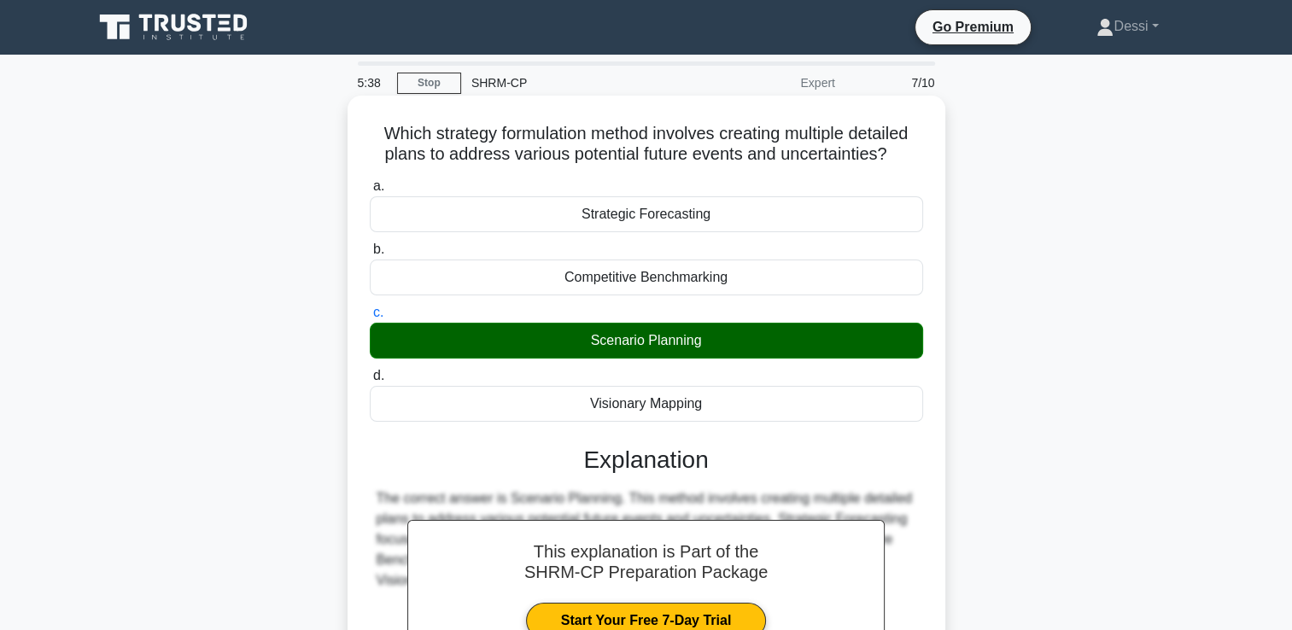
scroll to position [292, 0]
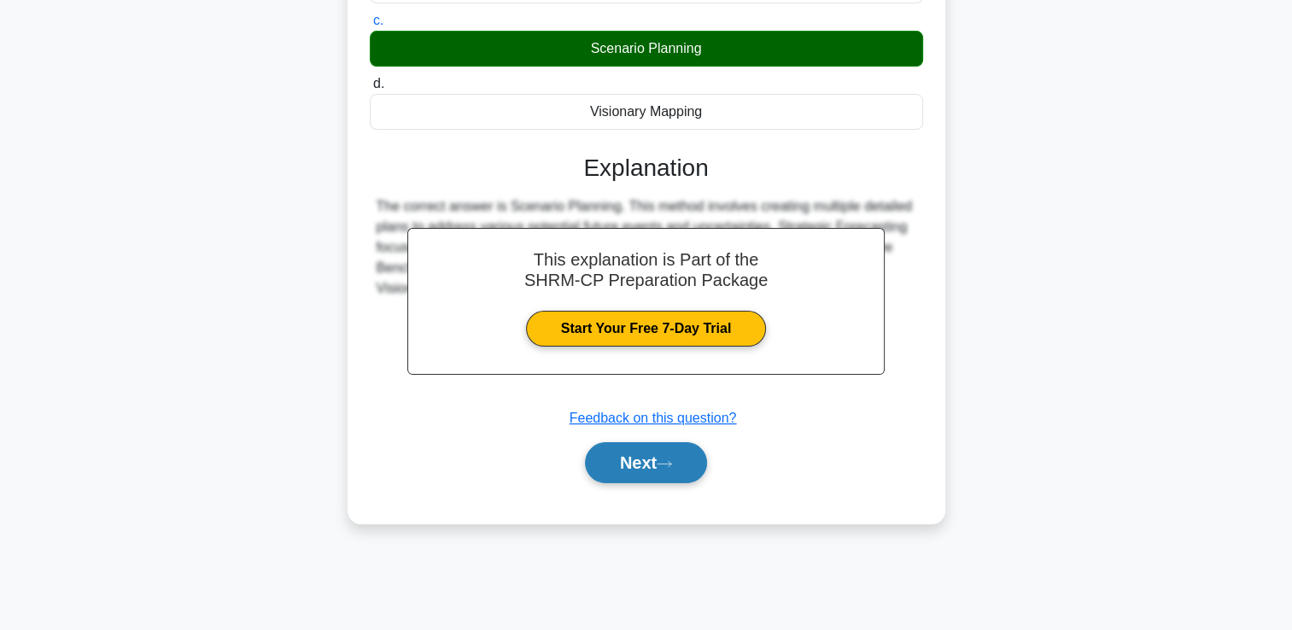
click at [672, 459] on icon at bounding box center [664, 463] width 15 height 9
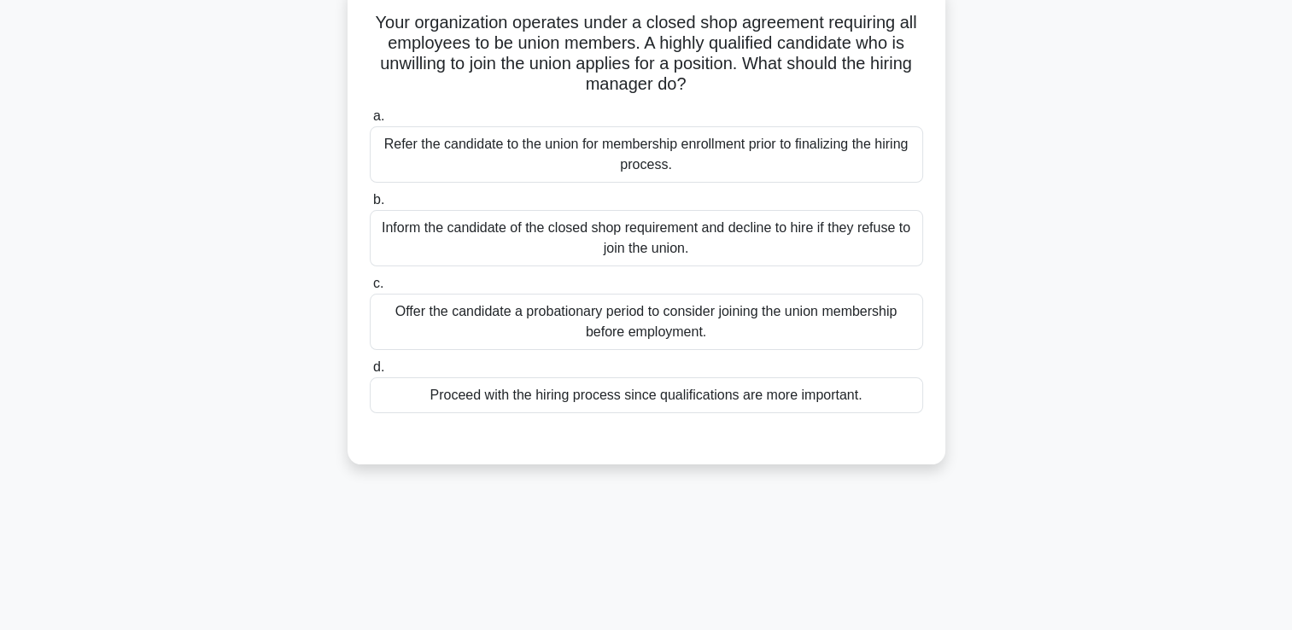
scroll to position [0, 0]
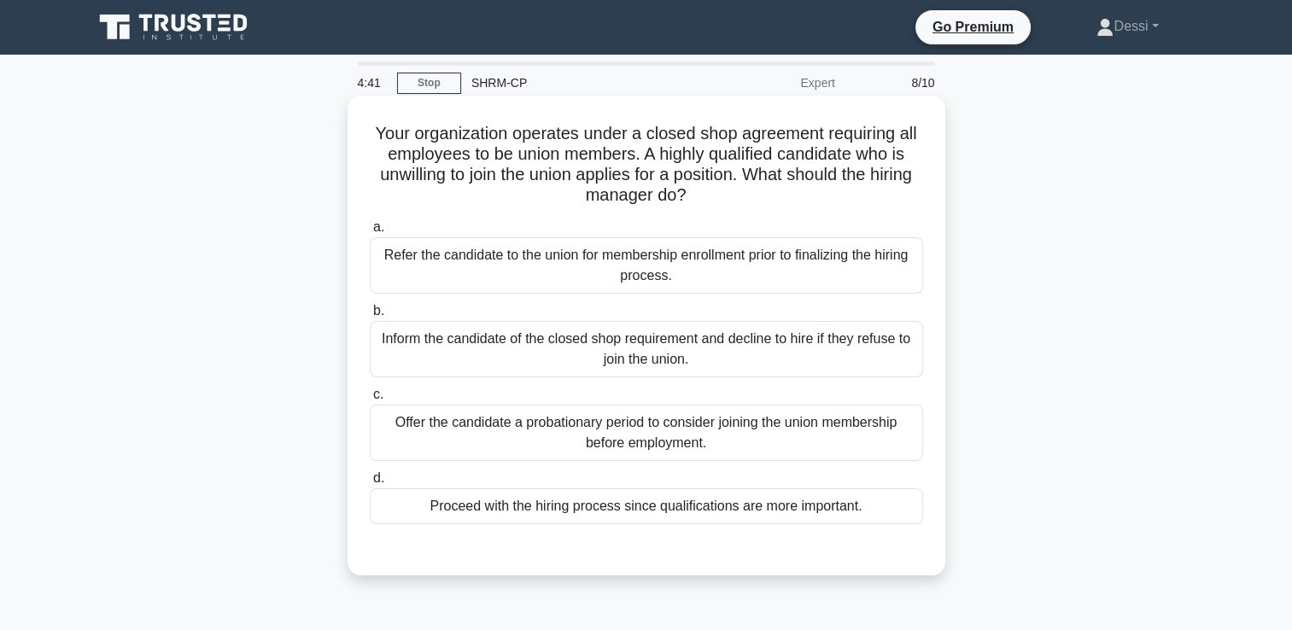
click at [659, 356] on div "Inform the candidate of the closed shop requirement and decline to hire if they…" at bounding box center [646, 349] width 553 height 56
click at [370, 317] on input "b. Inform the candidate of the closed shop requirement and decline to hire if t…" at bounding box center [370, 311] width 0 height 11
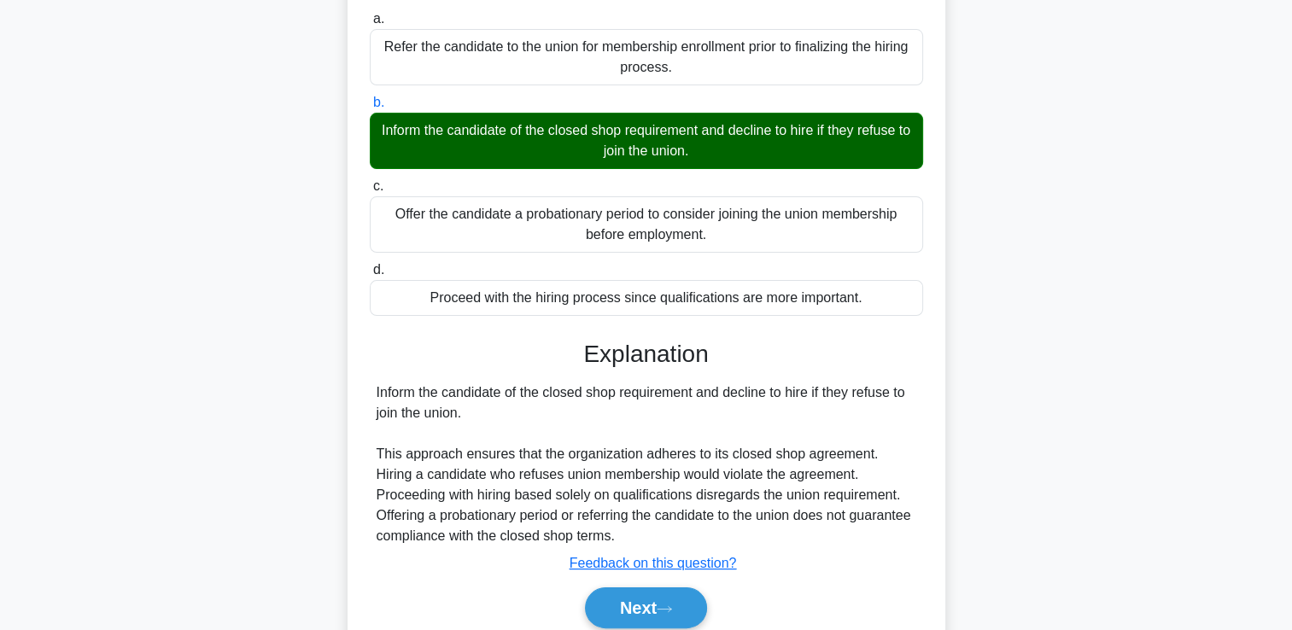
scroll to position [292, 0]
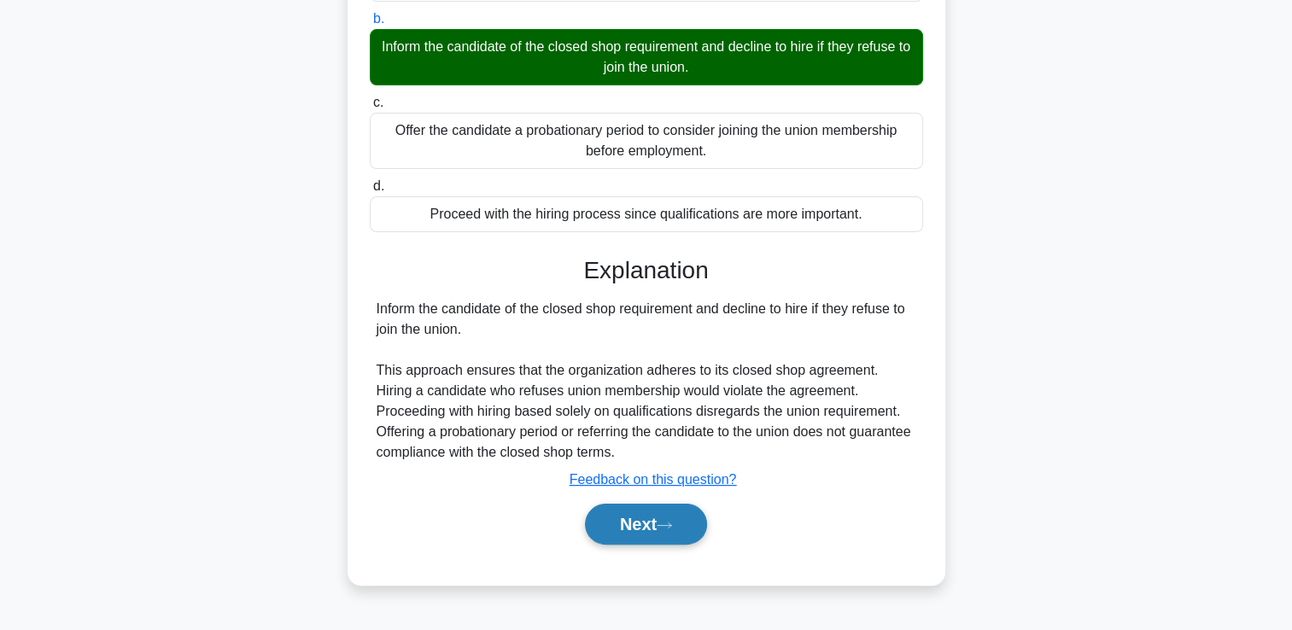
click at [664, 521] on icon at bounding box center [664, 525] width 15 height 9
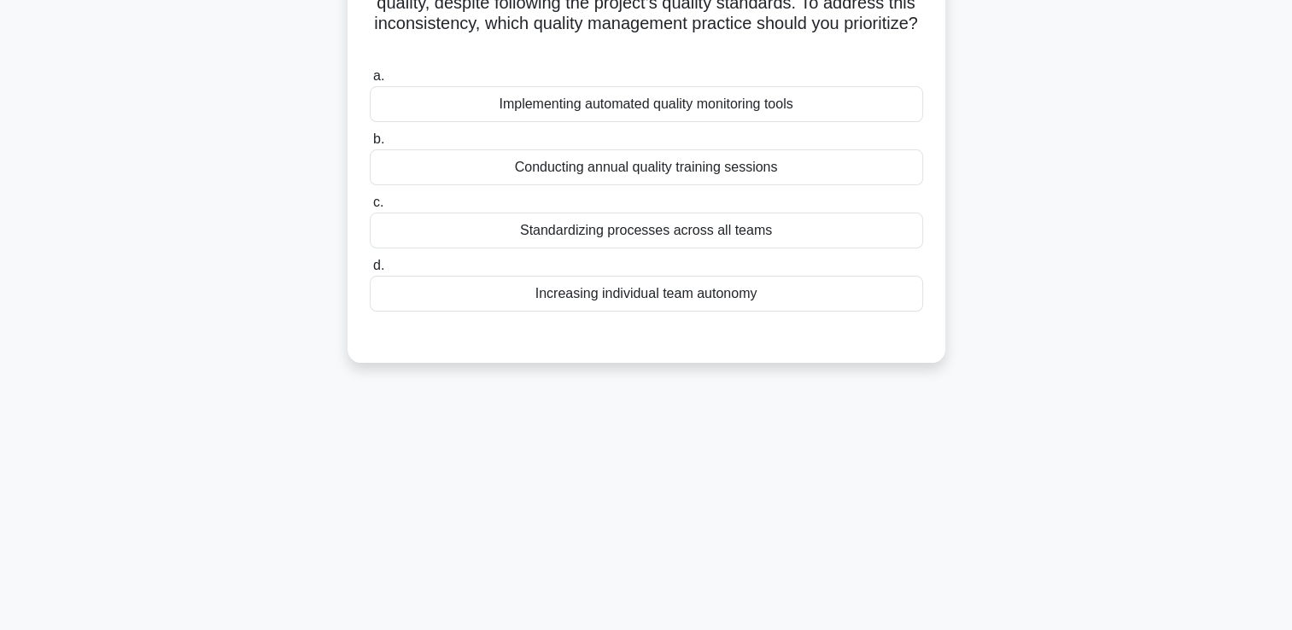
scroll to position [0, 0]
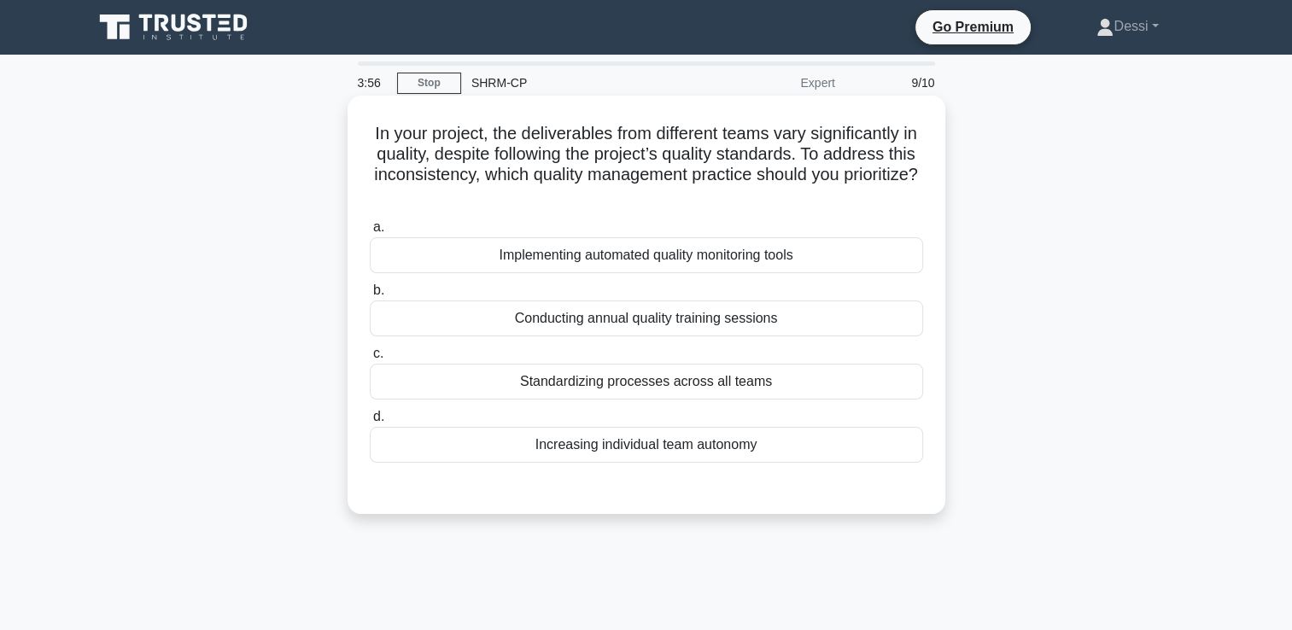
click at [700, 389] on div "Standardizing processes across all teams" at bounding box center [646, 382] width 553 height 36
click at [370, 359] on input "c. Standardizing processes across all teams" at bounding box center [370, 353] width 0 height 11
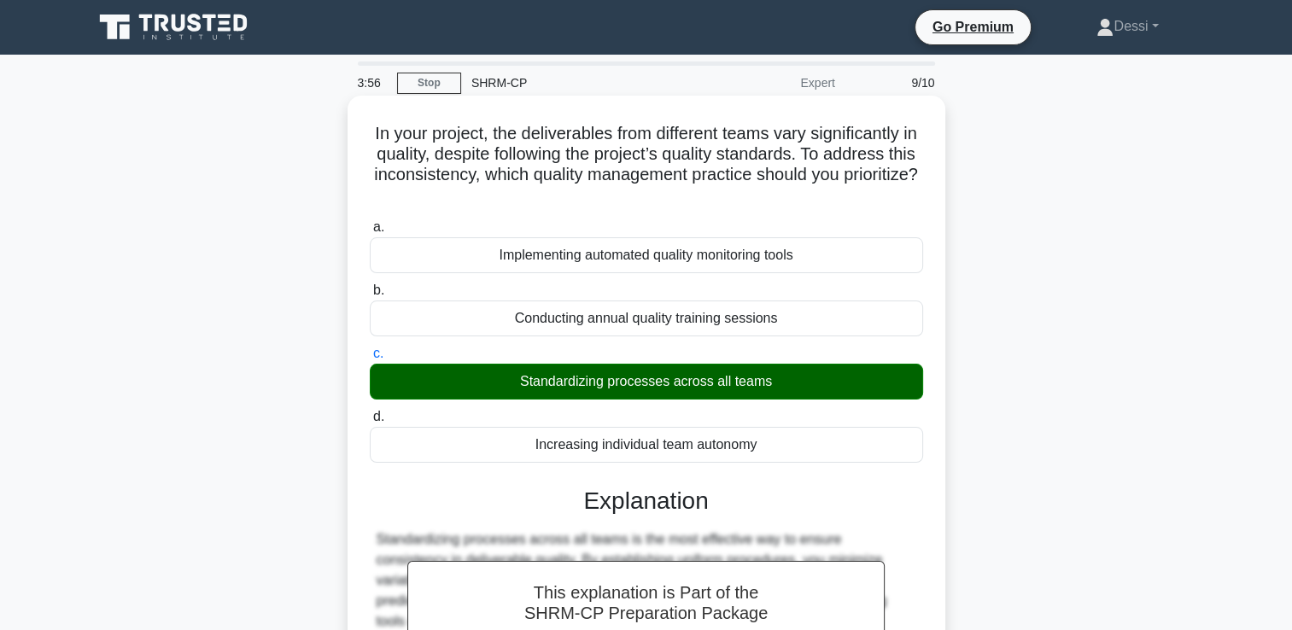
scroll to position [292, 0]
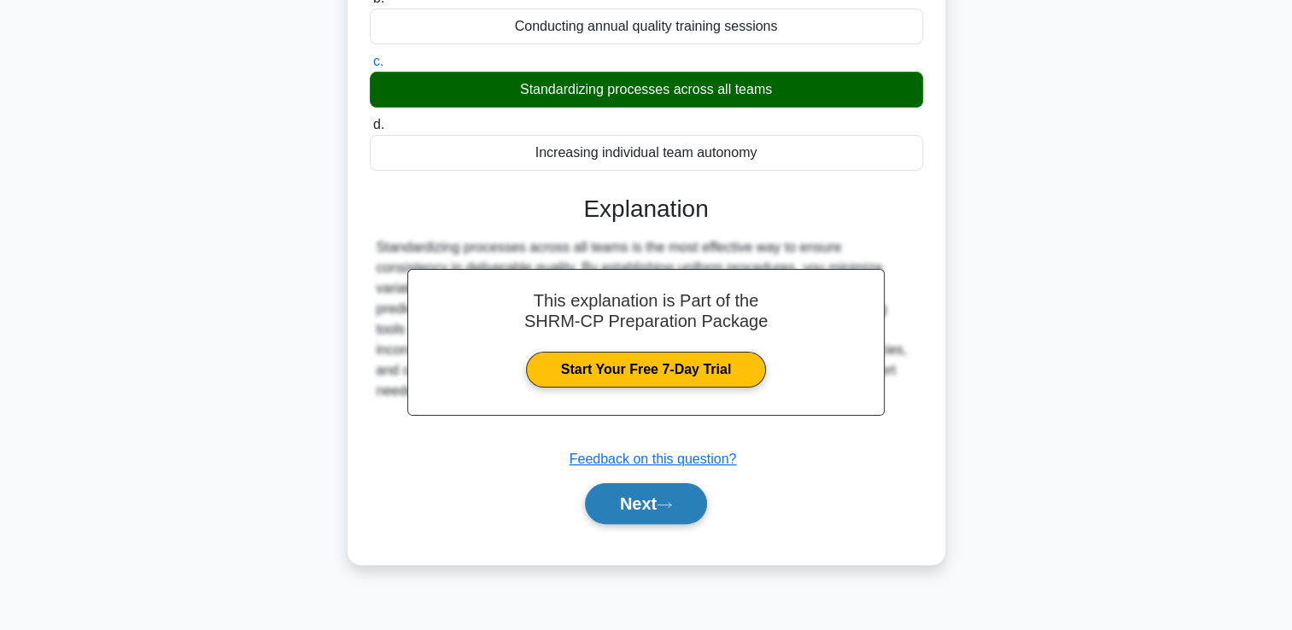
click at [631, 506] on button "Next" at bounding box center [646, 503] width 122 height 41
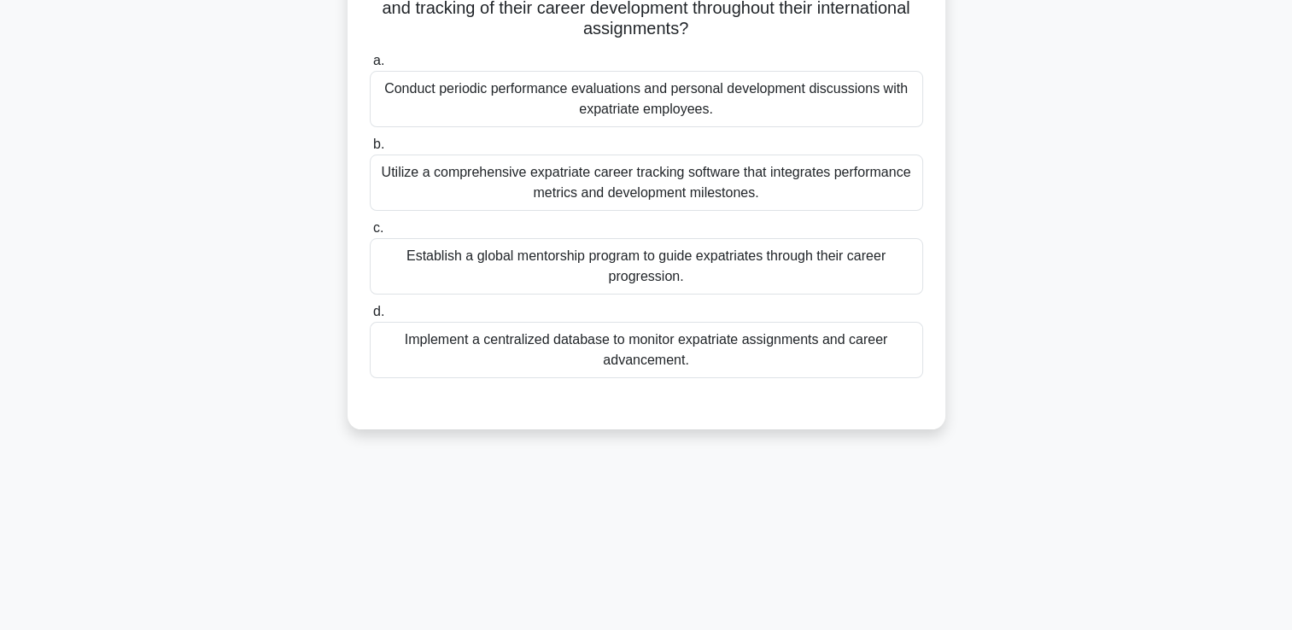
scroll to position [0, 0]
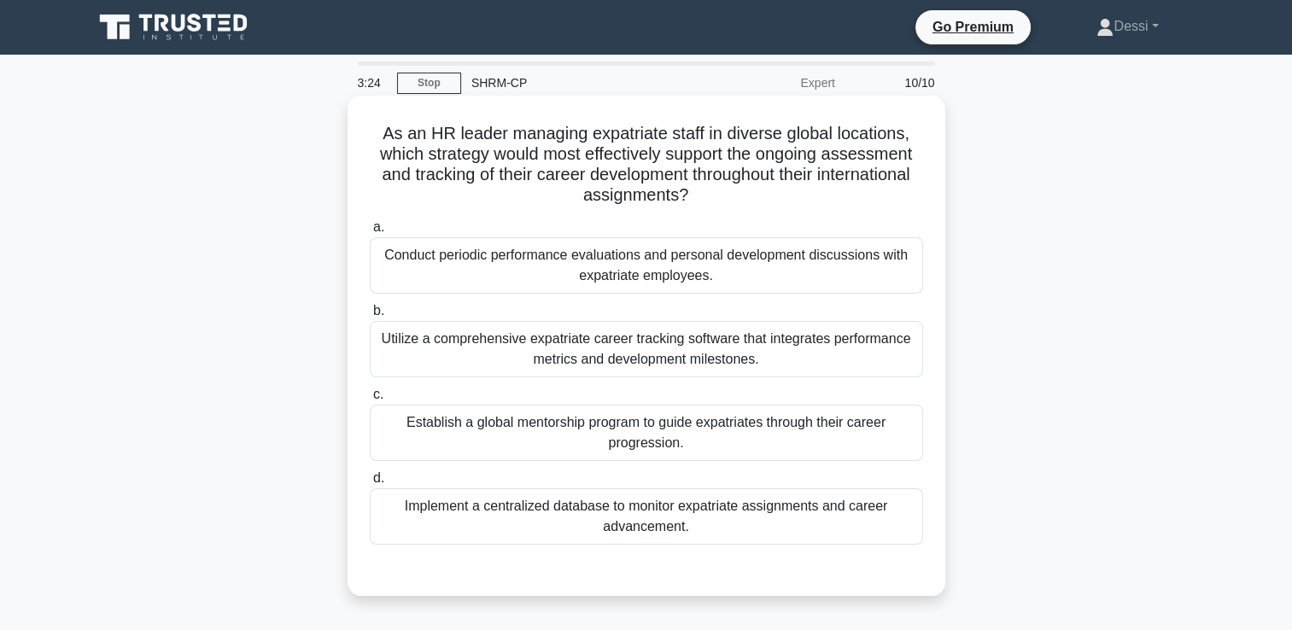
click at [507, 427] on div "Establish a global mentorship program to guide expatriates through their career…" at bounding box center [646, 433] width 553 height 56
click at [370, 400] on input "c. Establish a global mentorship program to guide expatriates through their car…" at bounding box center [370, 394] width 0 height 11
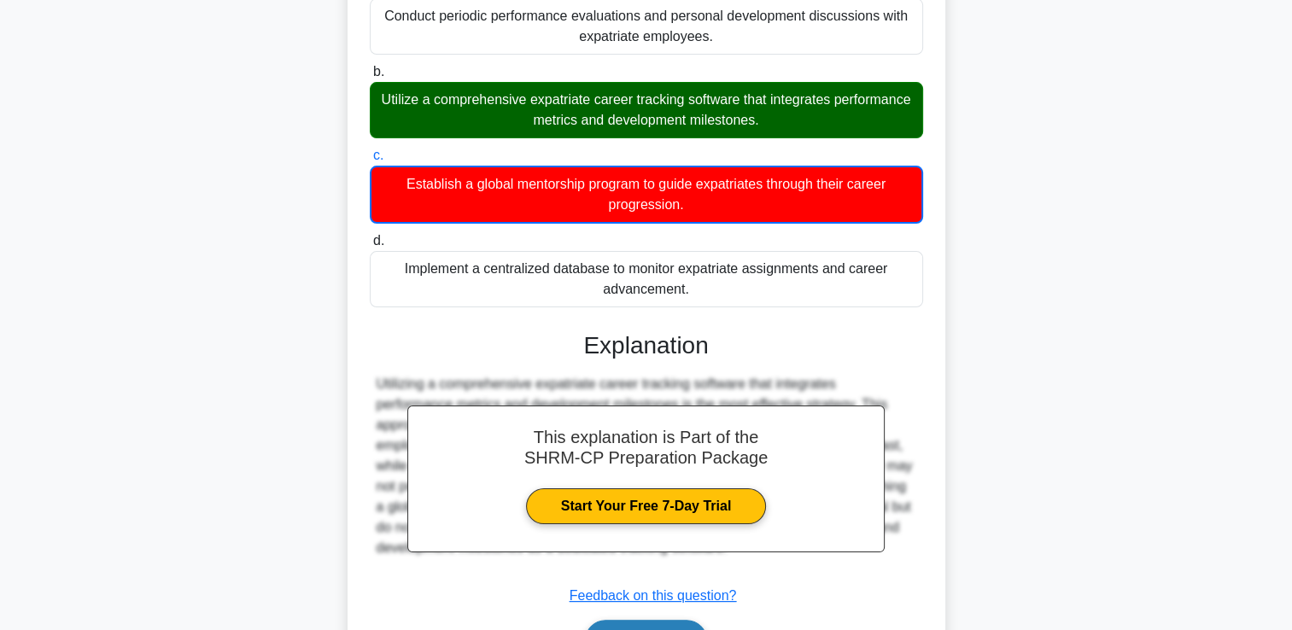
scroll to position [341, 0]
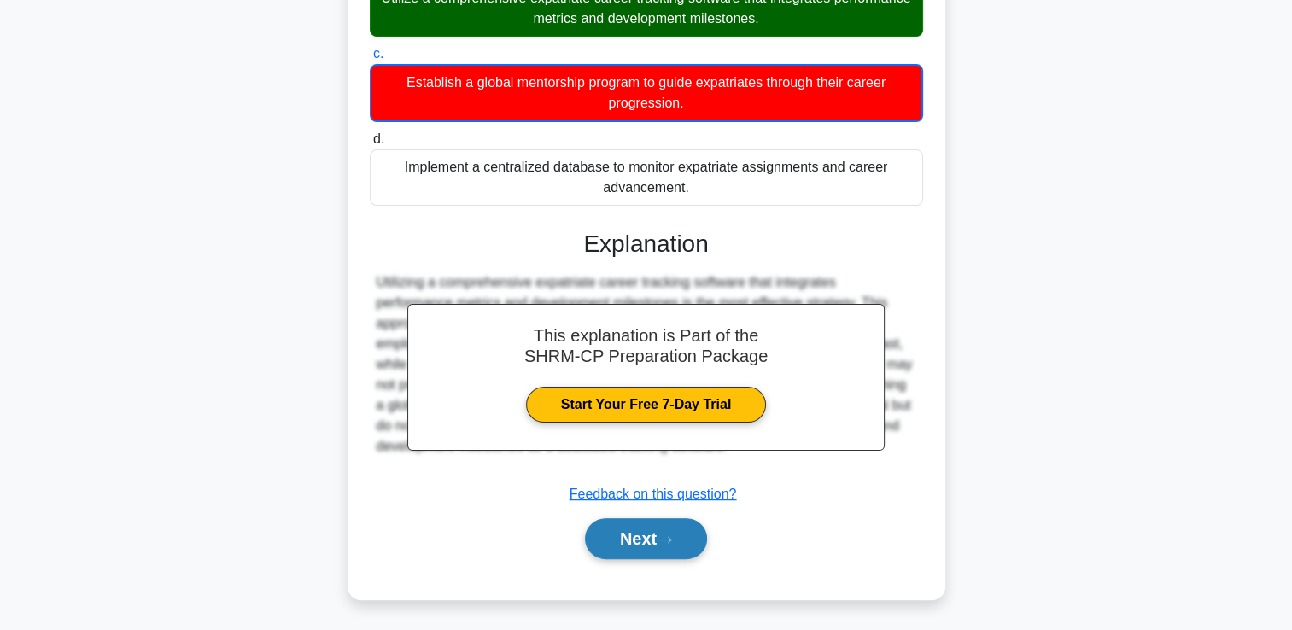
click at [648, 527] on button "Next" at bounding box center [646, 538] width 122 height 41
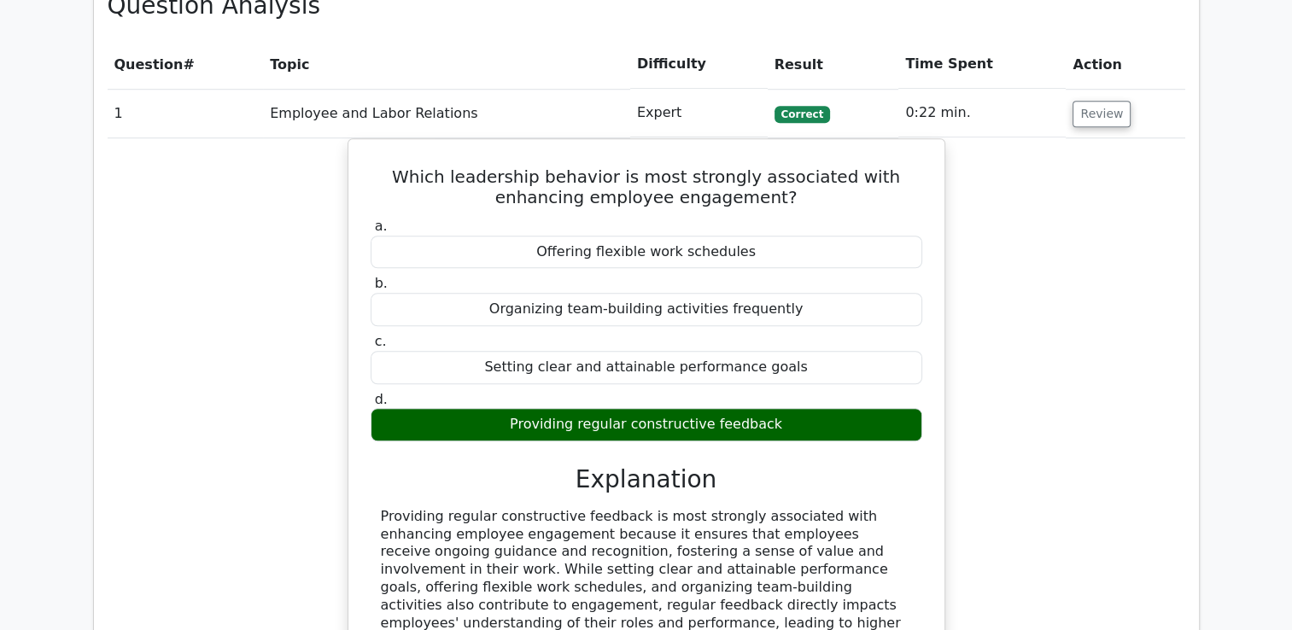
scroll to position [1878, 0]
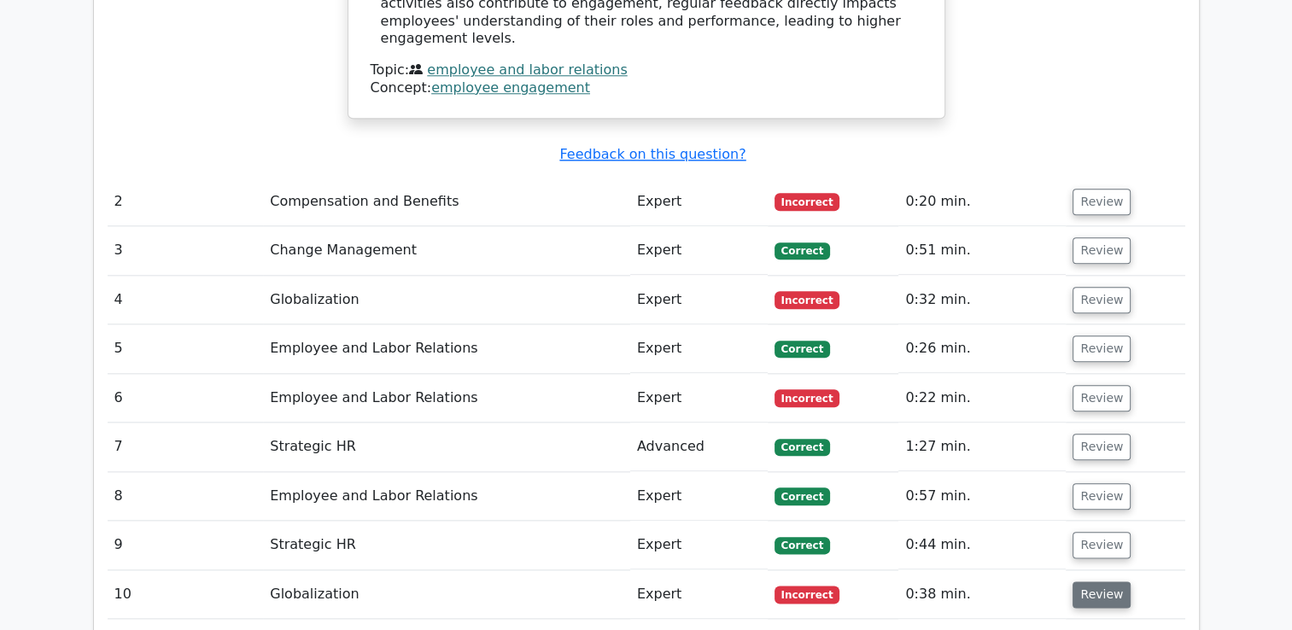
click at [1094, 581] on button "Review" at bounding box center [1101, 594] width 58 height 26
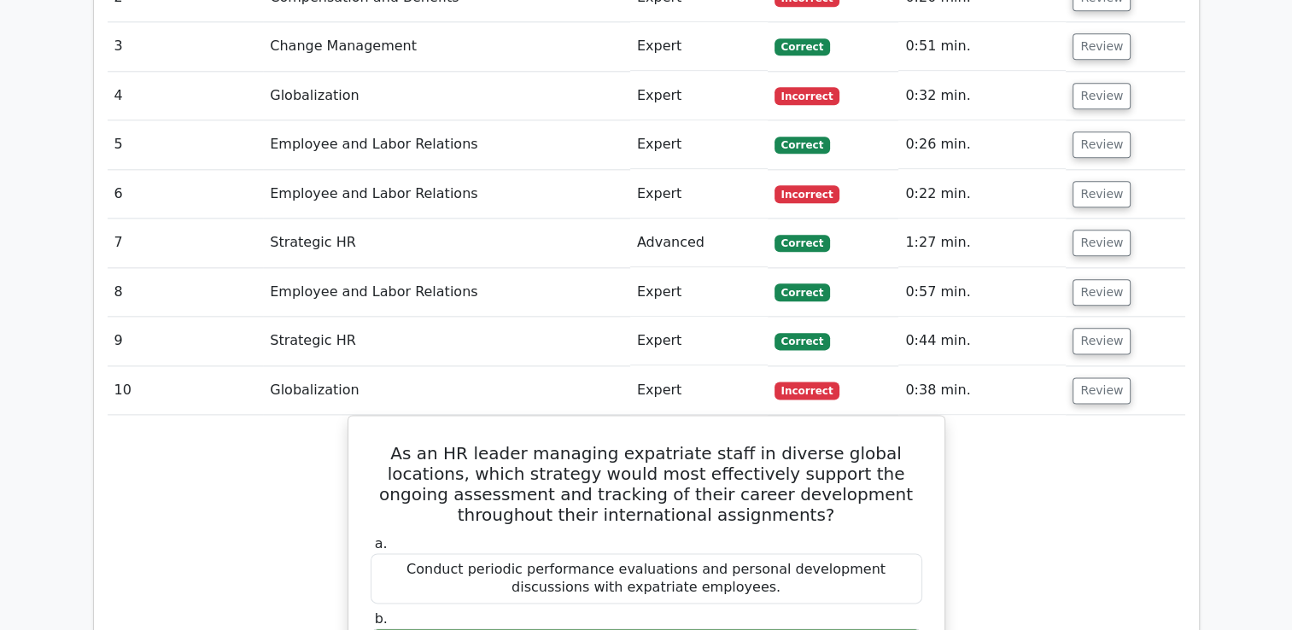
scroll to position [1964, 0]
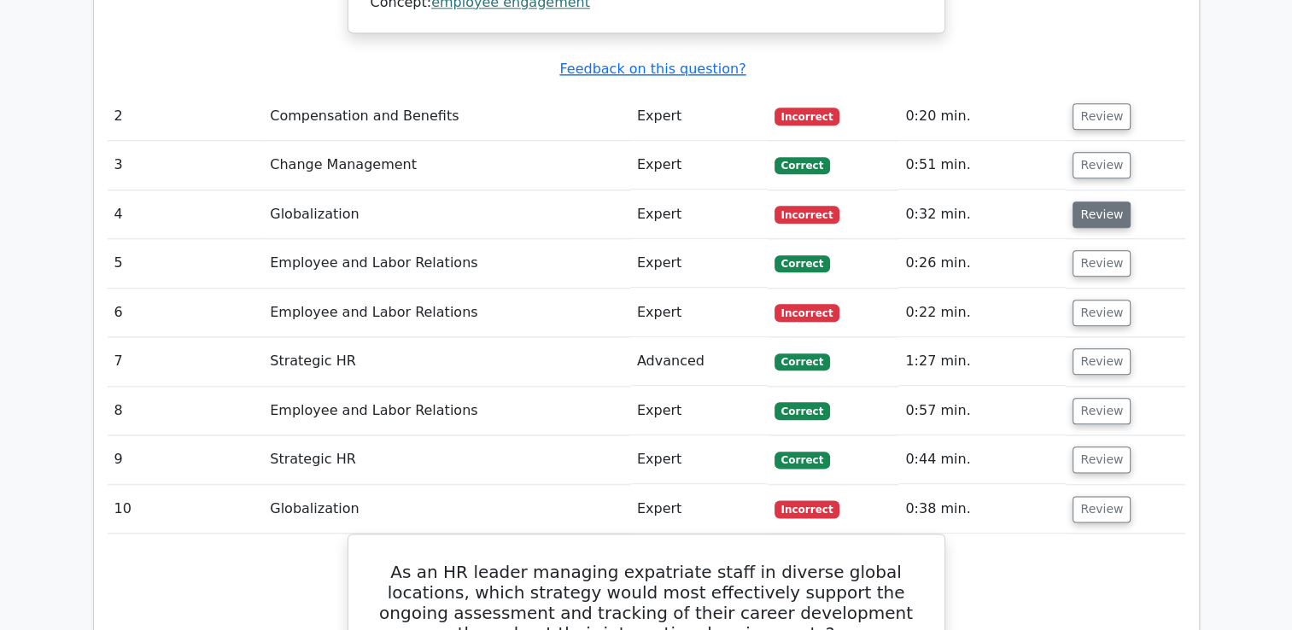
click at [1089, 201] on button "Review" at bounding box center [1101, 214] width 58 height 26
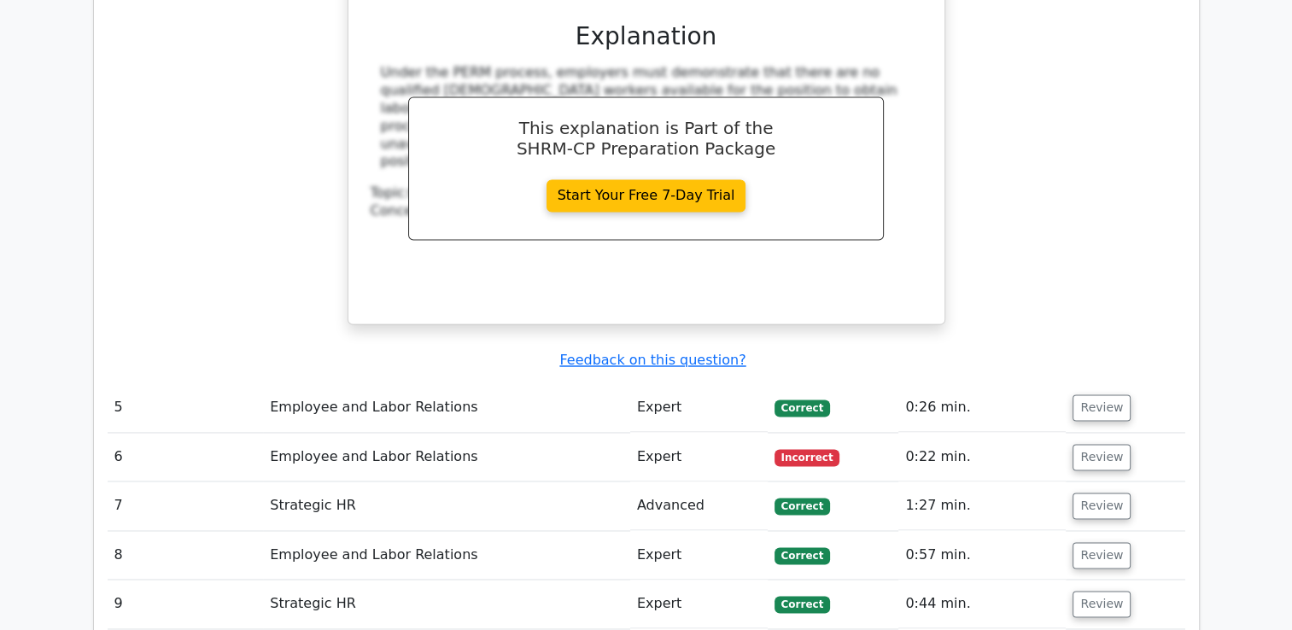
scroll to position [2647, 0]
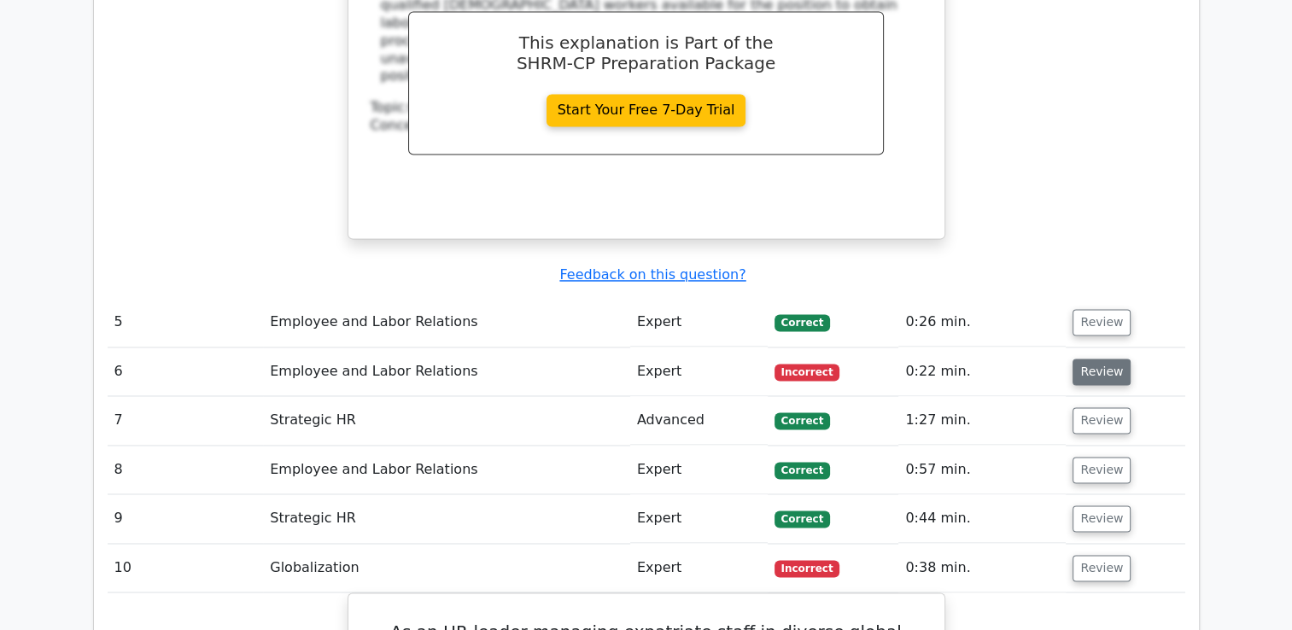
click at [1108, 359] on button "Review" at bounding box center [1101, 372] width 58 height 26
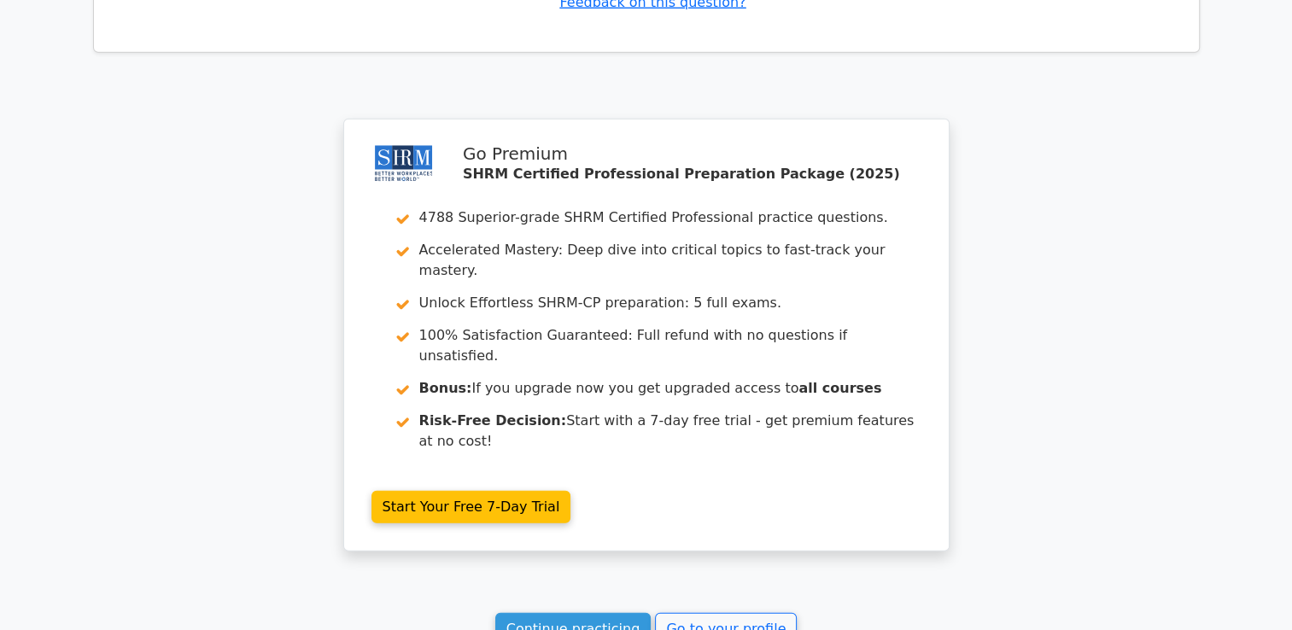
scroll to position [4807, 0]
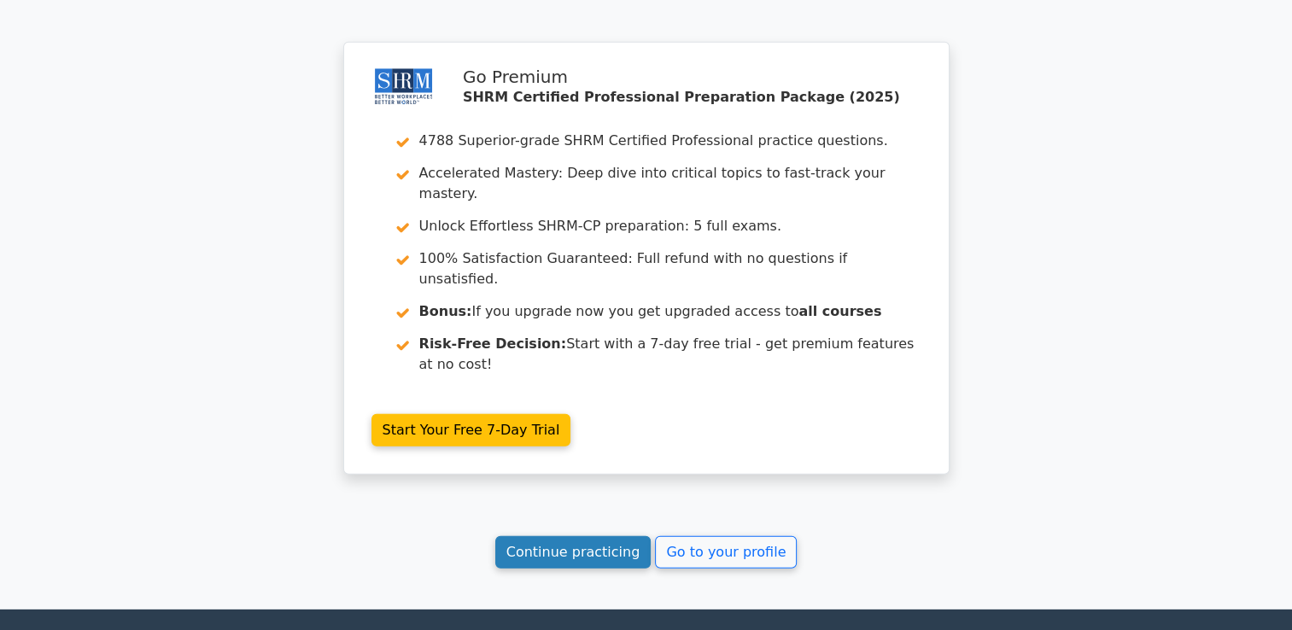
click at [584, 536] on link "Continue practicing" at bounding box center [573, 552] width 156 height 32
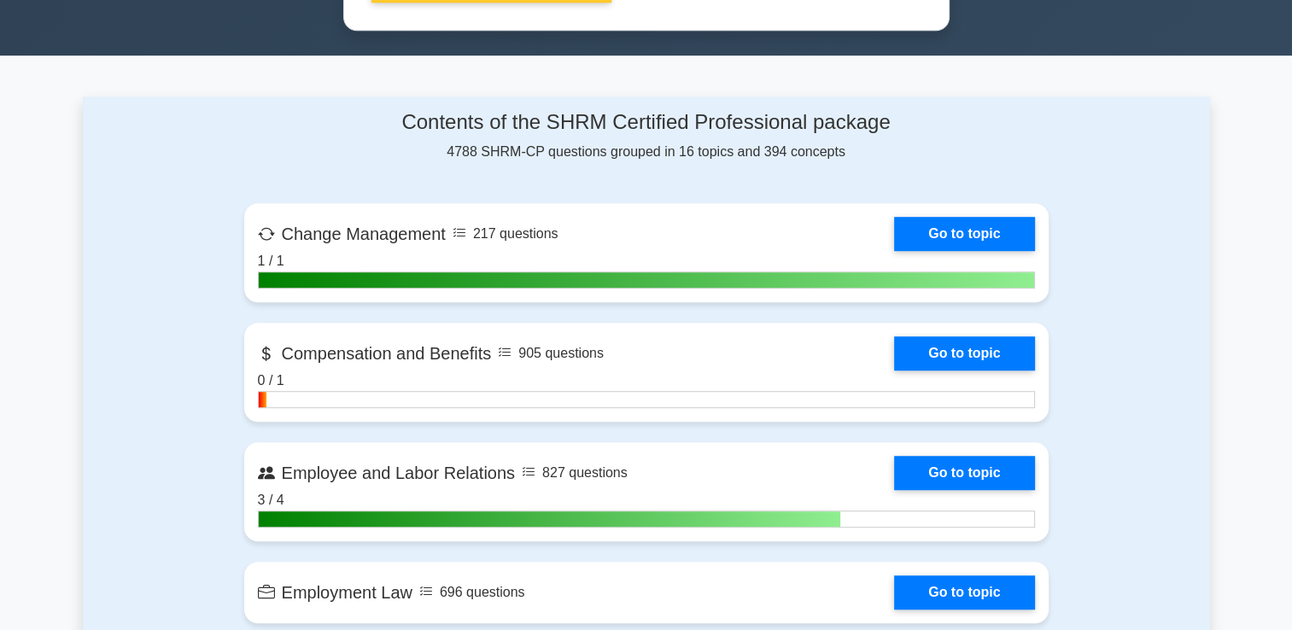
scroll to position [1366, 0]
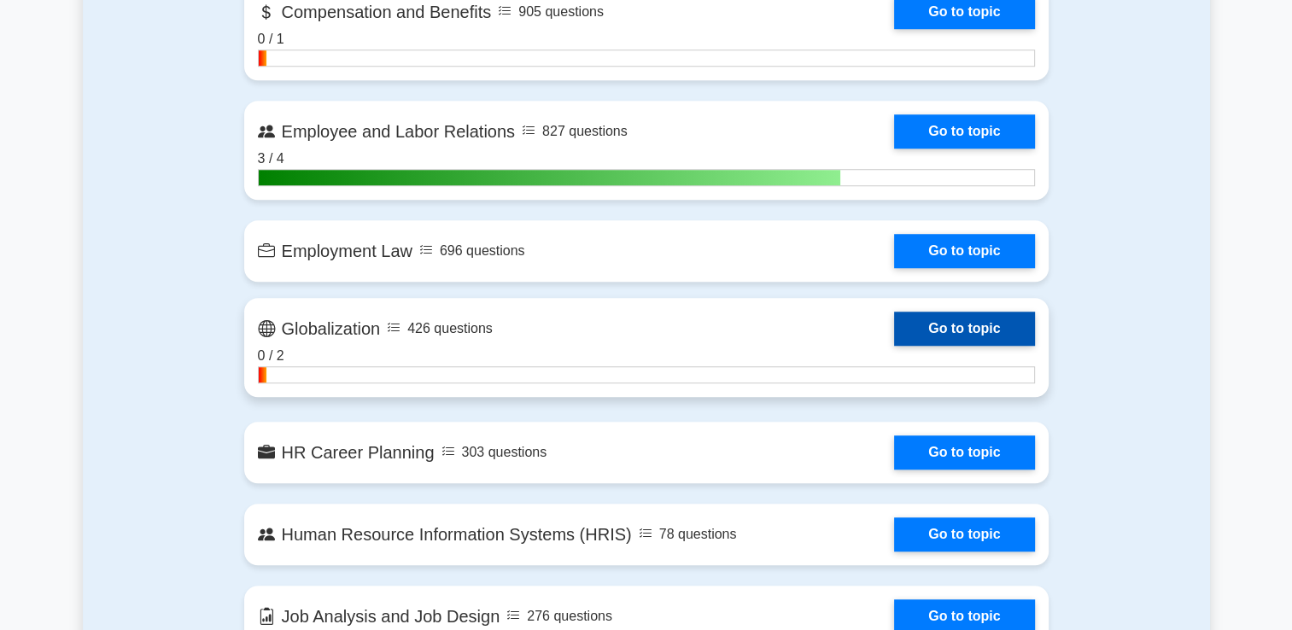
click at [928, 323] on link "Go to topic" at bounding box center [964, 329] width 140 height 34
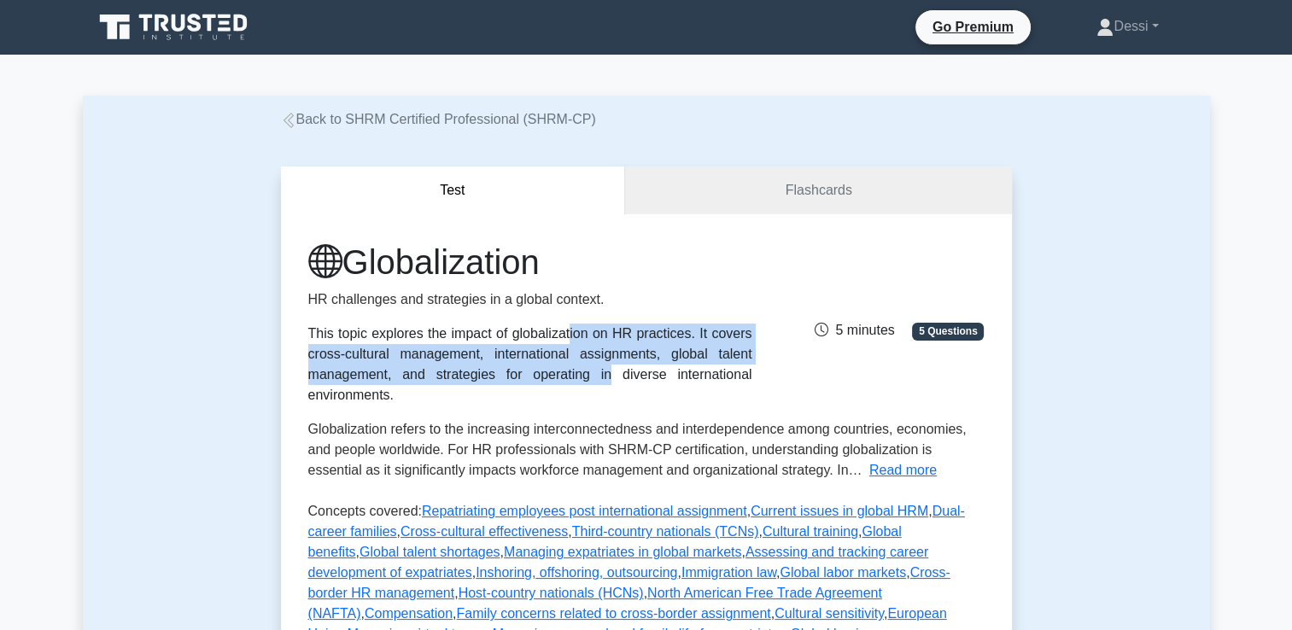
drag, startPoint x: 350, startPoint y: 336, endPoint x: 358, endPoint y: 380, distance: 44.2
click at [358, 380] on div "This topic explores the impact of globalization on HR practices. It covers cros…" at bounding box center [530, 365] width 444 height 82
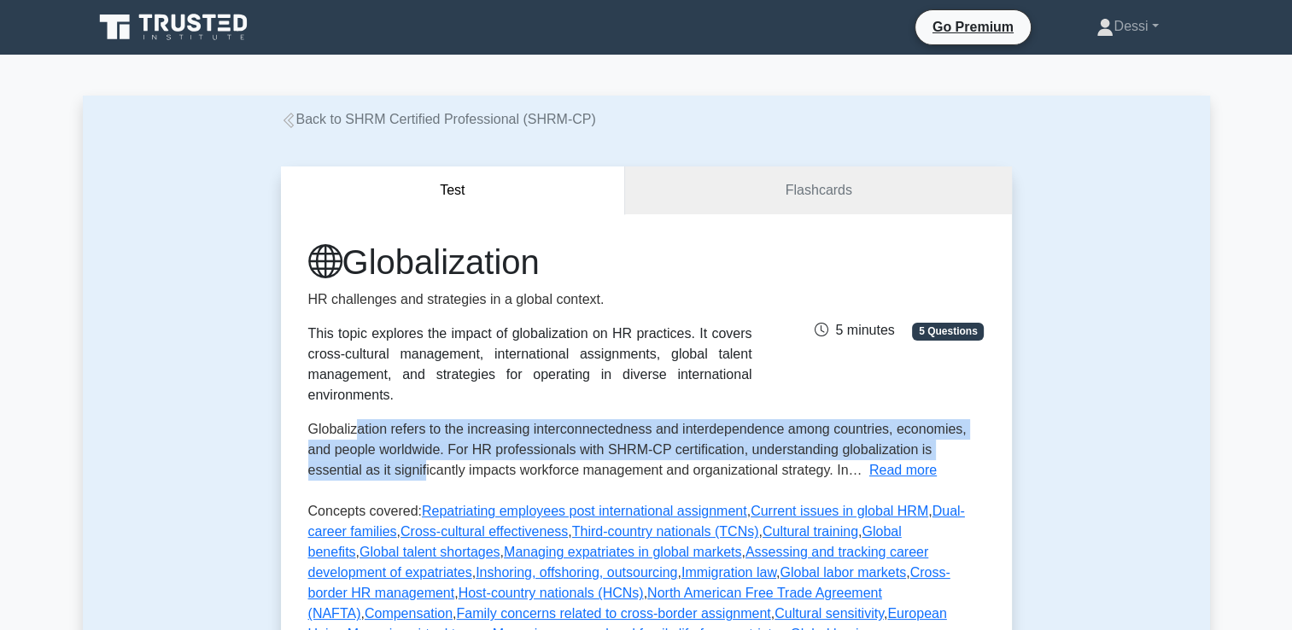
drag, startPoint x: 358, startPoint y: 380, endPoint x: 372, endPoint y: 453, distance: 74.8
click at [372, 453] on div "Globalization HR challenges and strategies in a global context. This topic expl…" at bounding box center [646, 467] width 676 height 451
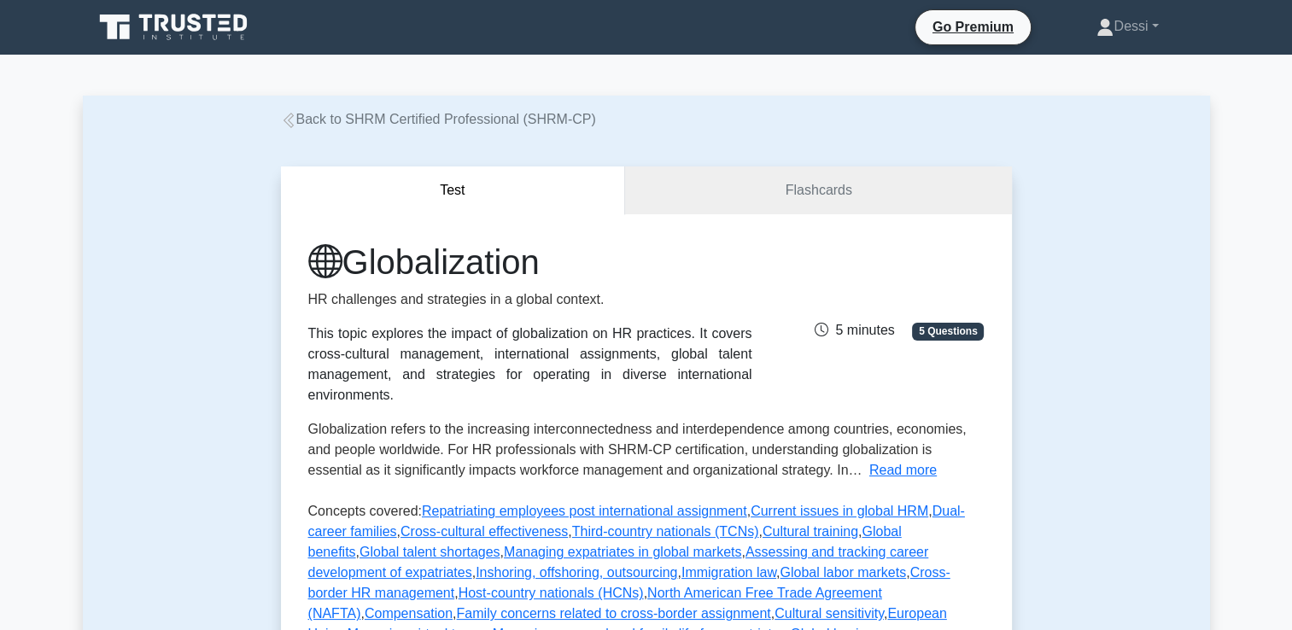
click at [858, 483] on div "Globalization HR challenges and strategies in a global context. This topic expl…" at bounding box center [646, 467] width 676 height 451
click at [869, 480] on button "Read more" at bounding box center [902, 470] width 67 height 20
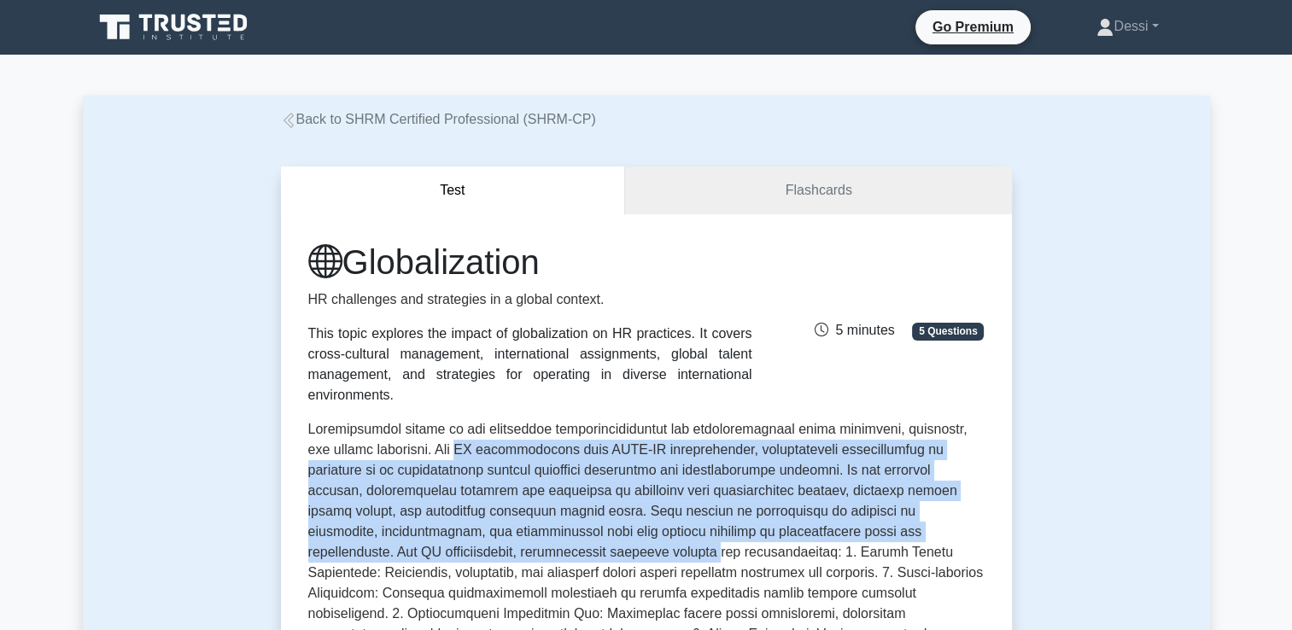
drag, startPoint x: 473, startPoint y: 448, endPoint x: 488, endPoint y: 550, distance: 102.8
